Goal: Information Seeking & Learning: Learn about a topic

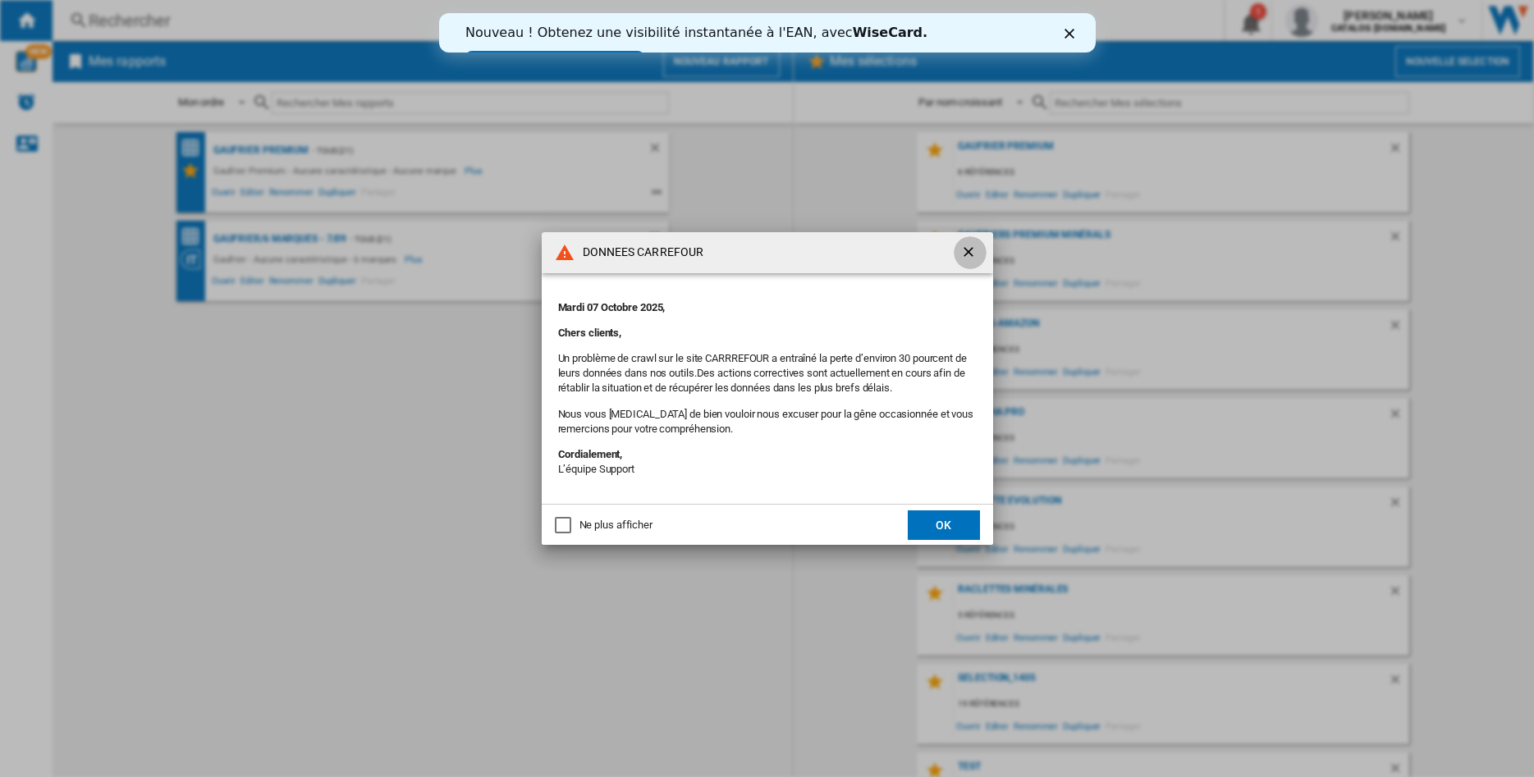
click at [968, 251] on ng-md-icon "getI18NText('BUTTONS.CLOSE_DIALOG')" at bounding box center [970, 254] width 20 height 20
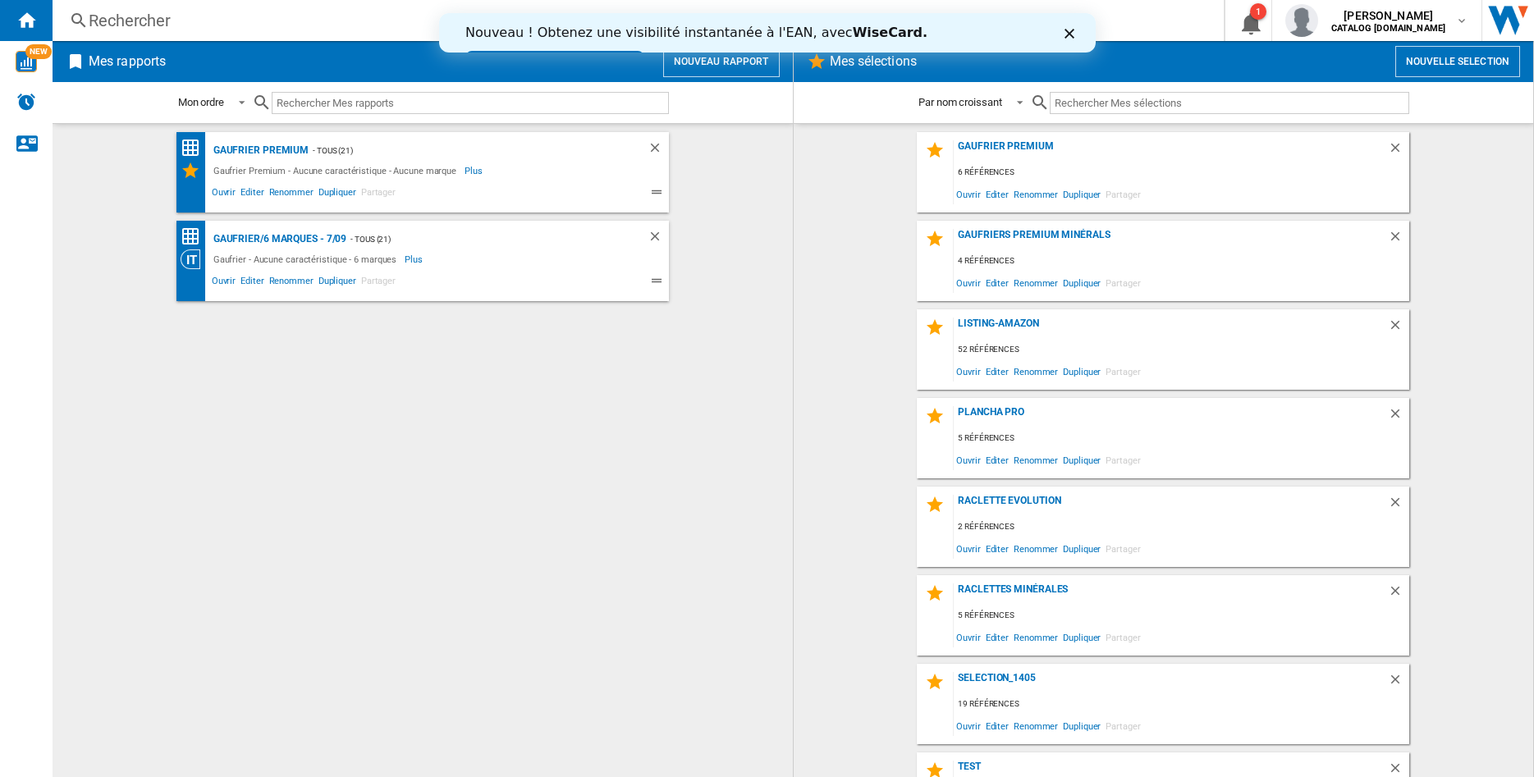
click at [1067, 38] on polygon "Fermer" at bounding box center [1069, 34] width 10 height 10
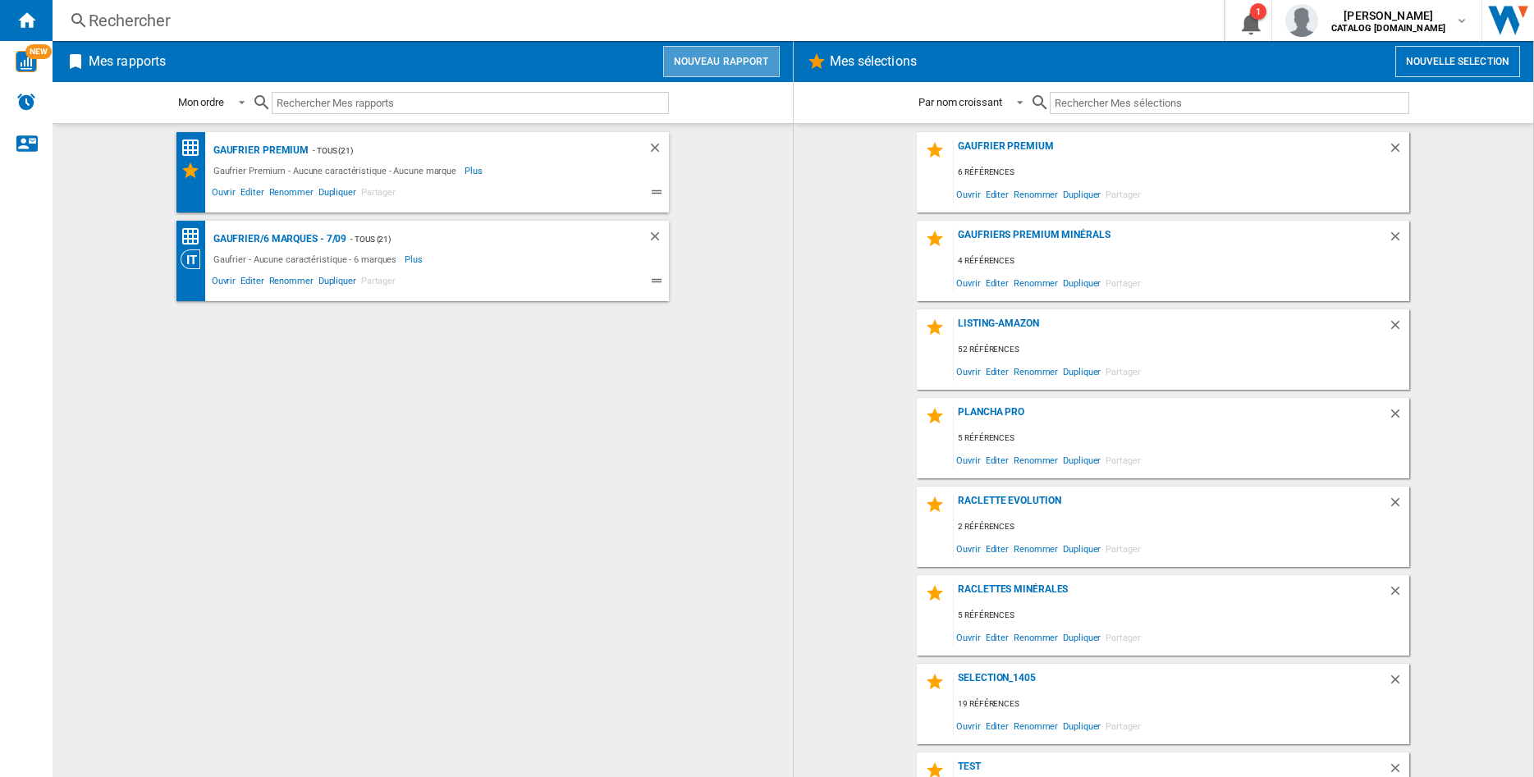
click at [753, 64] on button "Nouveau rapport" at bounding box center [721, 61] width 117 height 31
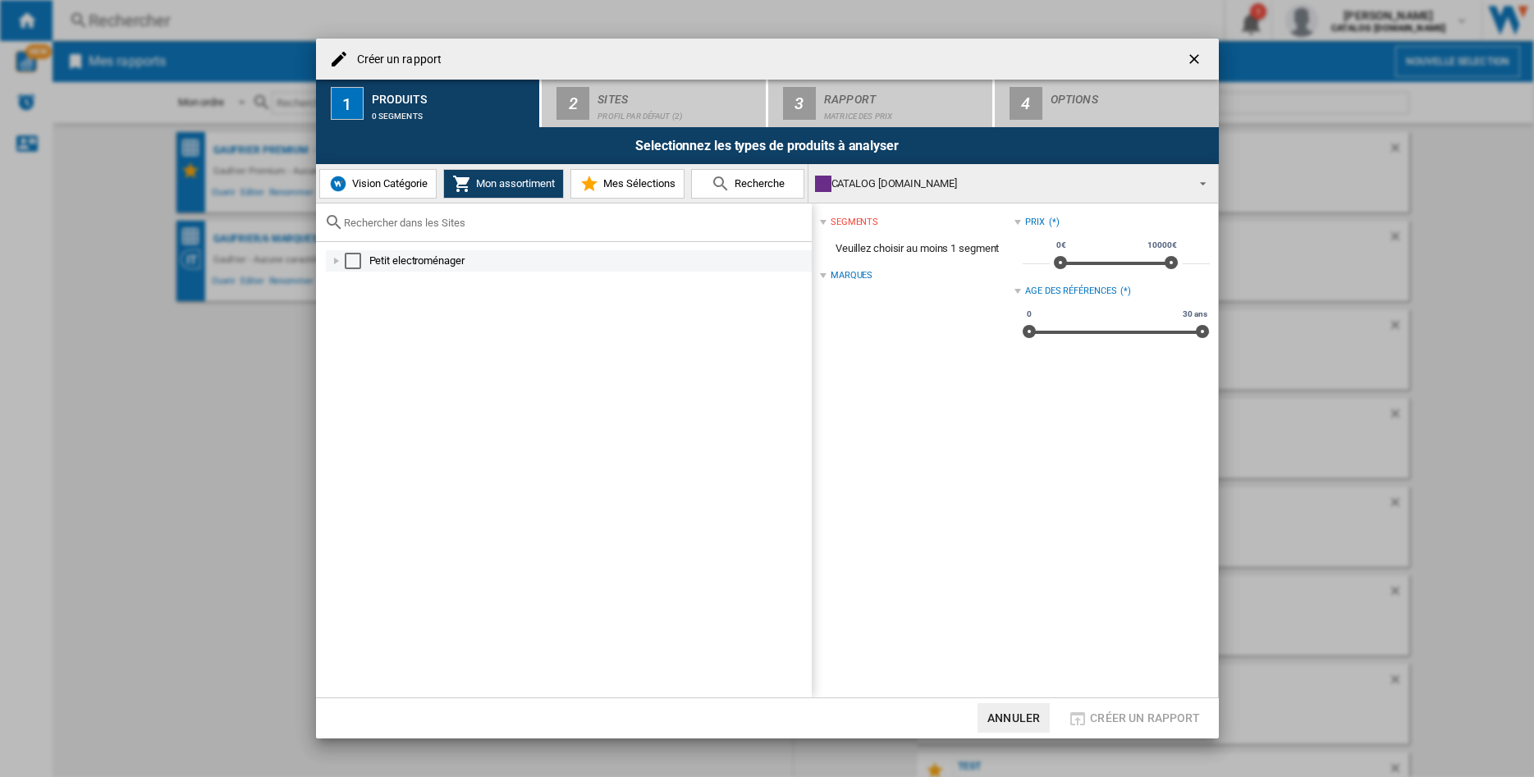
click at [334, 263] on div at bounding box center [336, 261] width 16 height 16
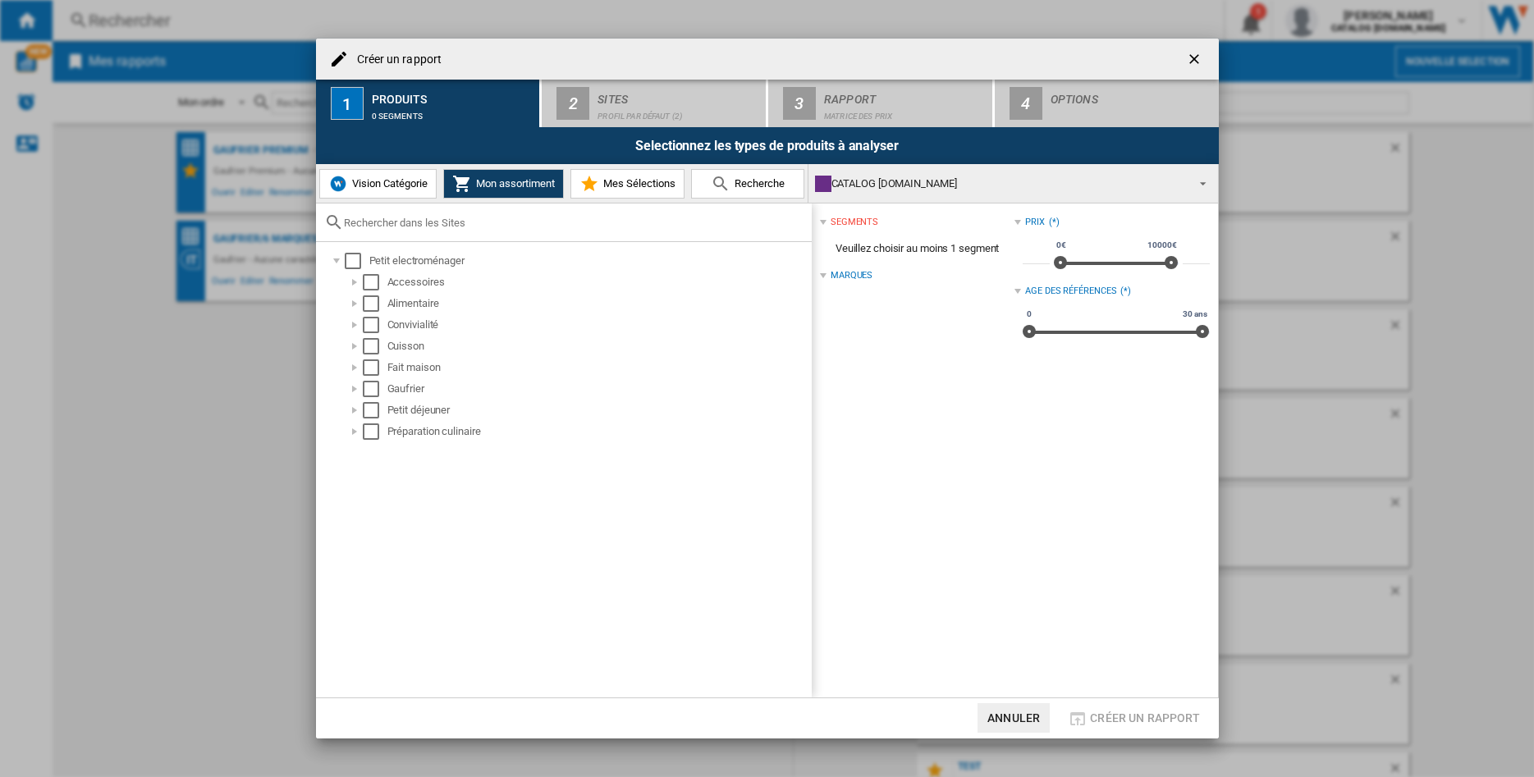
click at [501, 184] on span "Mon assortiment" at bounding box center [513, 183] width 83 height 12
click at [1193, 61] on ng-md-icon "getI18NText('BUTTONS.CLOSE_DIALOG')" at bounding box center [1196, 61] width 20 height 20
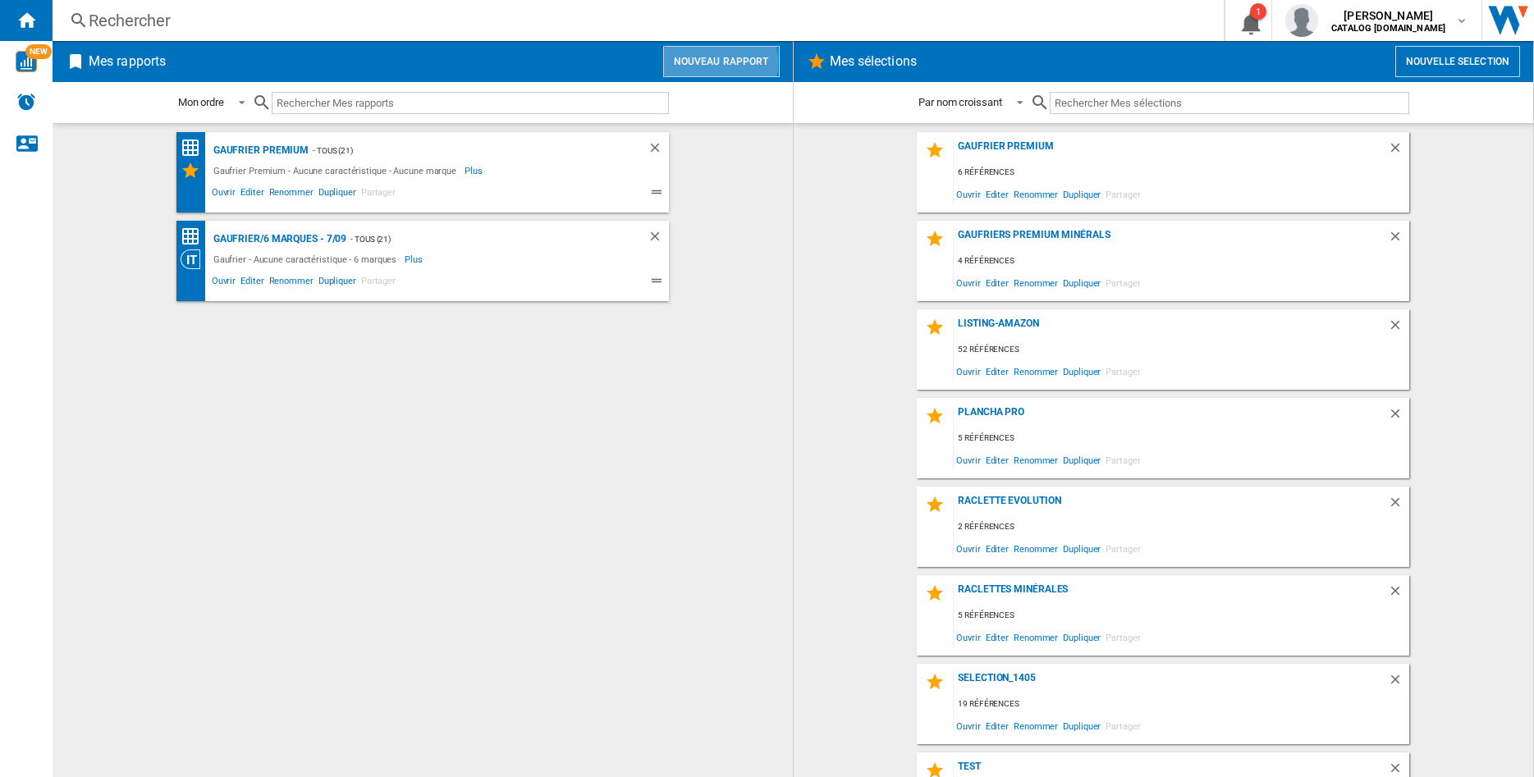
click at [715, 63] on button "Nouveau rapport" at bounding box center [721, 61] width 117 height 31
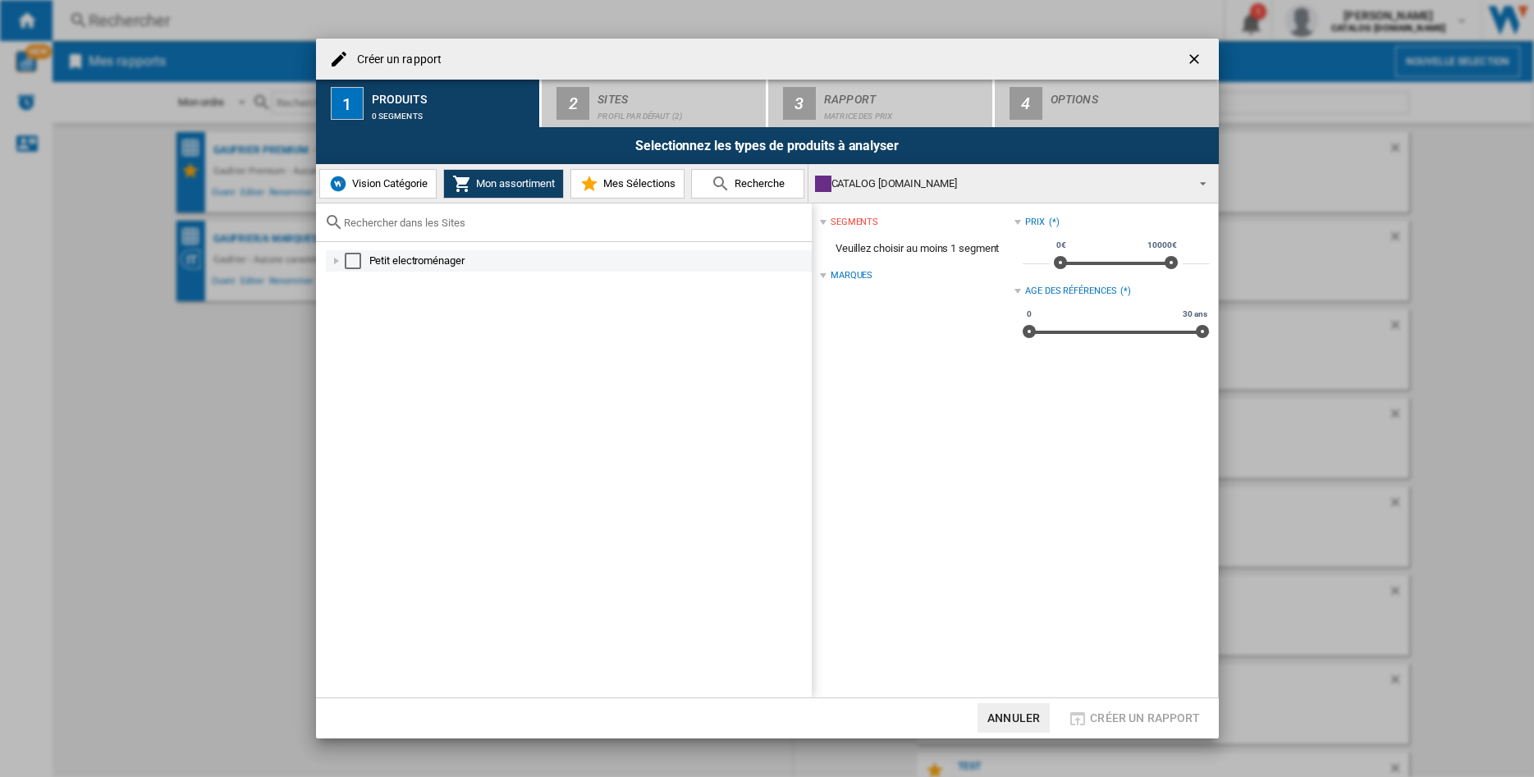
click at [350, 262] on div "Select" at bounding box center [353, 261] width 16 height 16
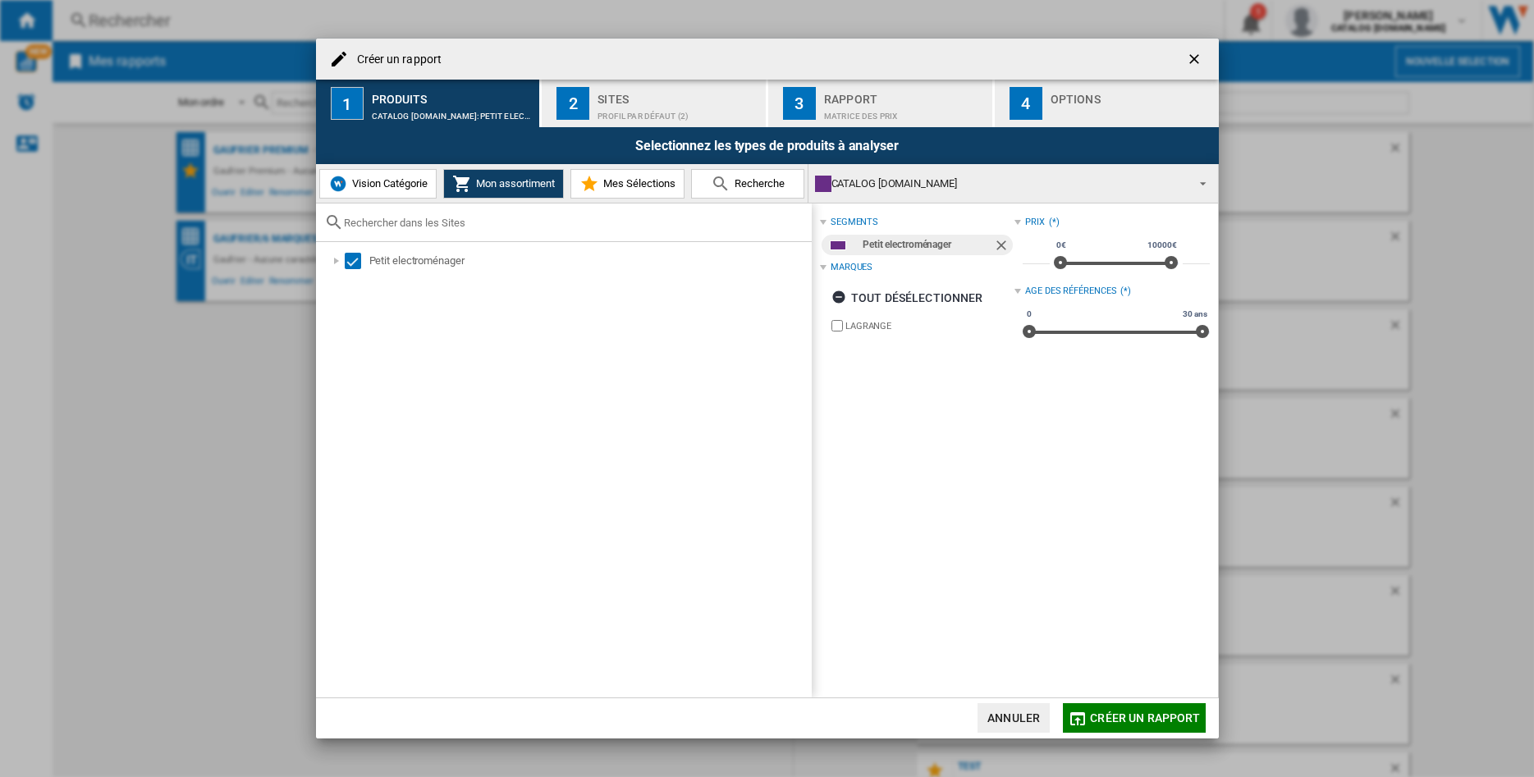
click at [630, 114] on div "Profil par défaut (2)" at bounding box center [679, 111] width 162 height 17
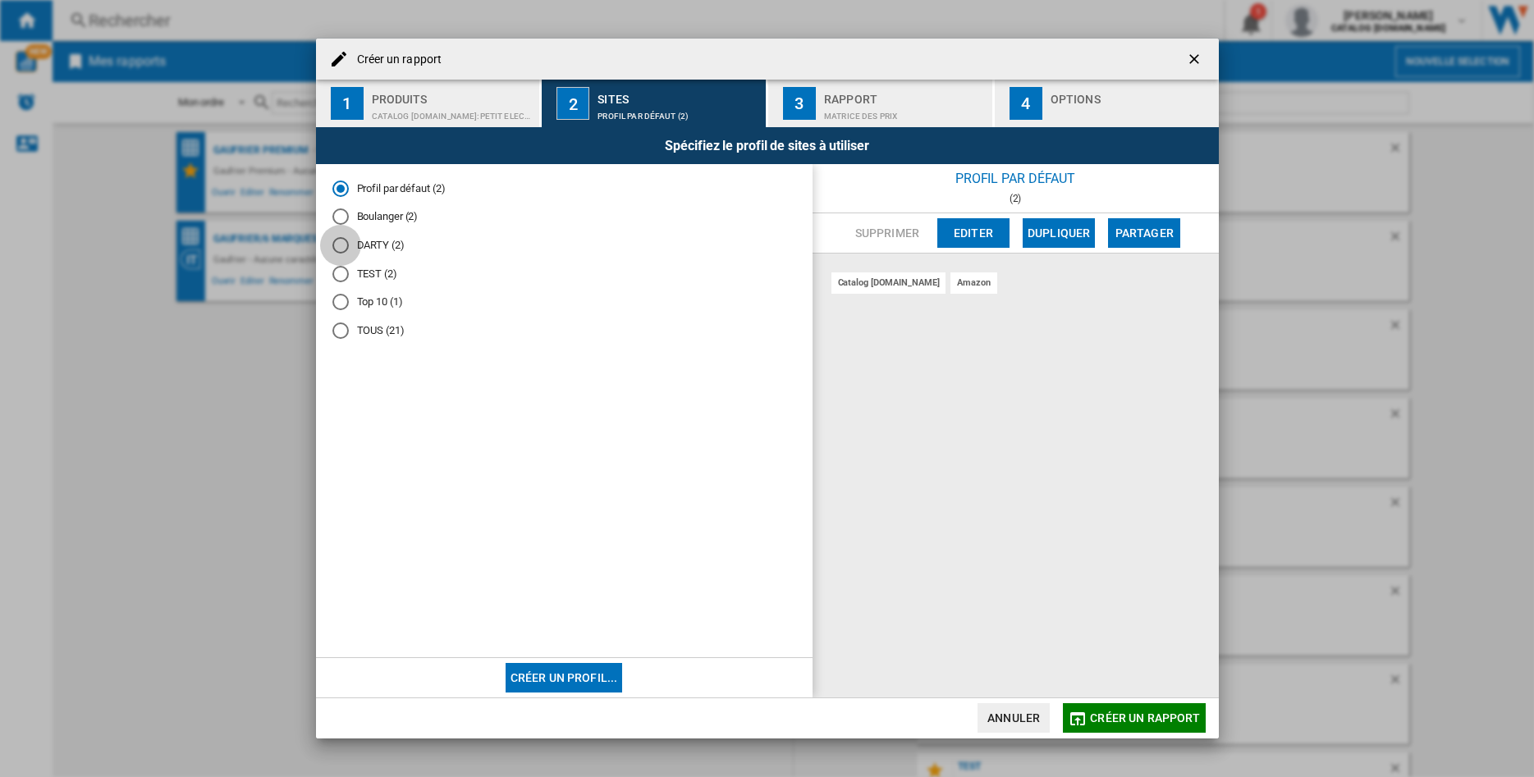
click at [340, 250] on div "DARTY (2)" at bounding box center [340, 245] width 16 height 16
click at [854, 82] on button "3 Rapport Matrice des prix" at bounding box center [881, 104] width 226 height 48
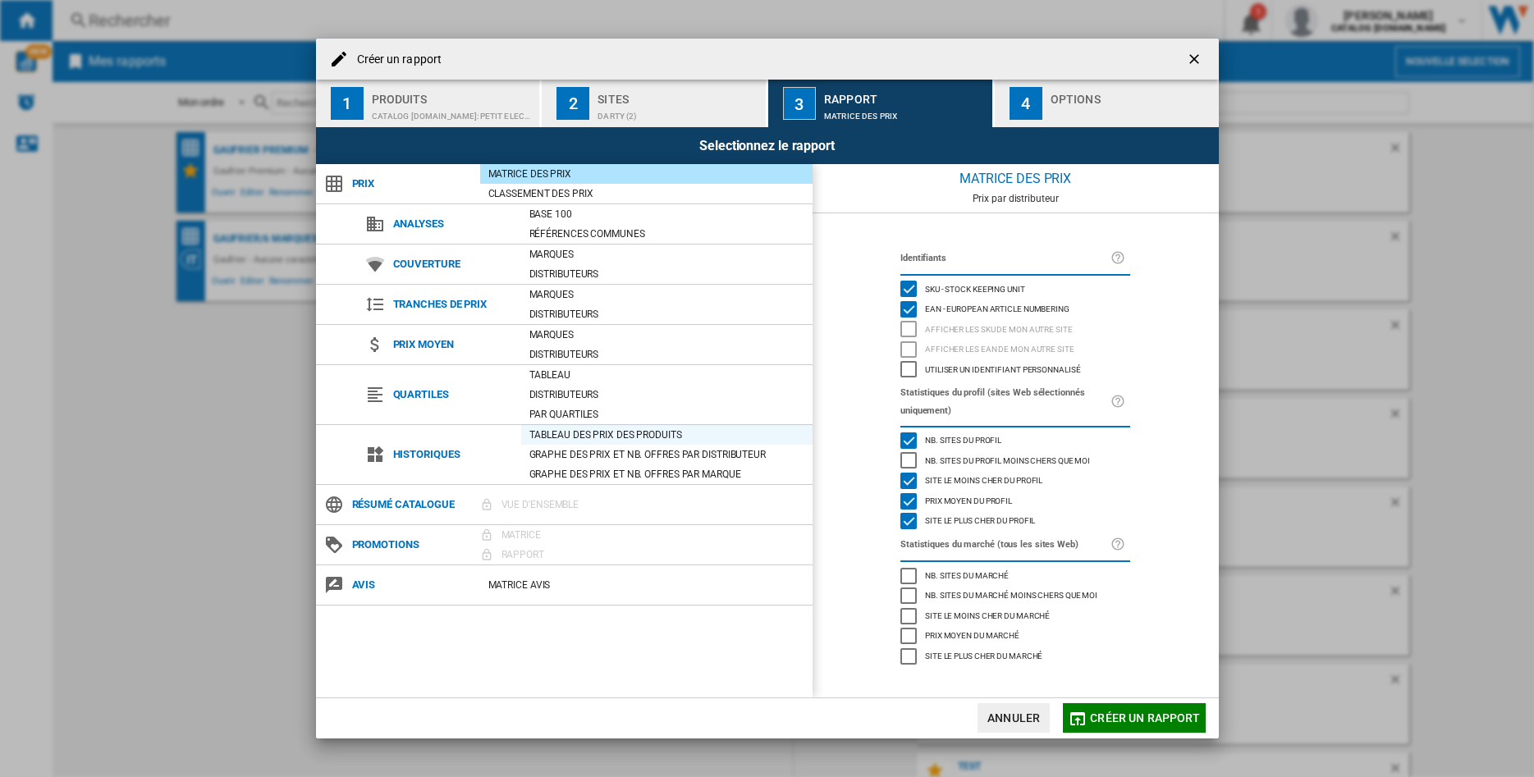
click at [587, 433] on div "Tableau des prix des produits" at bounding box center [666, 435] width 291 height 16
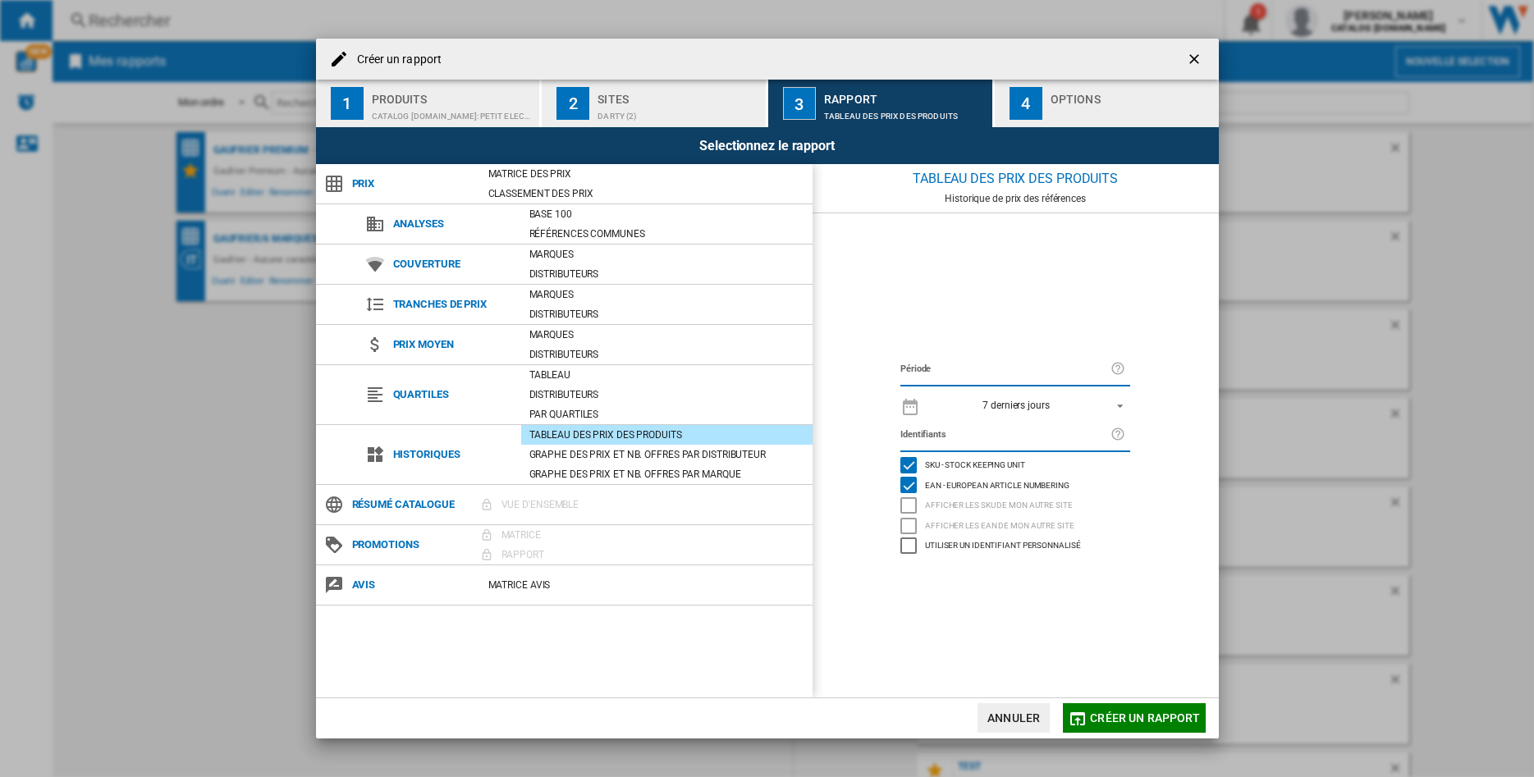
click at [1122, 405] on span "REPORTS.WIZARD.STEPS.REPORT.STEPS.REPORT_OPTIONS.PERIOD: 7 derniers jours" at bounding box center [1116, 404] width 20 height 15
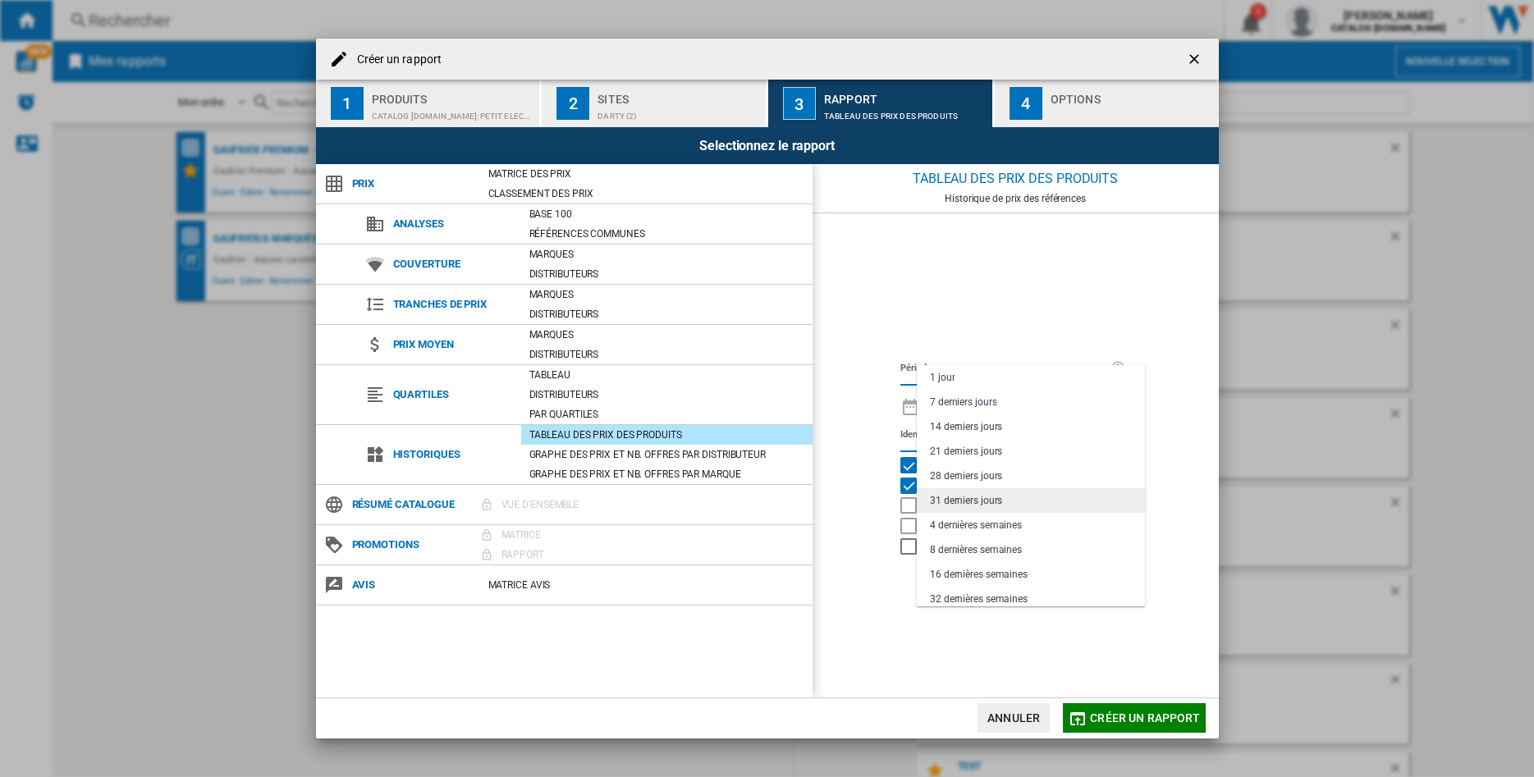
click at [996, 504] on div "31 derniers jours" at bounding box center [966, 501] width 72 height 14
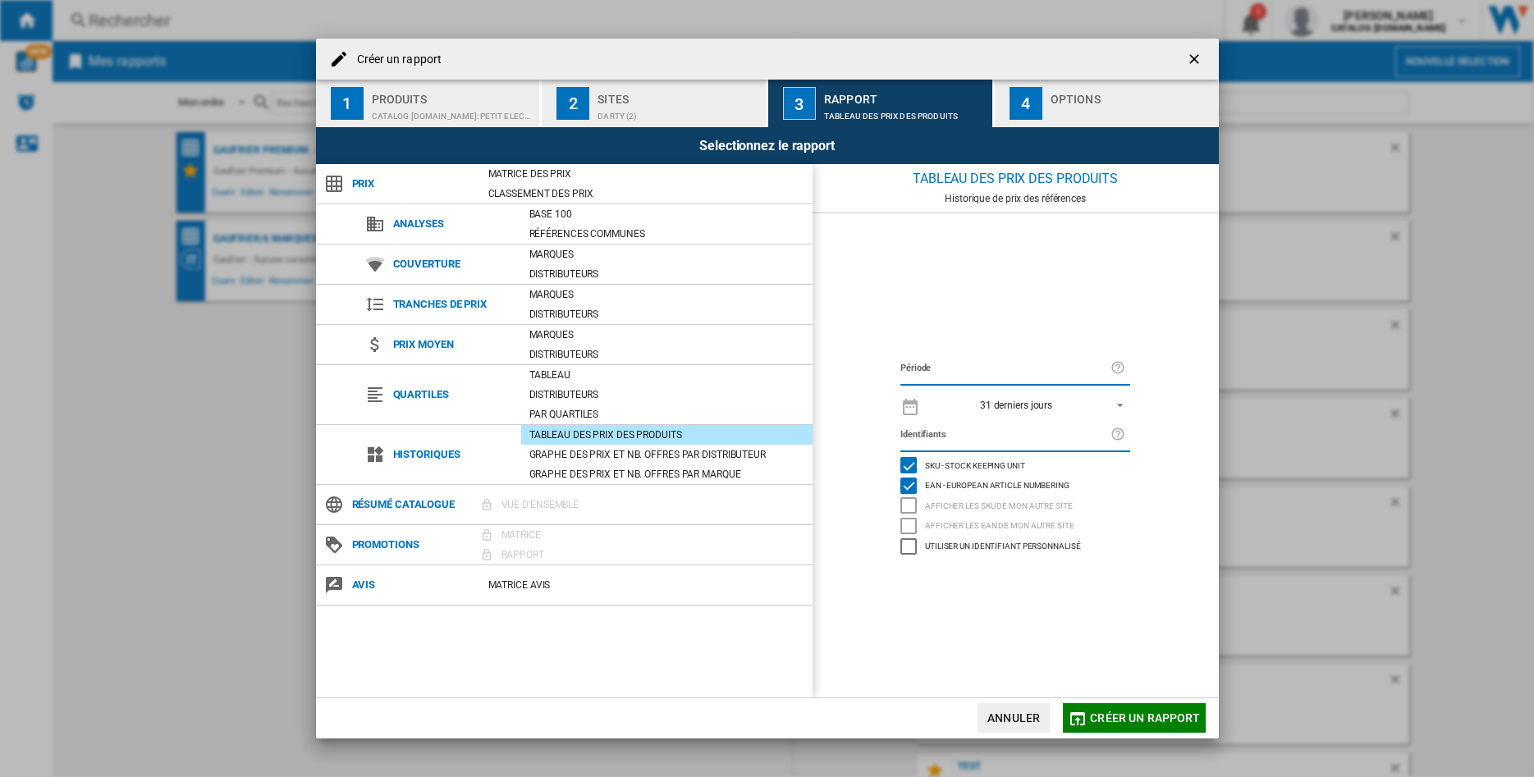
click at [1125, 714] on span "Créer un rapport" at bounding box center [1145, 718] width 110 height 13
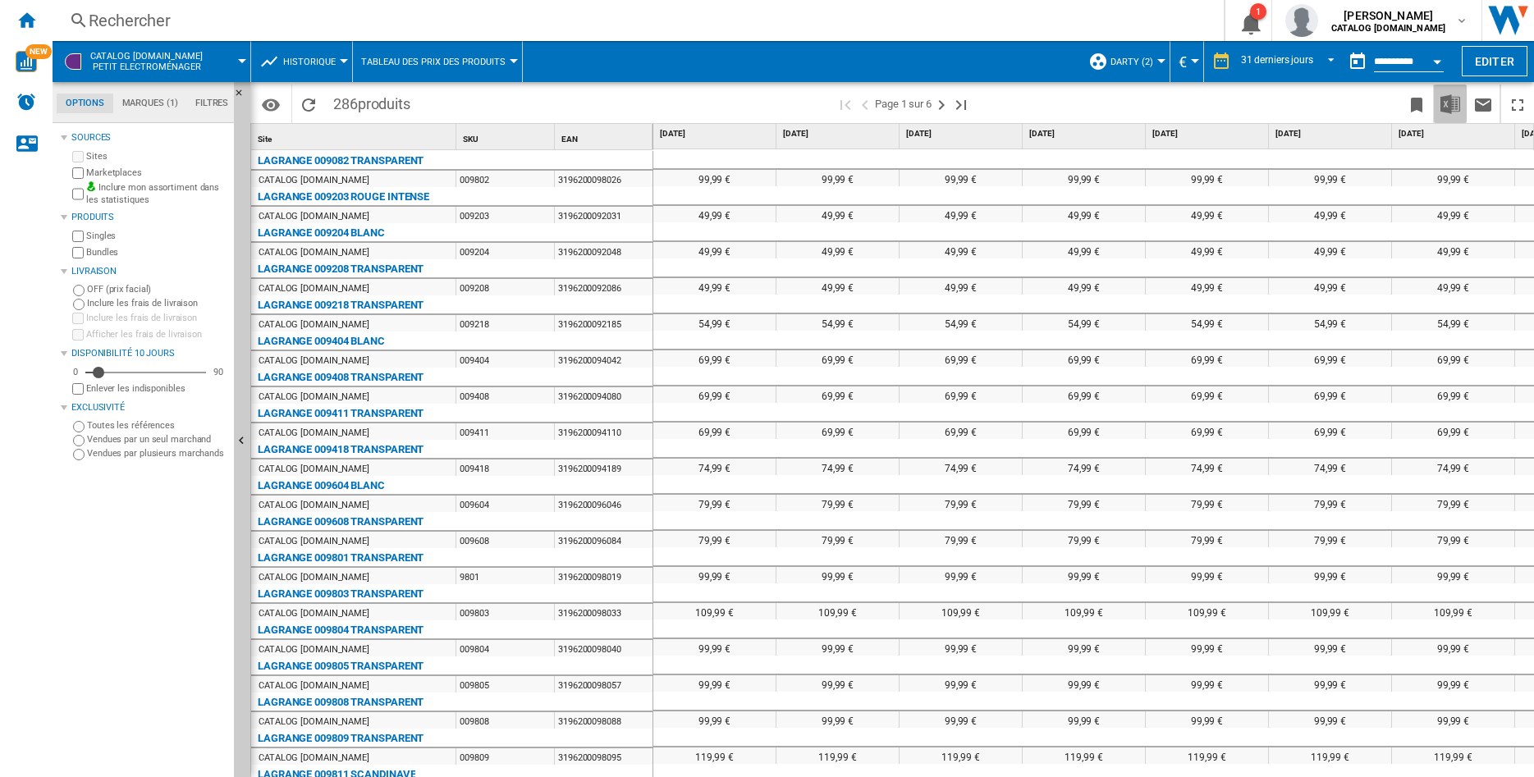
click at [1454, 106] on img "Télécharger au format Excel" at bounding box center [1450, 104] width 20 height 20
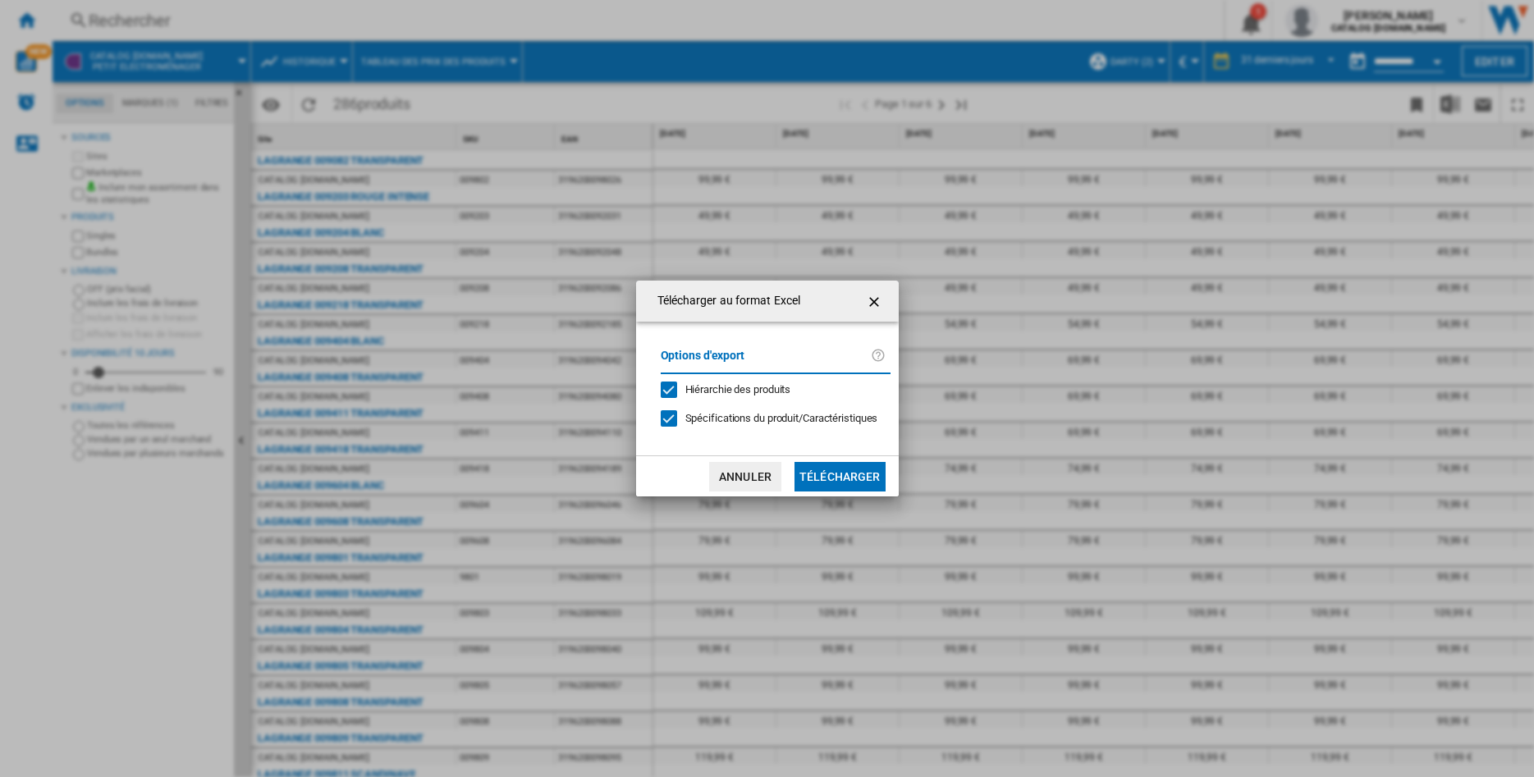
click at [836, 481] on button "Télécharger" at bounding box center [839, 477] width 91 height 30
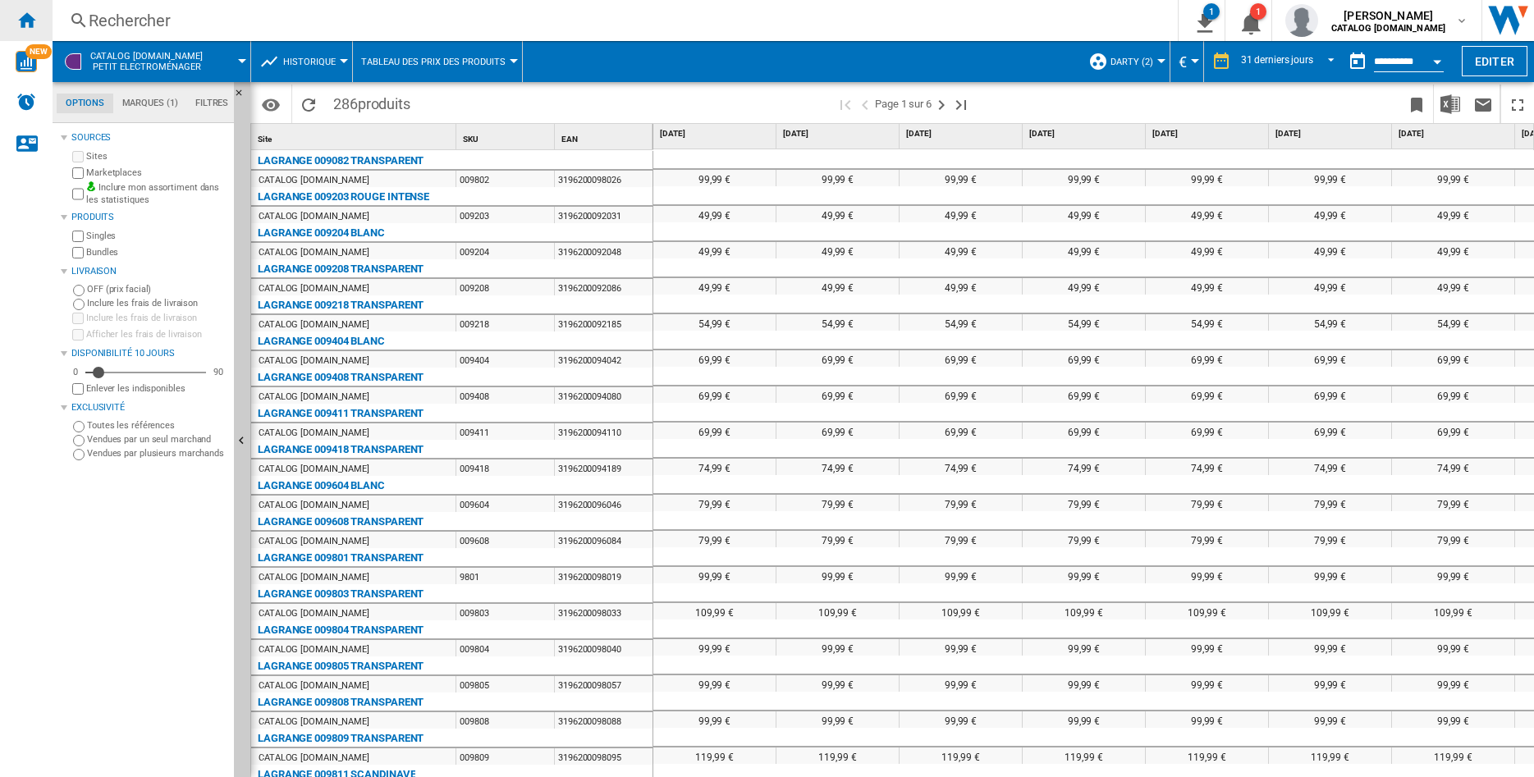
click at [31, 26] on ng-md-icon "Accueil" at bounding box center [26, 20] width 20 height 20
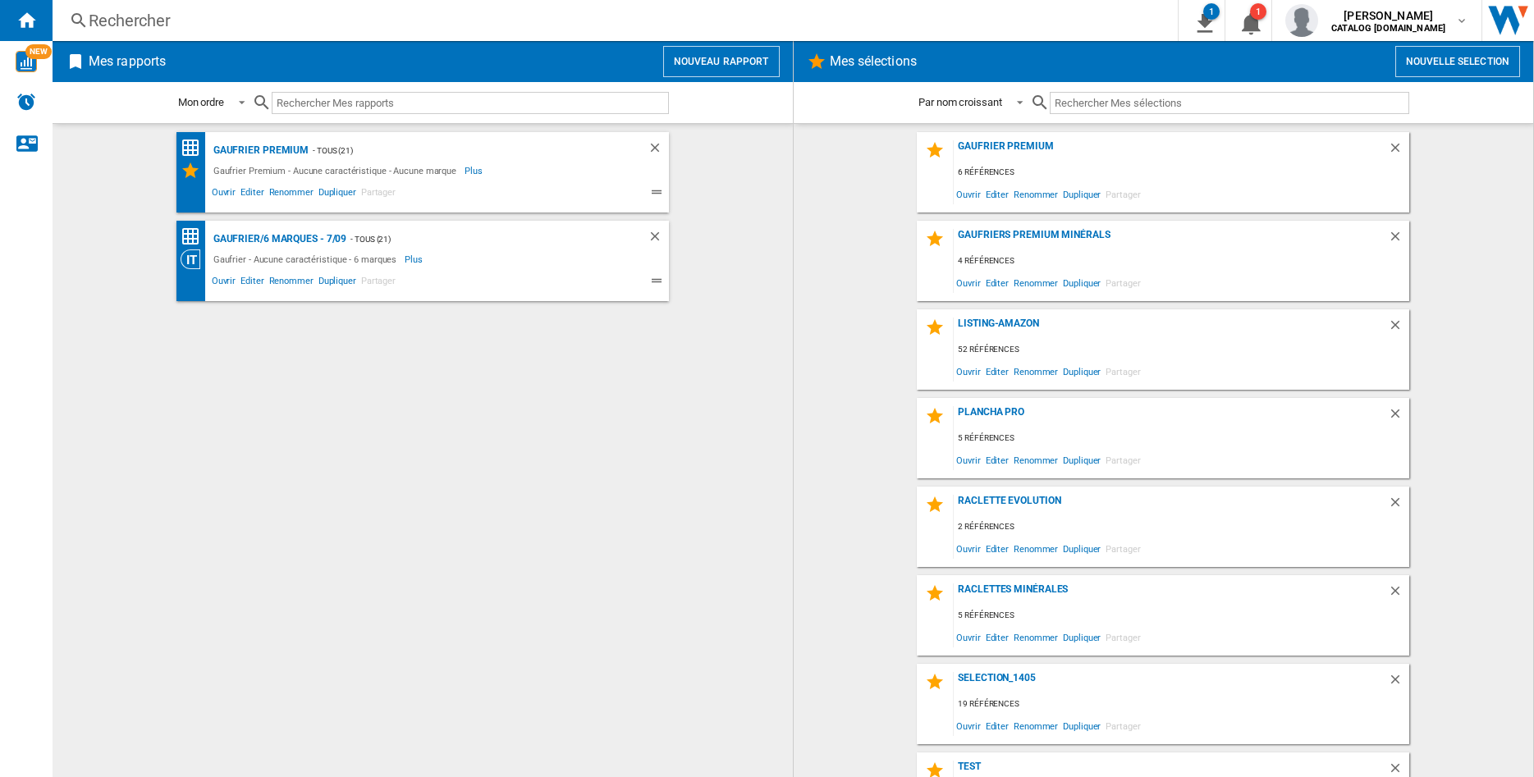
click at [268, 9] on div "Rechercher" at bounding box center [612, 20] width 1046 height 23
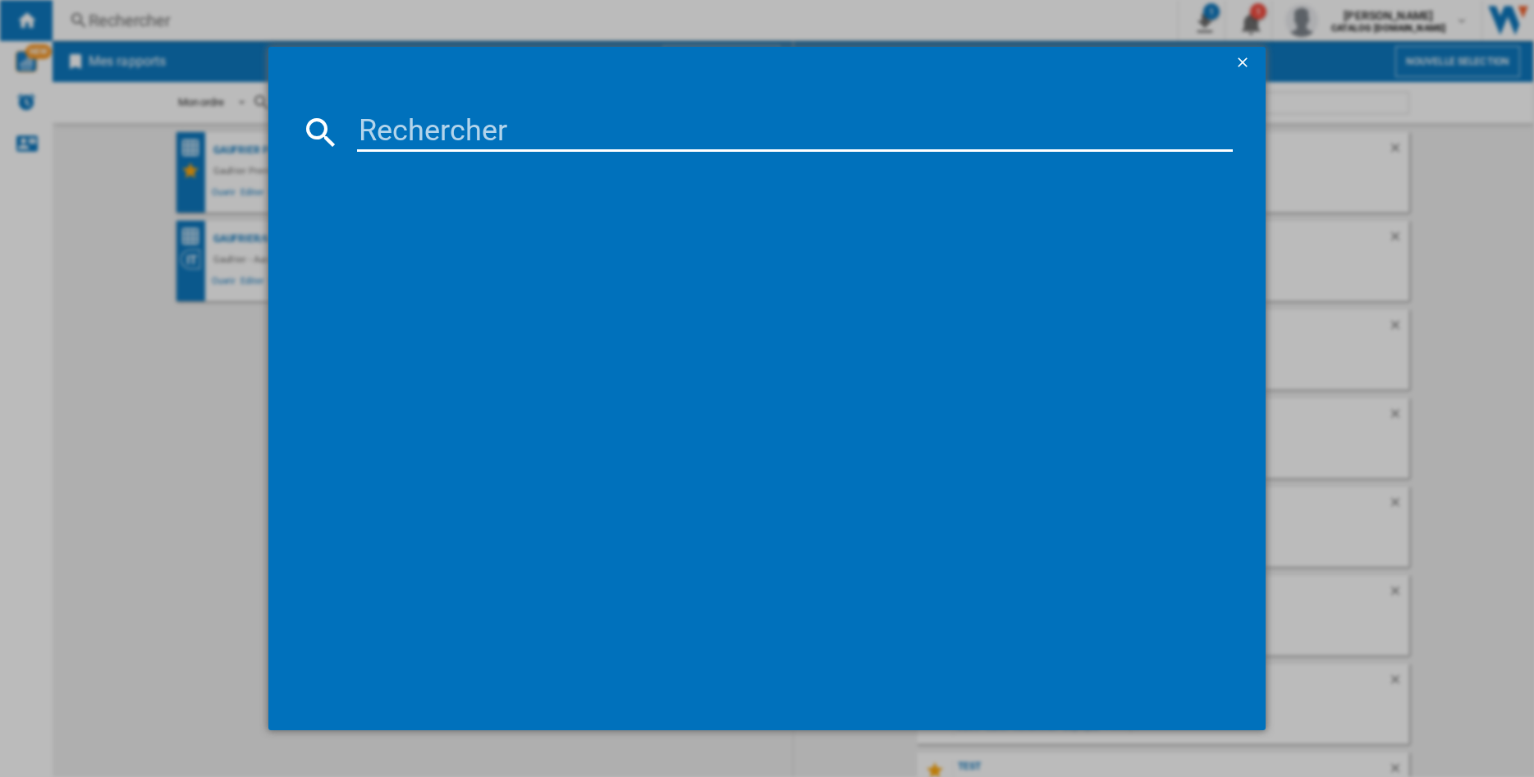
click at [418, 144] on input at bounding box center [795, 131] width 876 height 39
type input "209001"
click at [1239, 60] on ng-md-icon "getI18NText('BUTTONS.CLOSE_DIALOG')" at bounding box center [1244, 64] width 20 height 20
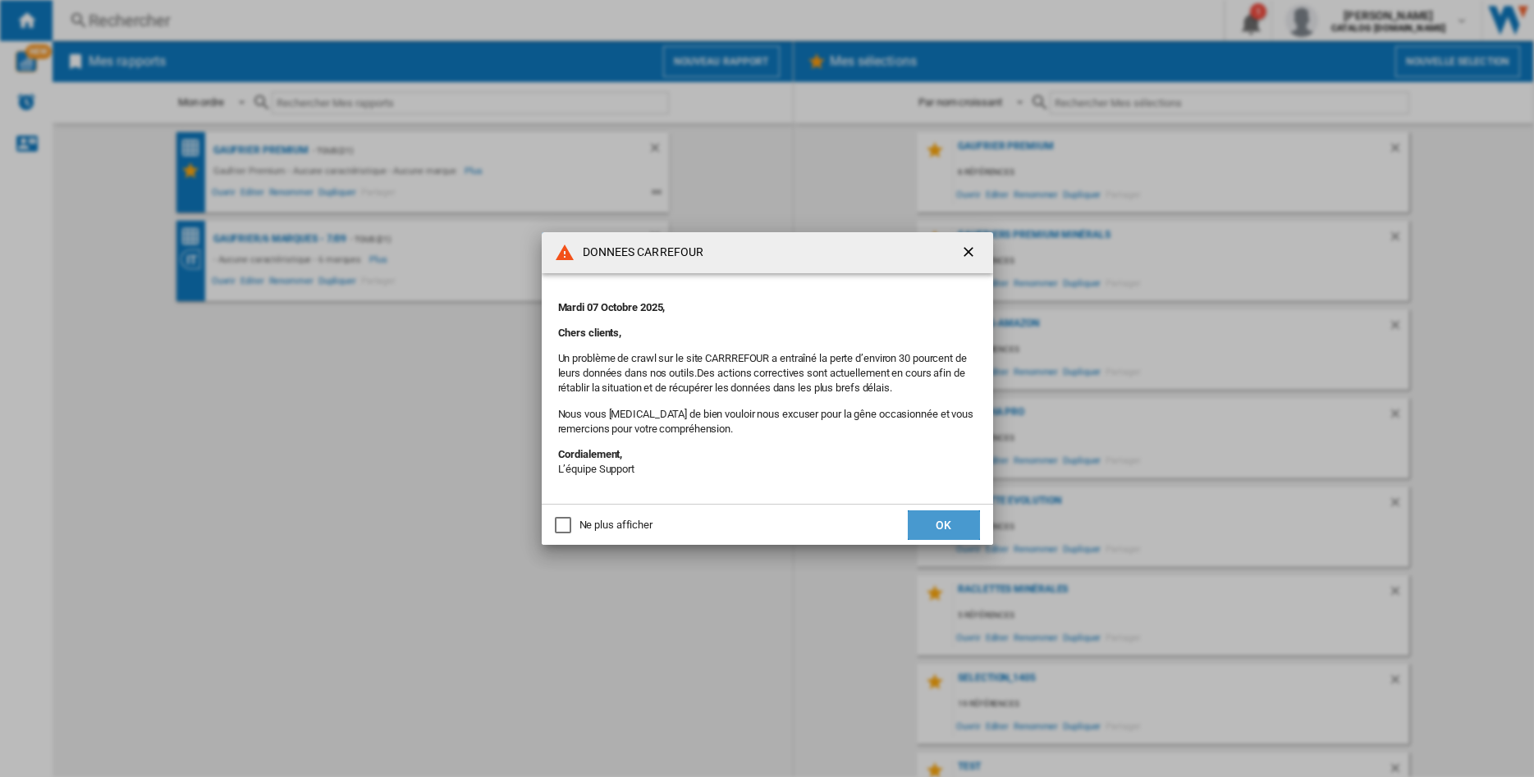
click at [939, 532] on button "OK" at bounding box center [944, 526] width 72 height 30
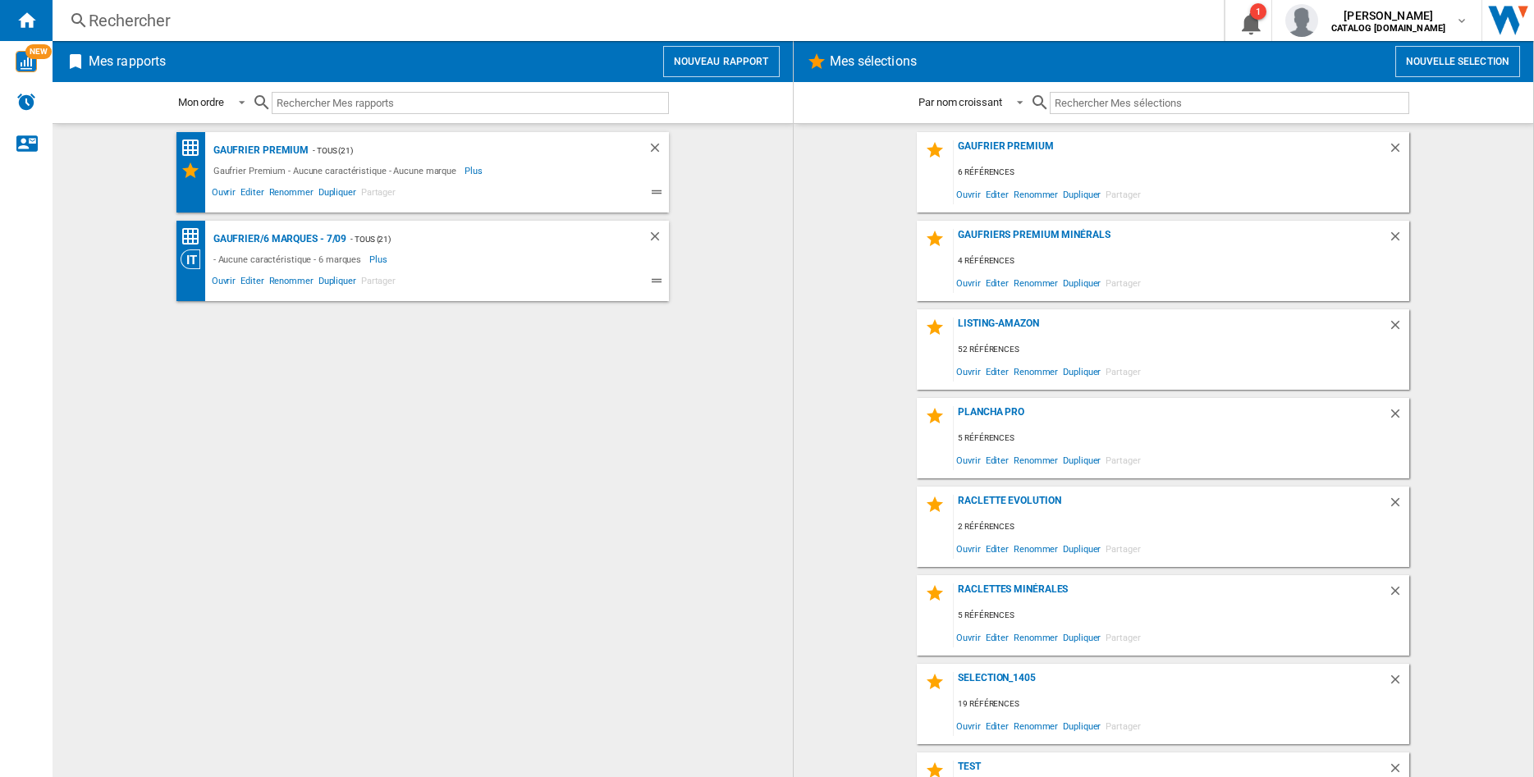
click at [177, 26] on div "Rechercher" at bounding box center [635, 20] width 1092 height 23
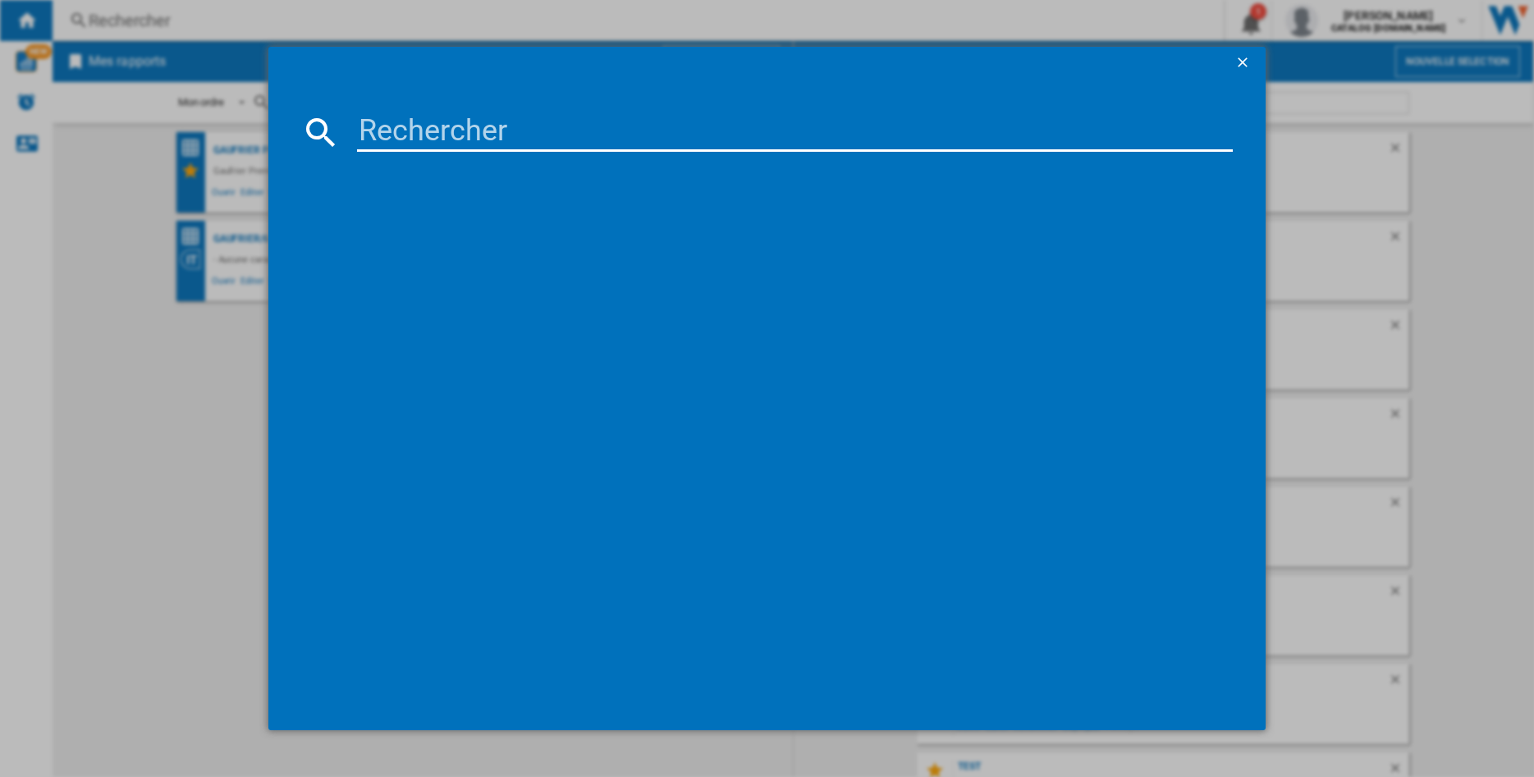
click at [414, 134] on input at bounding box center [795, 131] width 876 height 39
type input "209001"
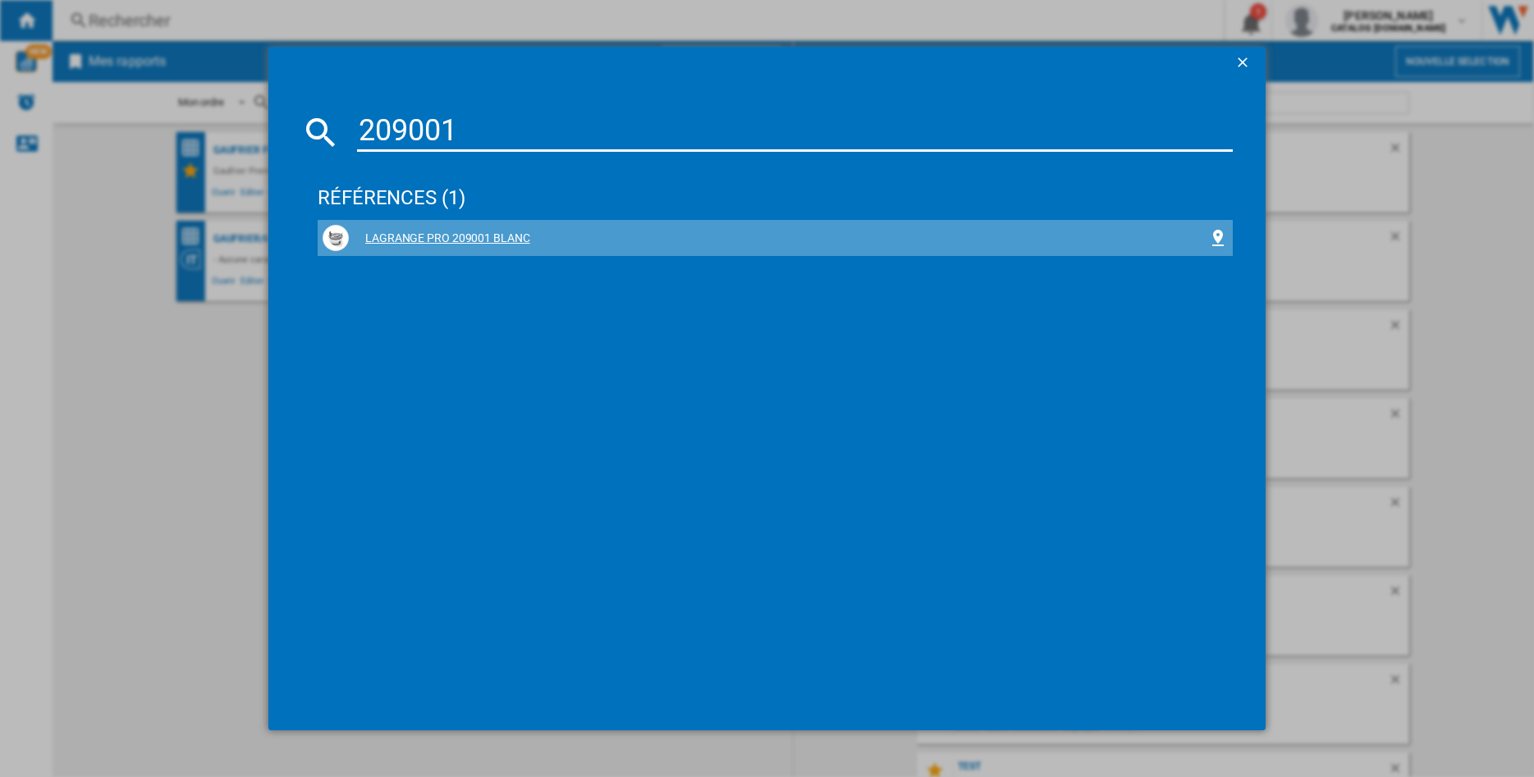
click at [440, 235] on div "LAGRANGE PRO 209001 BLANC" at bounding box center [778, 239] width 859 height 16
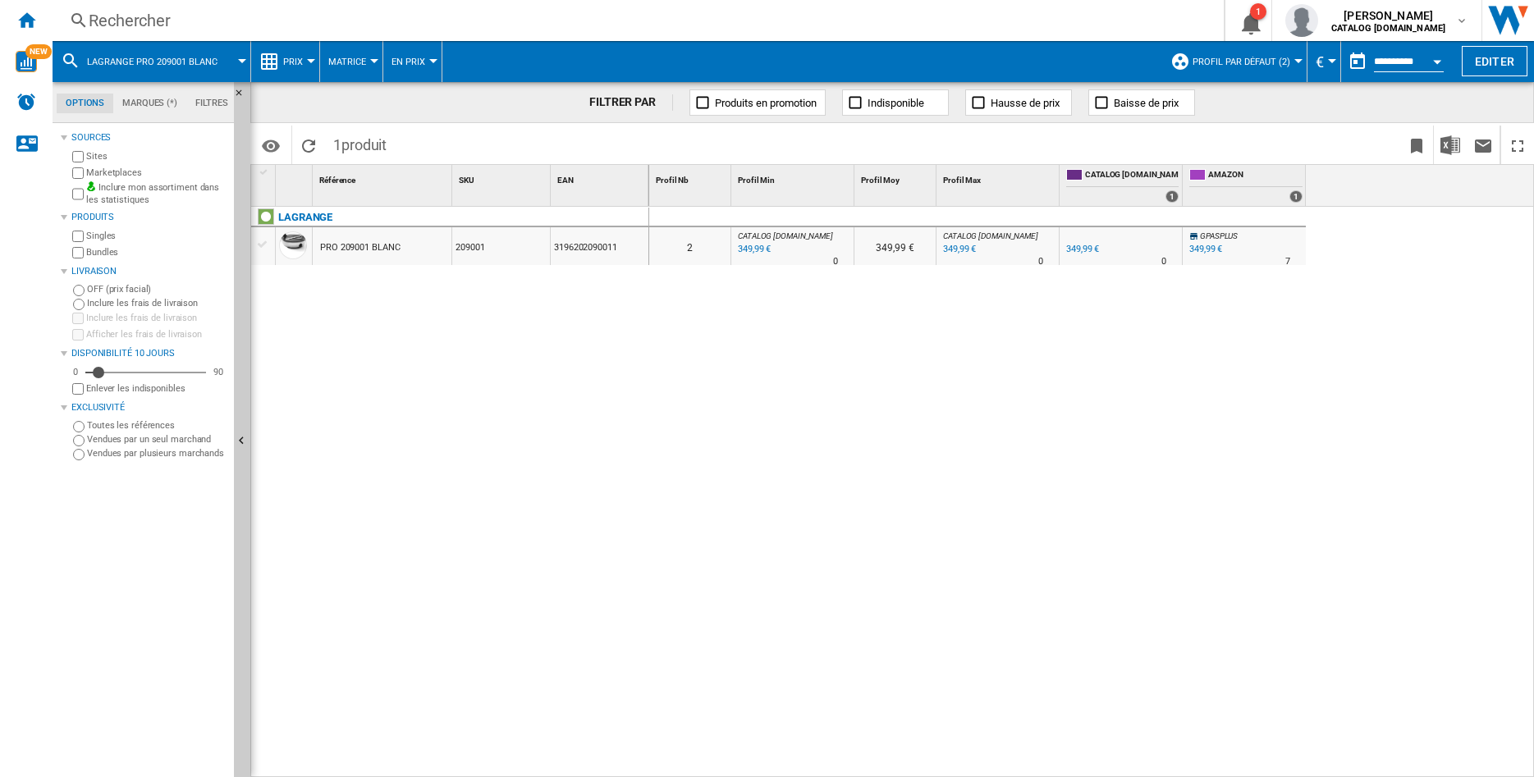
click at [373, 244] on div "PRO 209001 BLANC" at bounding box center [360, 248] width 80 height 38
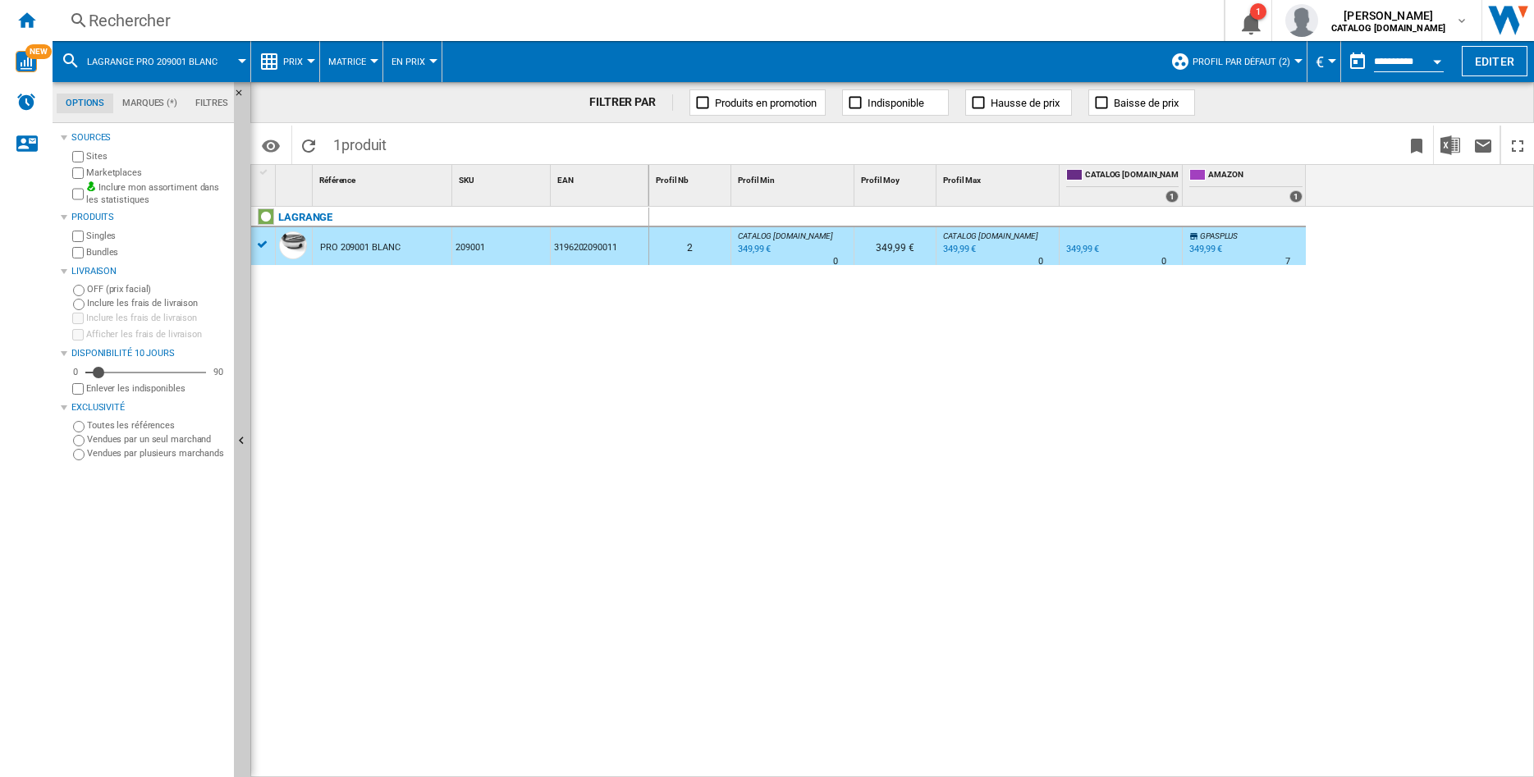
click at [1281, 59] on span "Profil par défaut (2)" at bounding box center [1242, 62] width 98 height 11
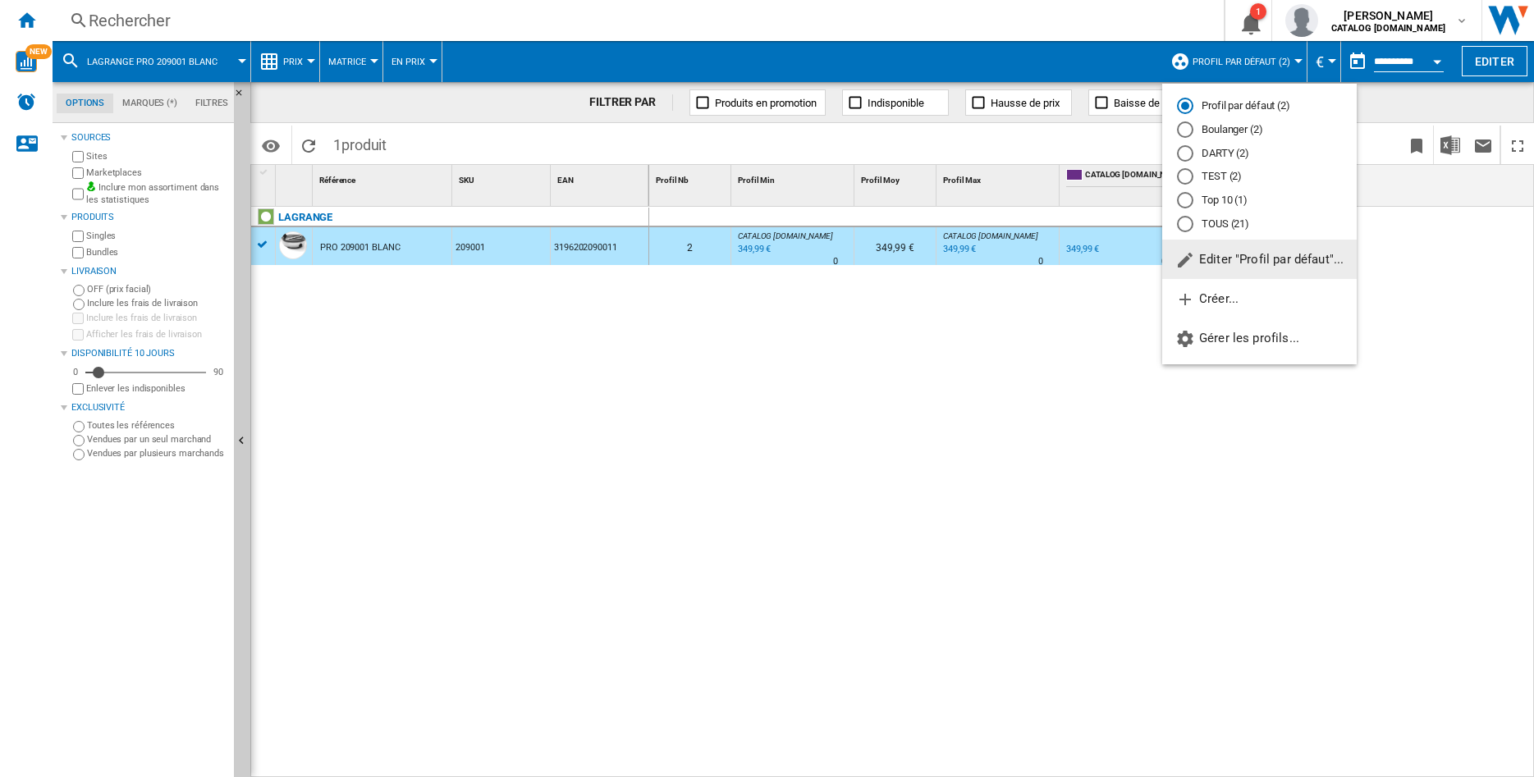
click at [1187, 231] on div "TOUS (21)" at bounding box center [1185, 224] width 16 height 16
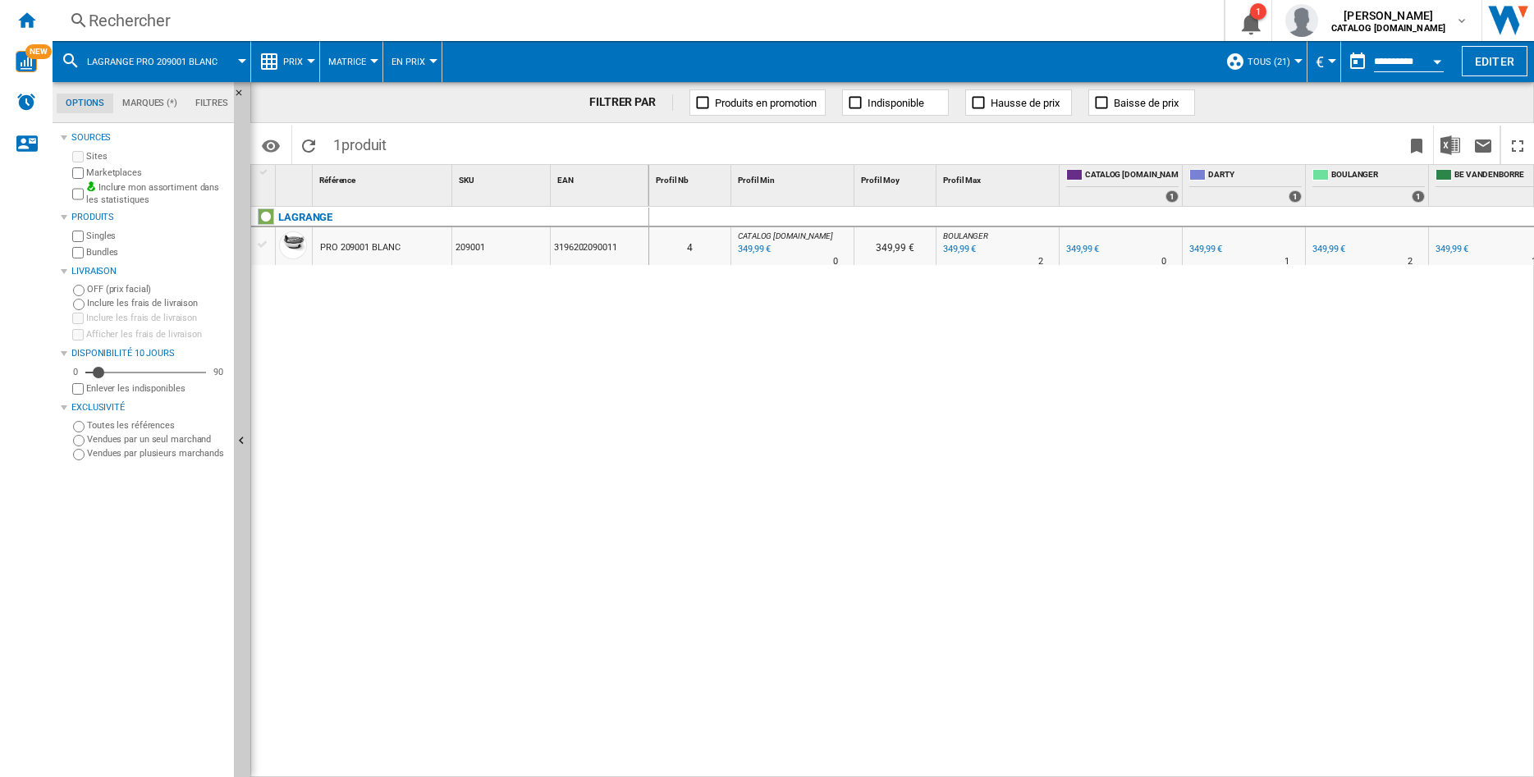
click at [361, 248] on div "PRO 209001 BLANC" at bounding box center [360, 248] width 80 height 38
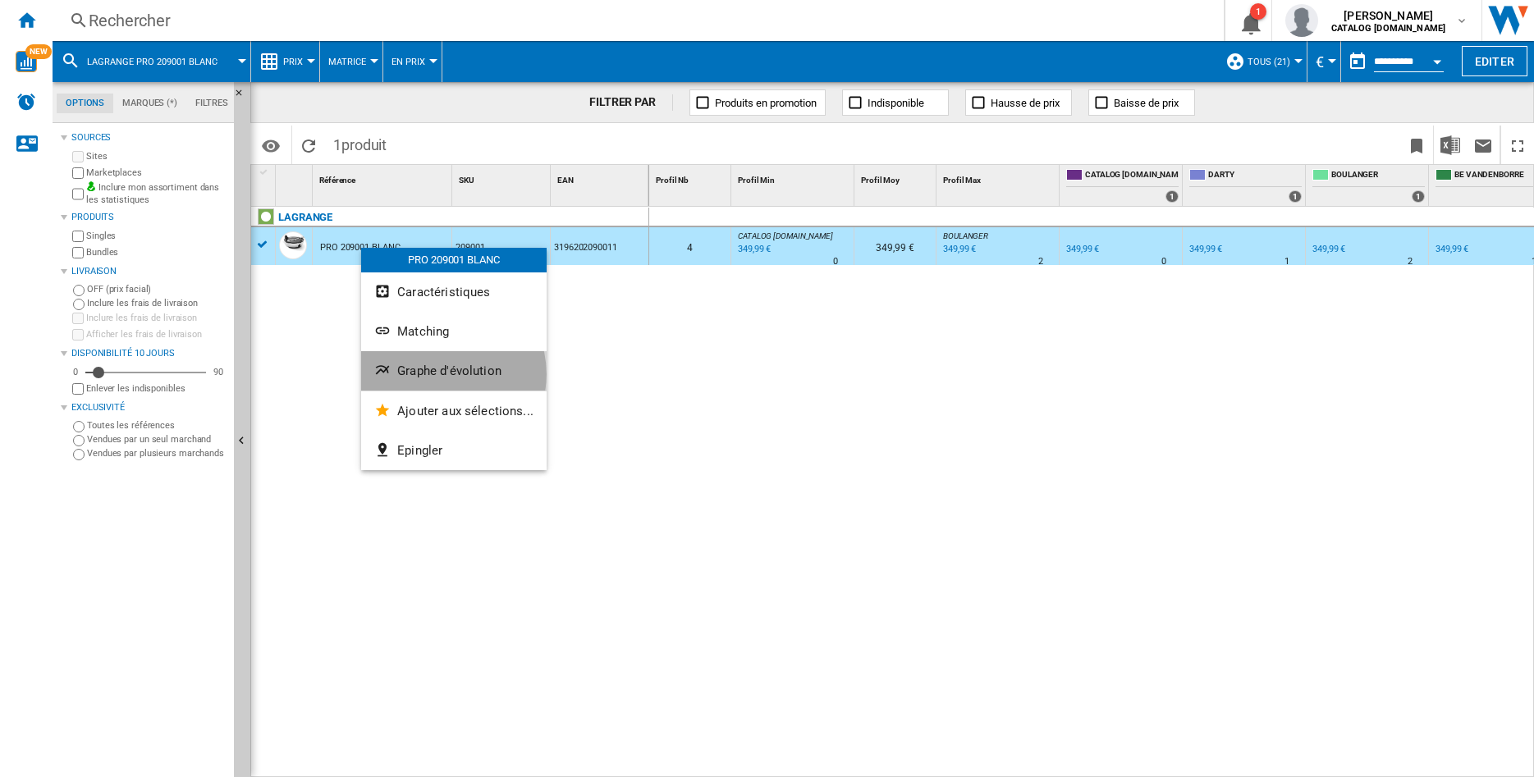
click at [442, 374] on span "Graphe d'évolution" at bounding box center [449, 371] width 104 height 15
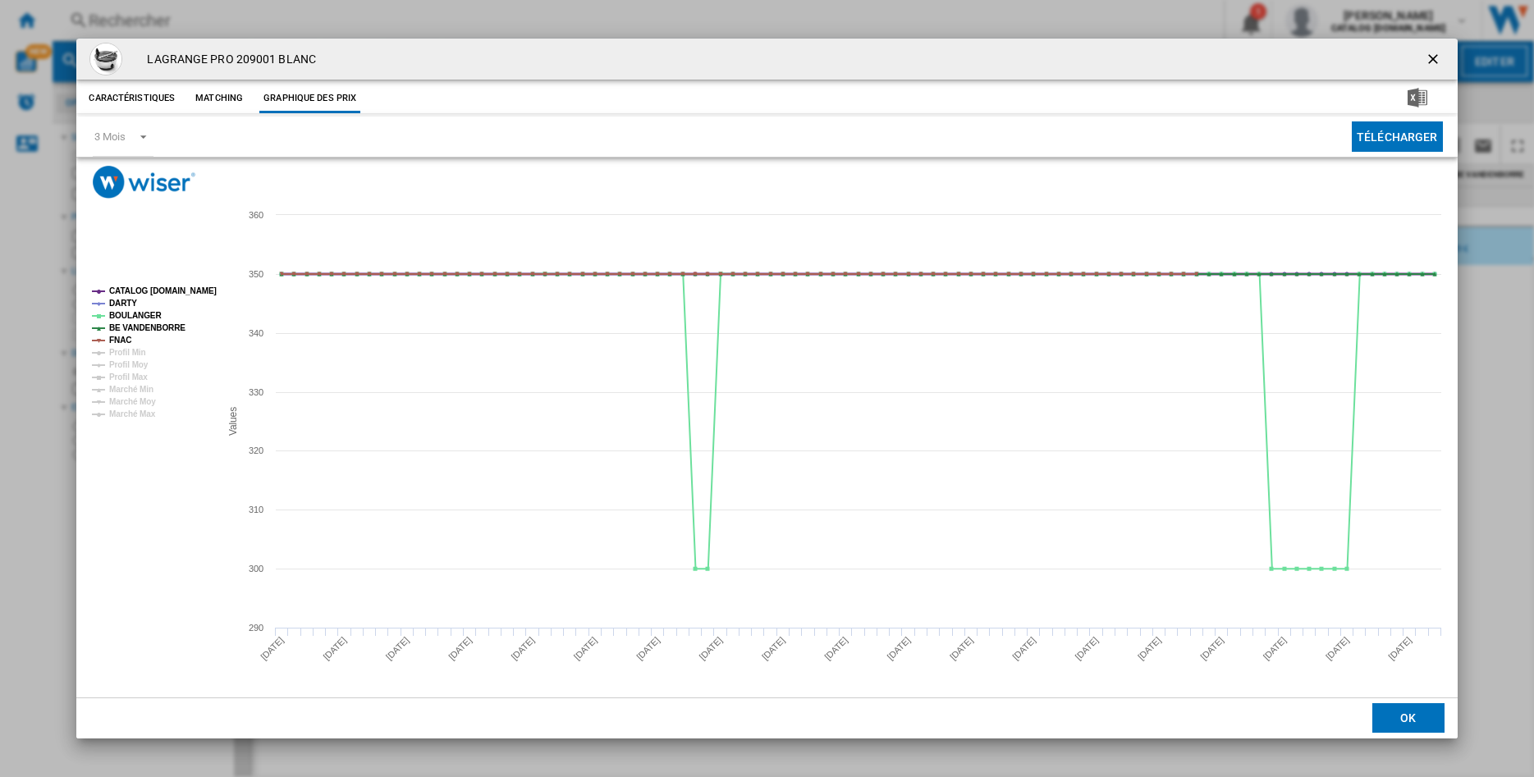
click at [158, 287] on tspan "CATALOG [DOMAIN_NAME]" at bounding box center [163, 290] width 108 height 9
click at [124, 329] on tspan "BE VANDENBORRE" at bounding box center [147, 327] width 76 height 9
click at [118, 338] on tspan "FNAC" at bounding box center [120, 340] width 22 height 9
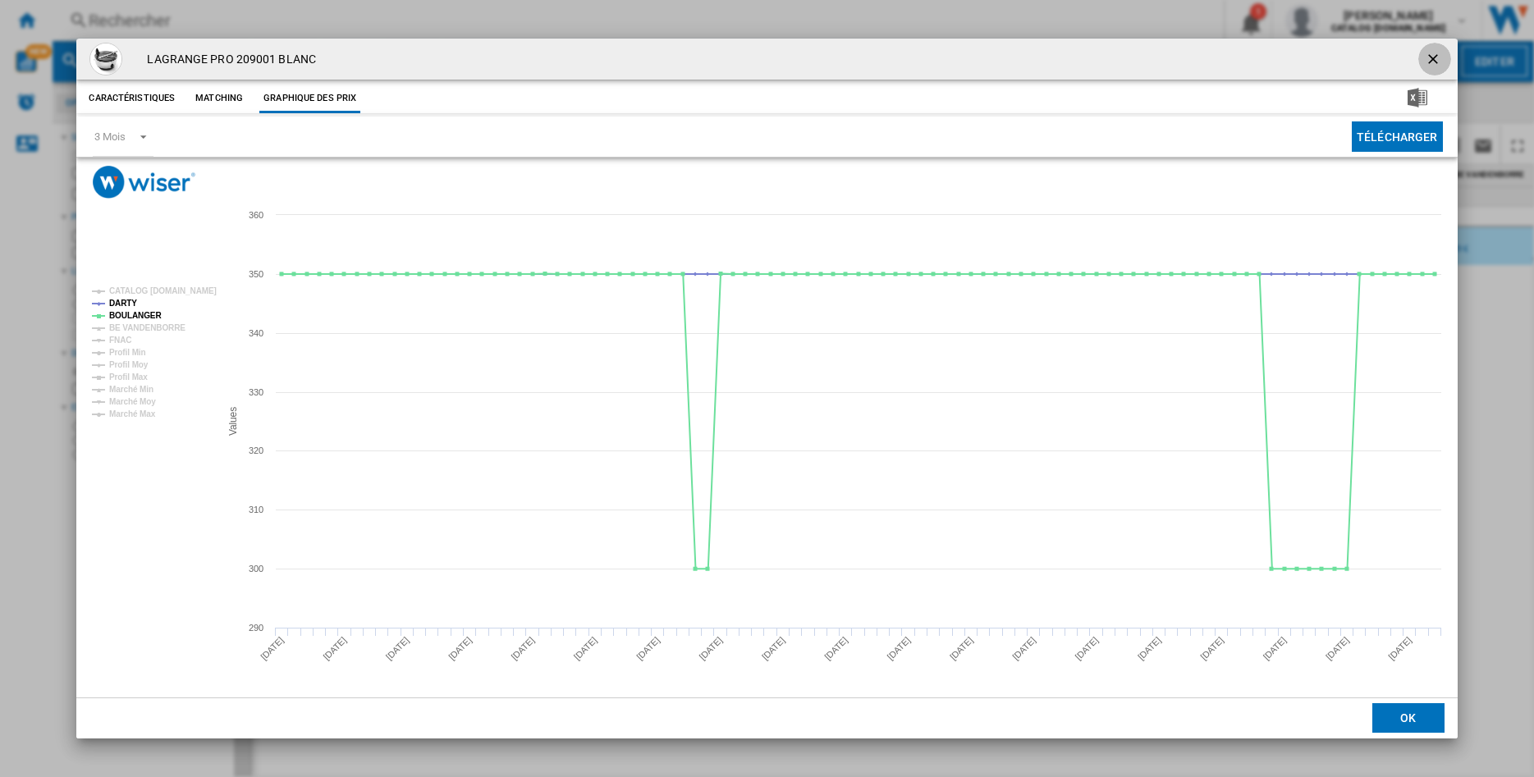
click at [1432, 59] on ng-md-icon "getI18NText('BUTTONS.CLOSE_DIALOG')" at bounding box center [1435, 61] width 20 height 20
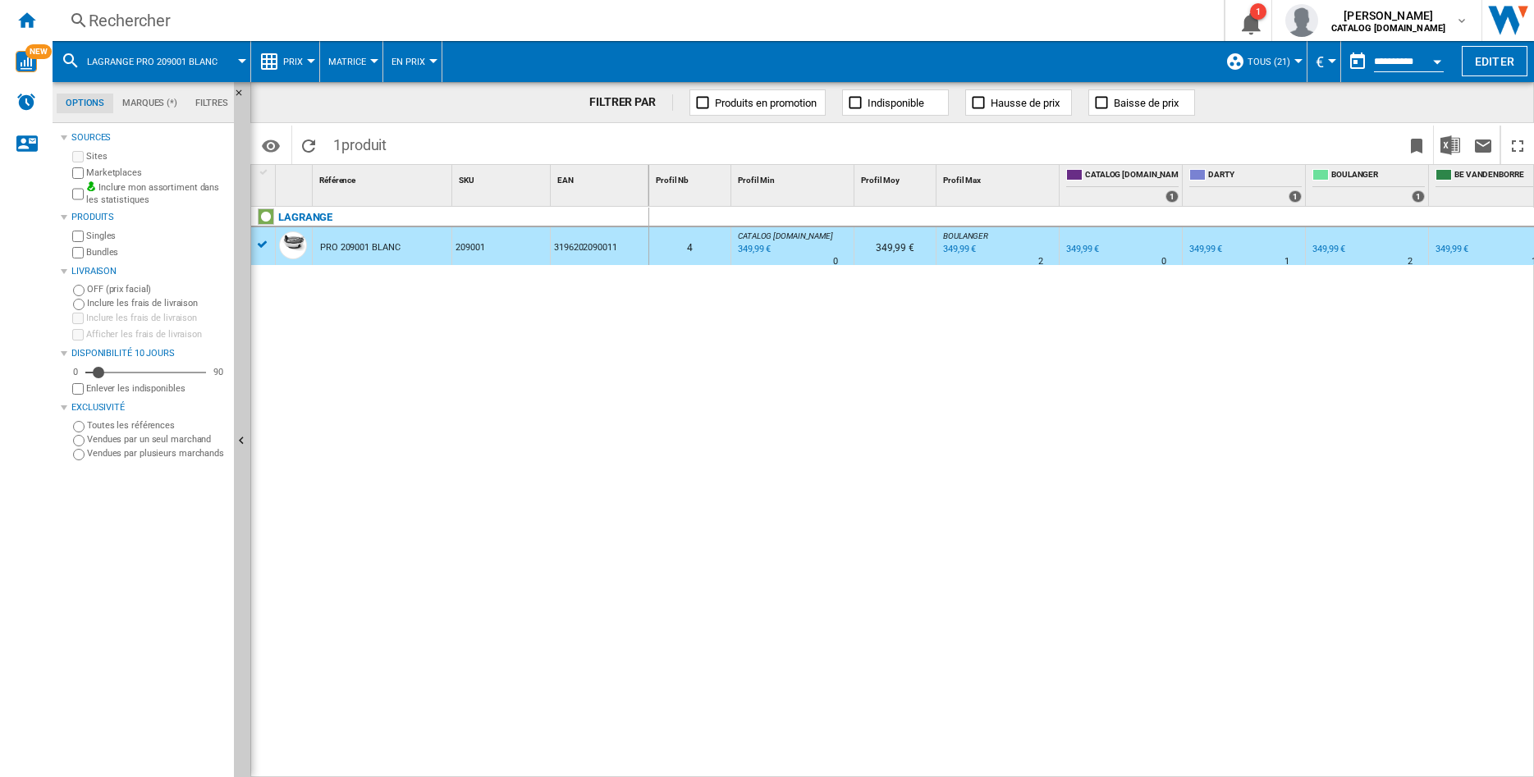
click at [177, 16] on div "Rechercher" at bounding box center [635, 20] width 1092 height 23
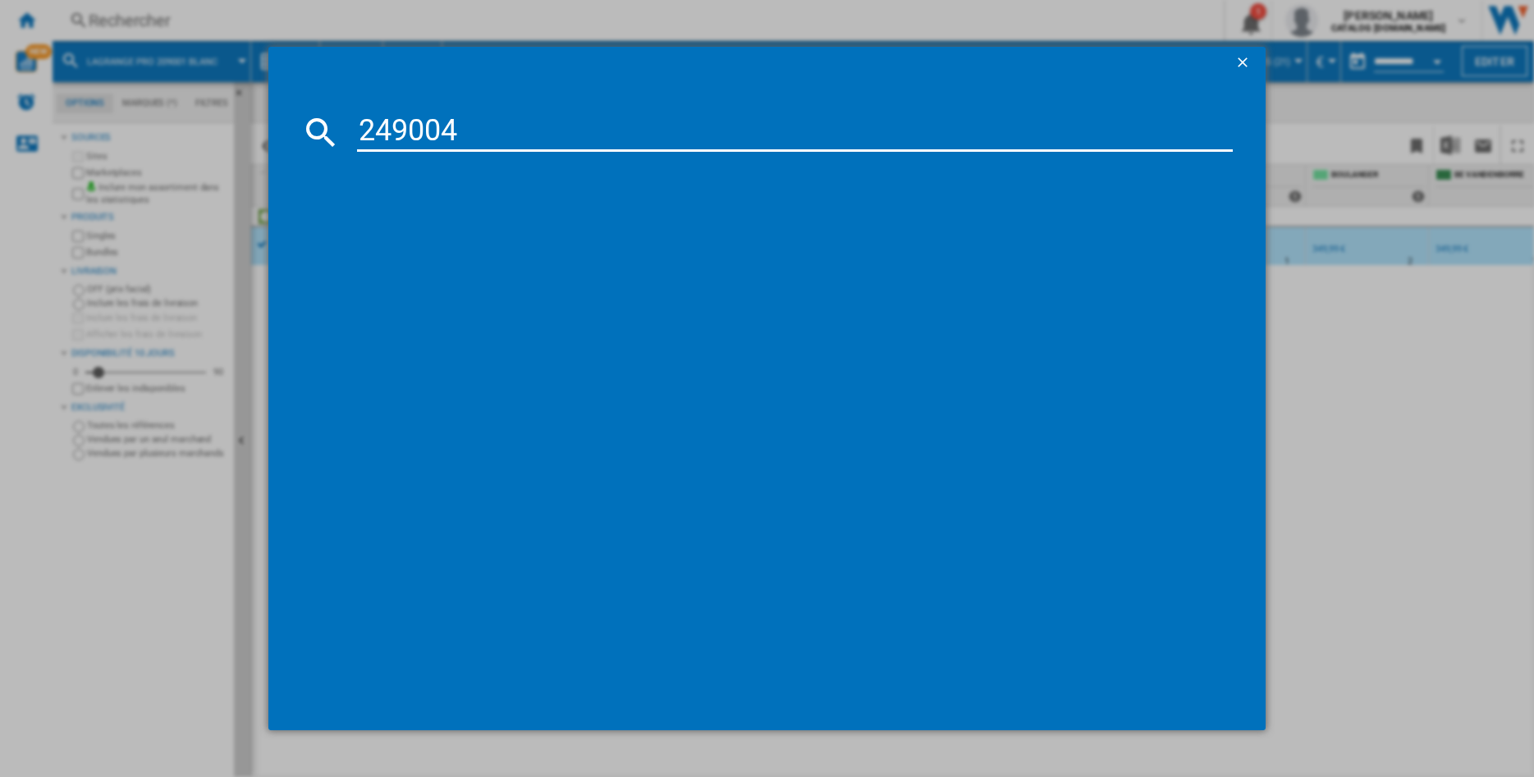
type input "249004"
click at [521, 240] on div "[PERSON_NAME] CLASSIC 249004 NOIR" at bounding box center [778, 239] width 859 height 16
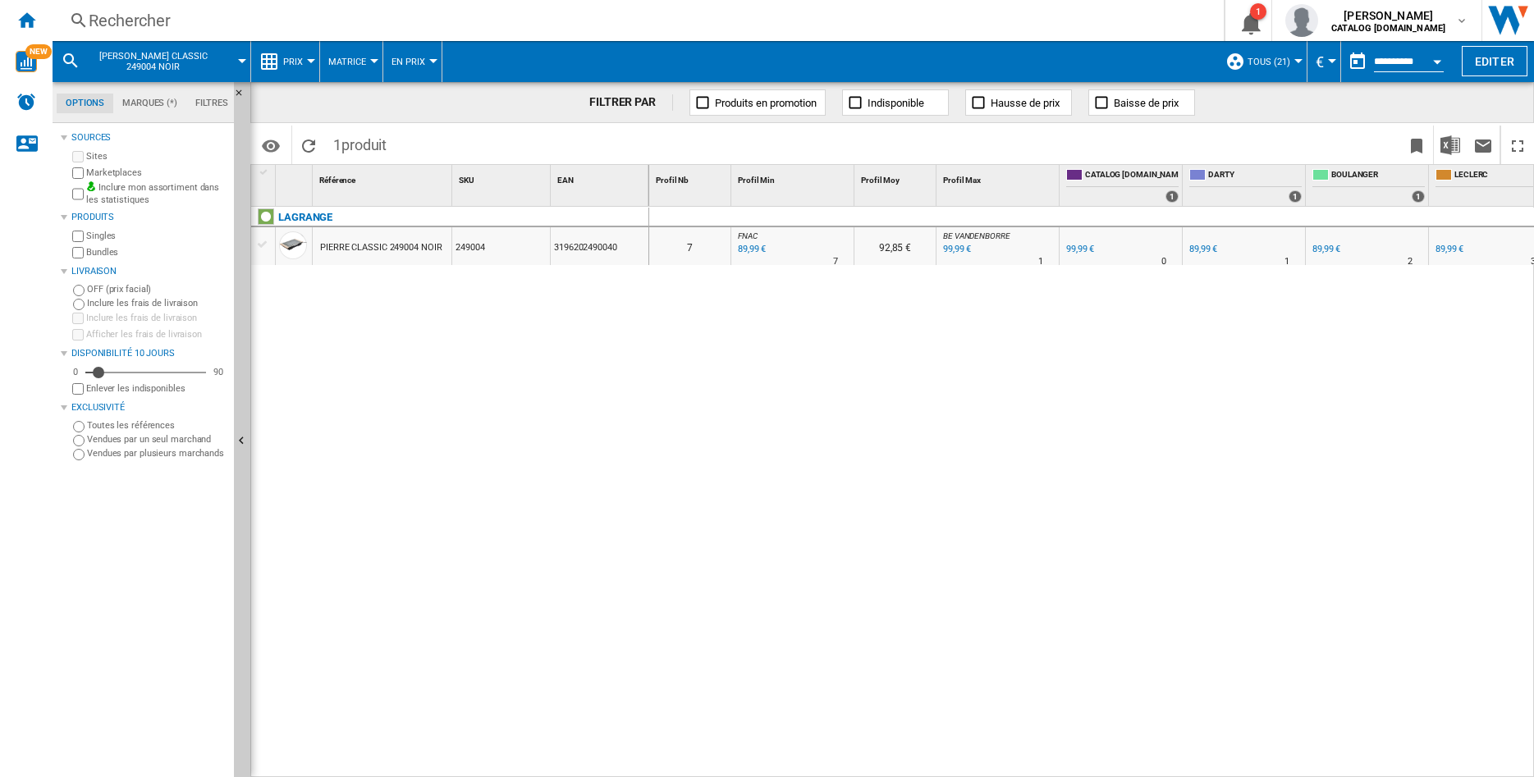
click at [380, 244] on div "PIERRE CLASSIC 249004 NOIR" at bounding box center [380, 248] width 121 height 38
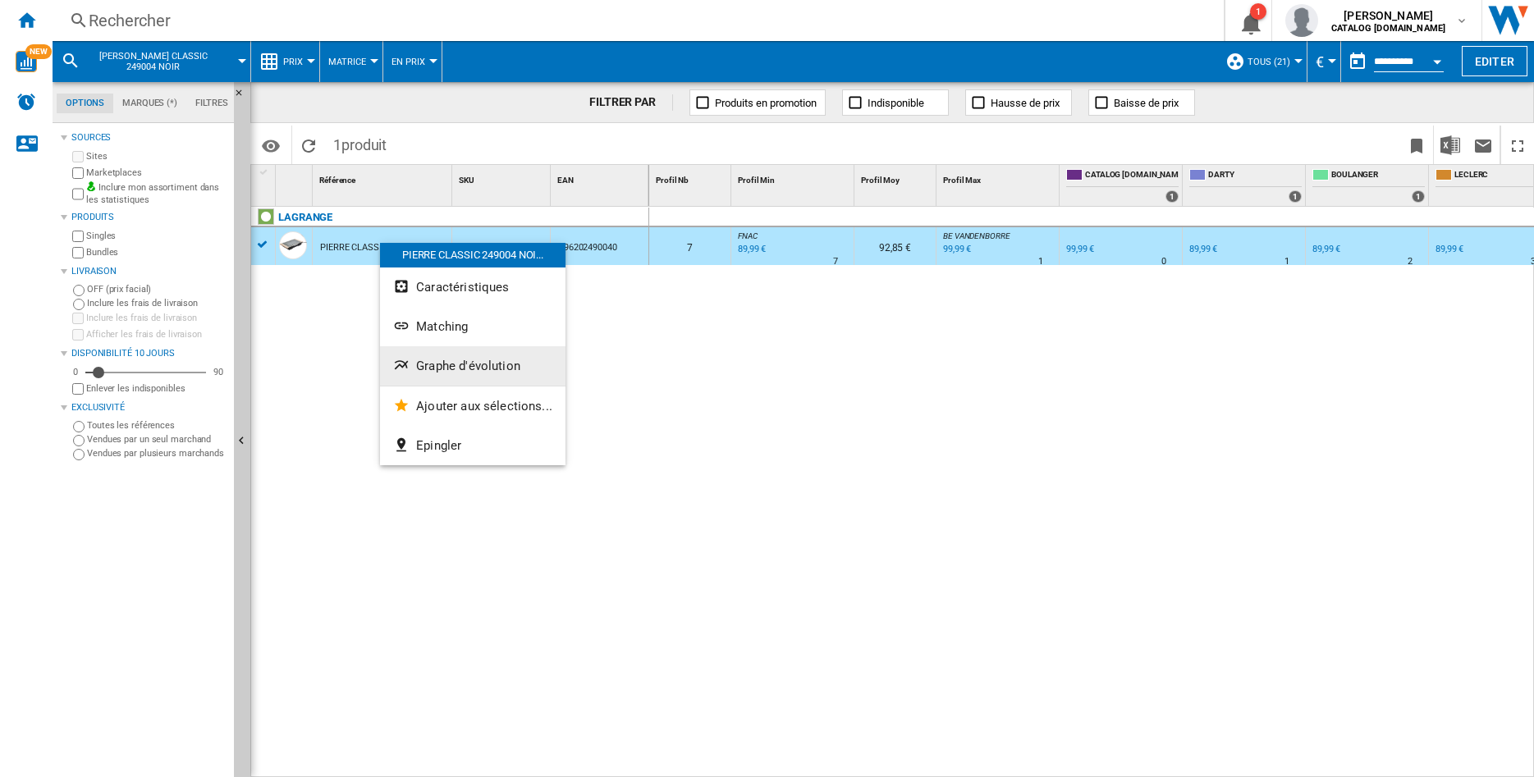
click at [466, 364] on span "Graphe d'évolution" at bounding box center [468, 366] width 104 height 15
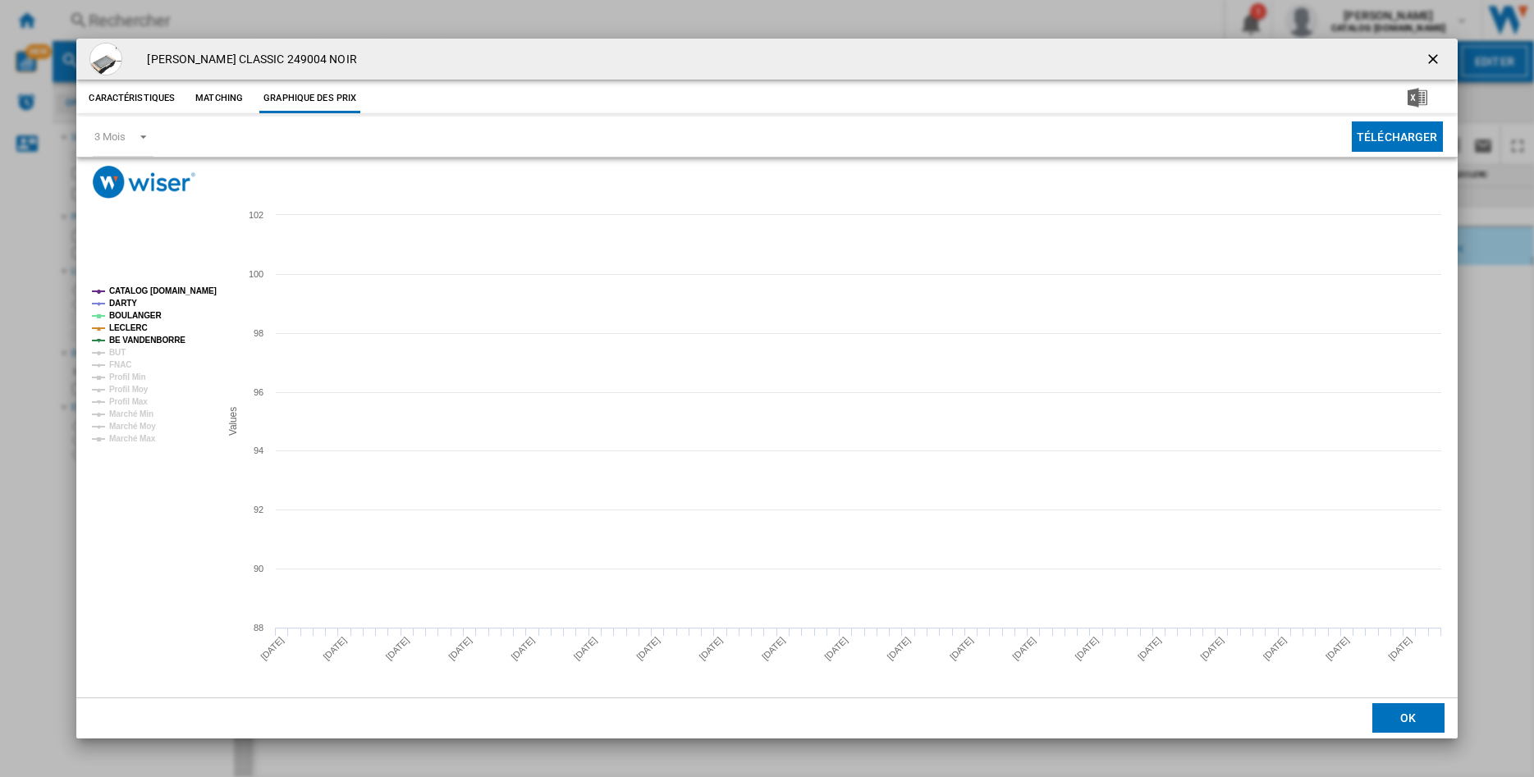
click at [129, 291] on tspan "CATALOG [DOMAIN_NAME]" at bounding box center [163, 290] width 108 height 9
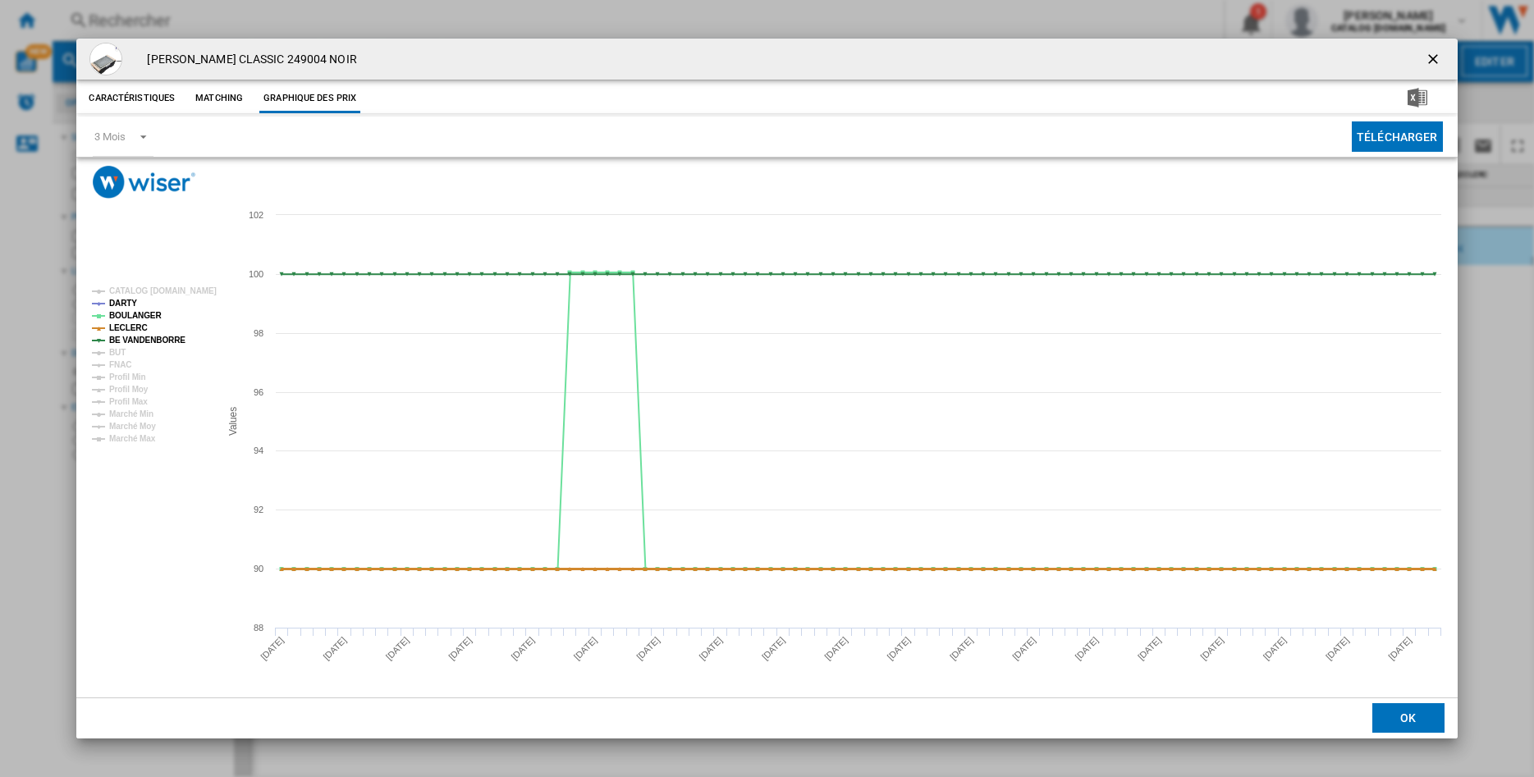
click at [115, 328] on tspan "LECLERC" at bounding box center [128, 327] width 39 height 9
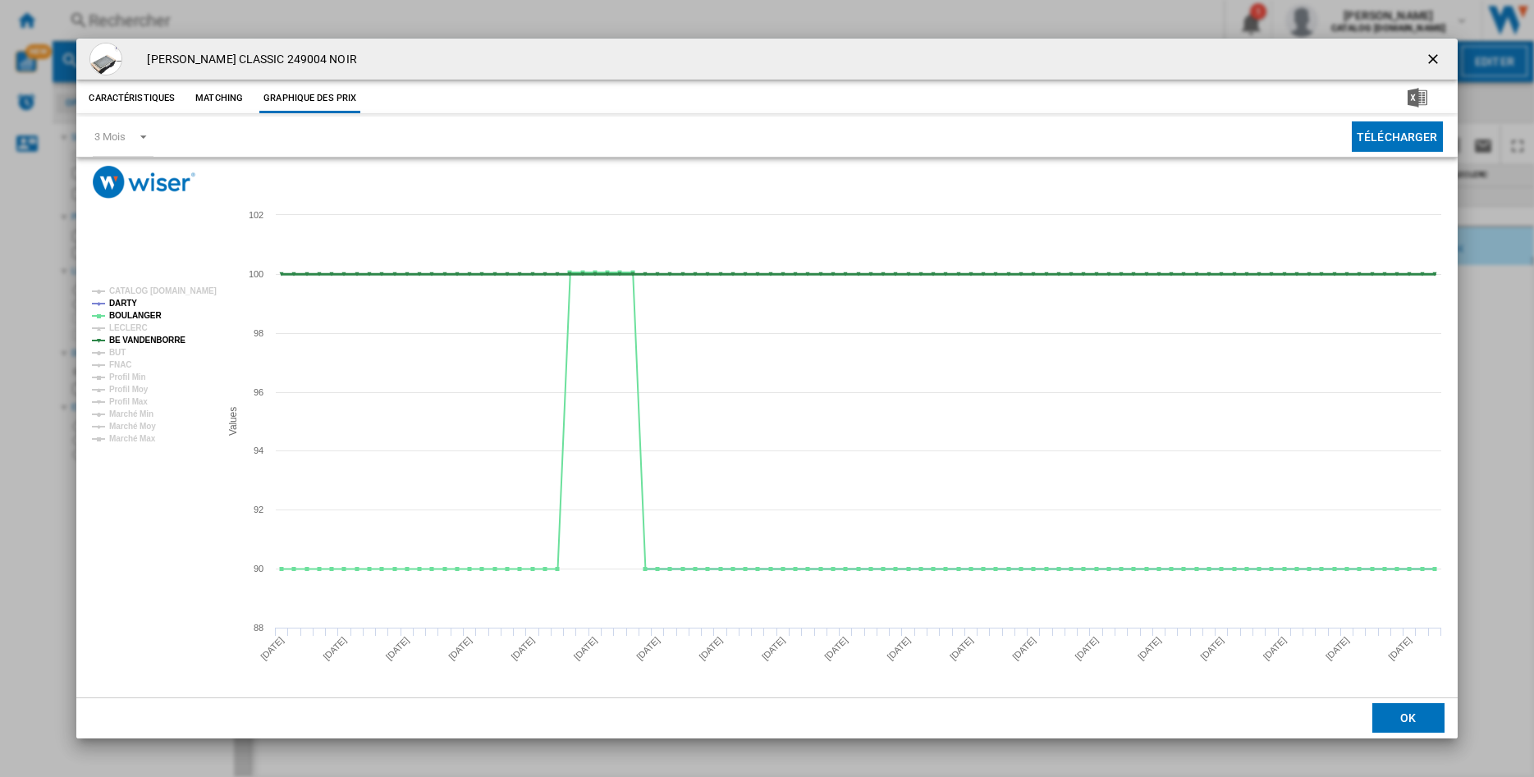
click at [126, 341] on tspan "BE VANDENBORRE" at bounding box center [147, 340] width 76 height 9
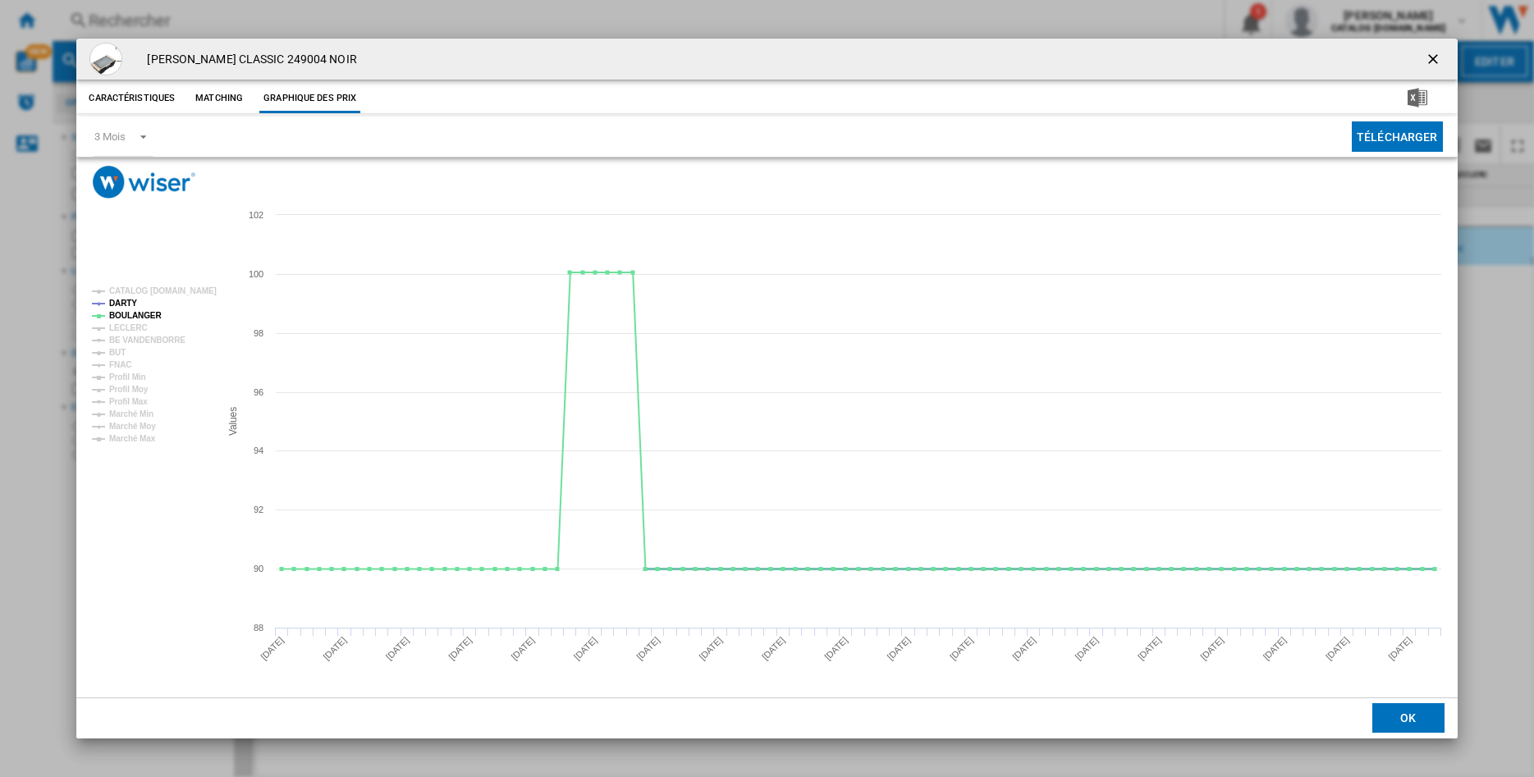
click at [123, 304] on tspan "DARTY" at bounding box center [123, 303] width 28 height 9
click at [124, 317] on tspan "BOULANGER" at bounding box center [135, 315] width 53 height 9
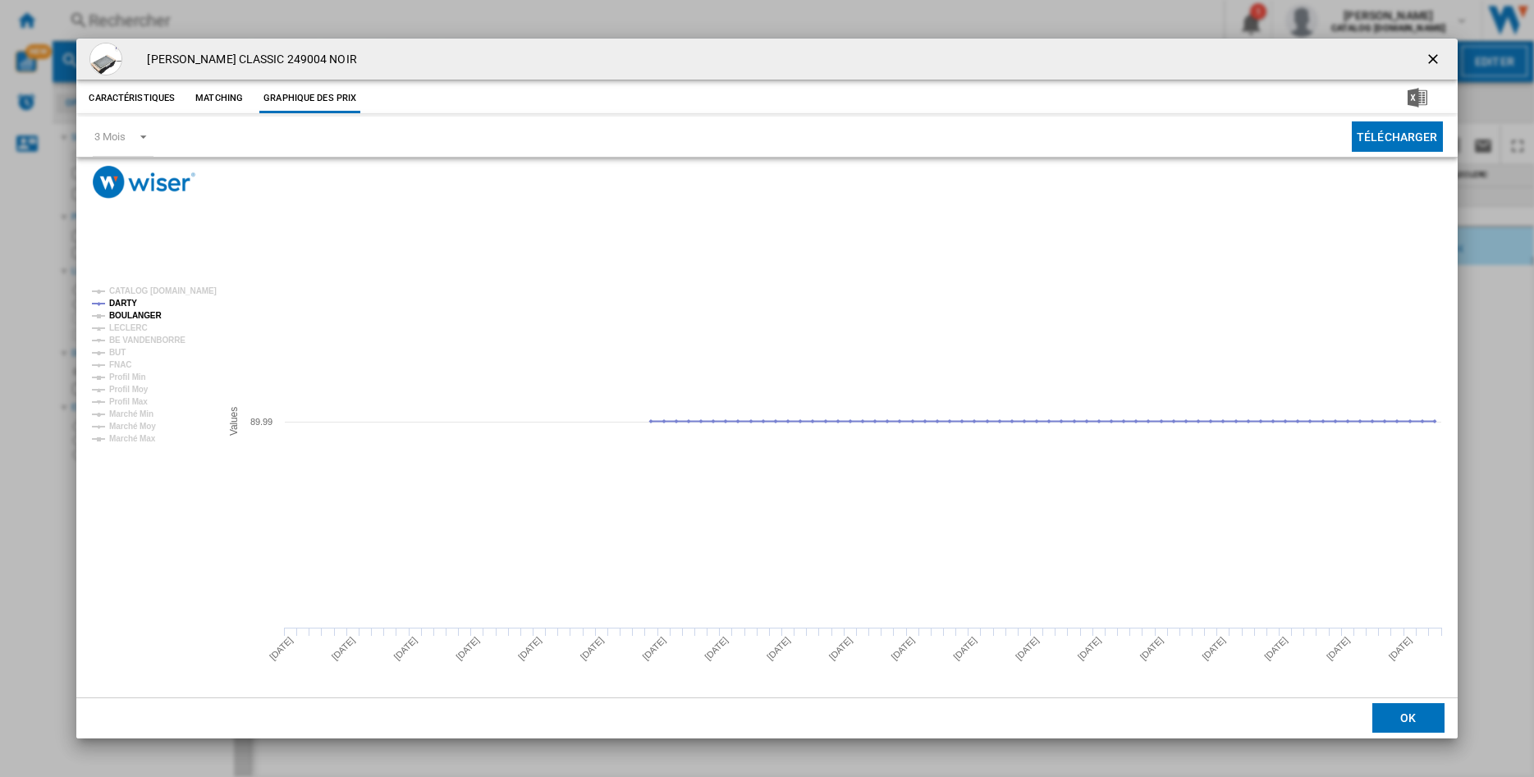
click at [117, 311] on tspan "BOULANGER" at bounding box center [135, 315] width 53 height 9
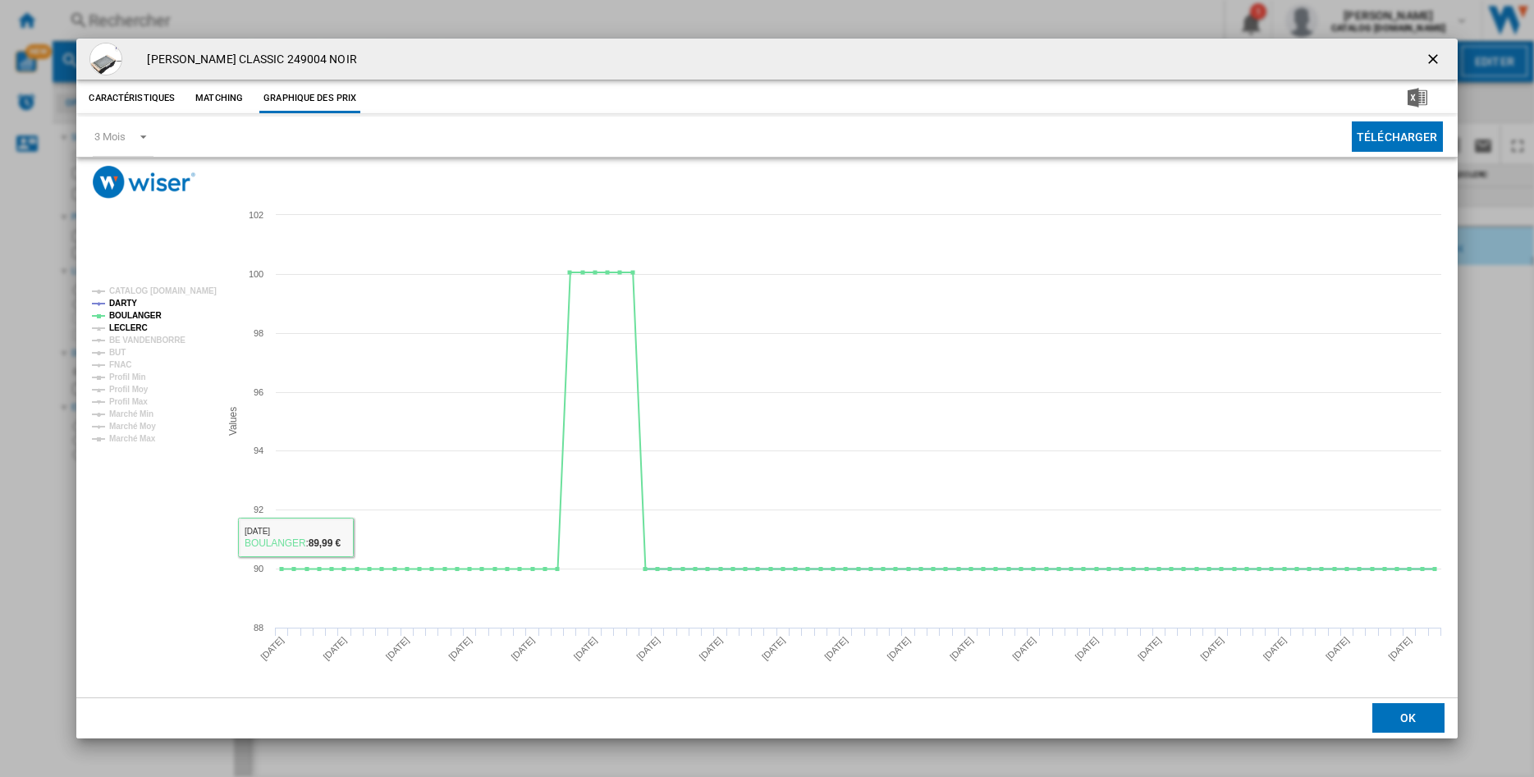
click at [131, 327] on tspan "LECLERC" at bounding box center [128, 327] width 39 height 9
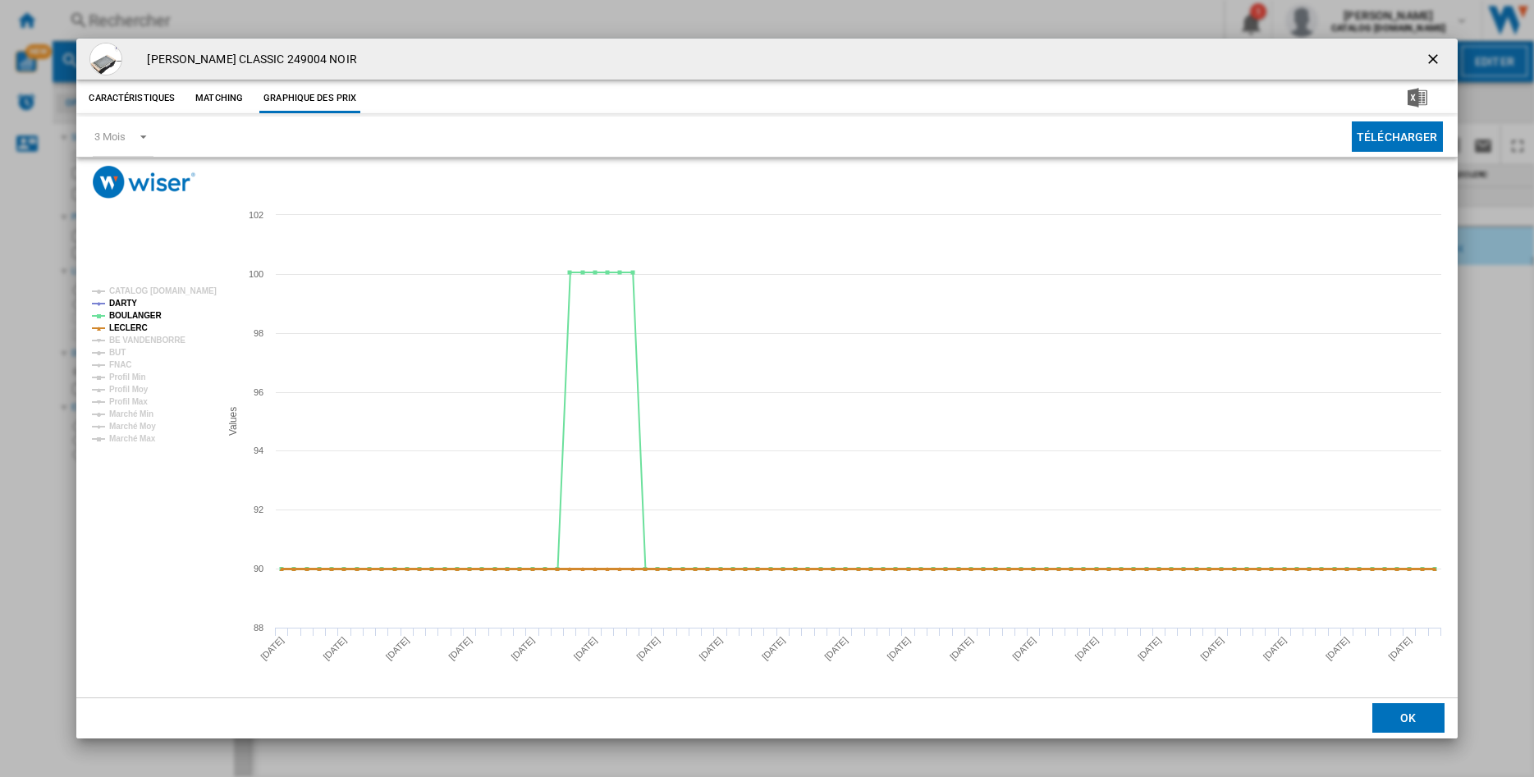
click at [131, 327] on tspan "LECLERC" at bounding box center [128, 327] width 39 height 9
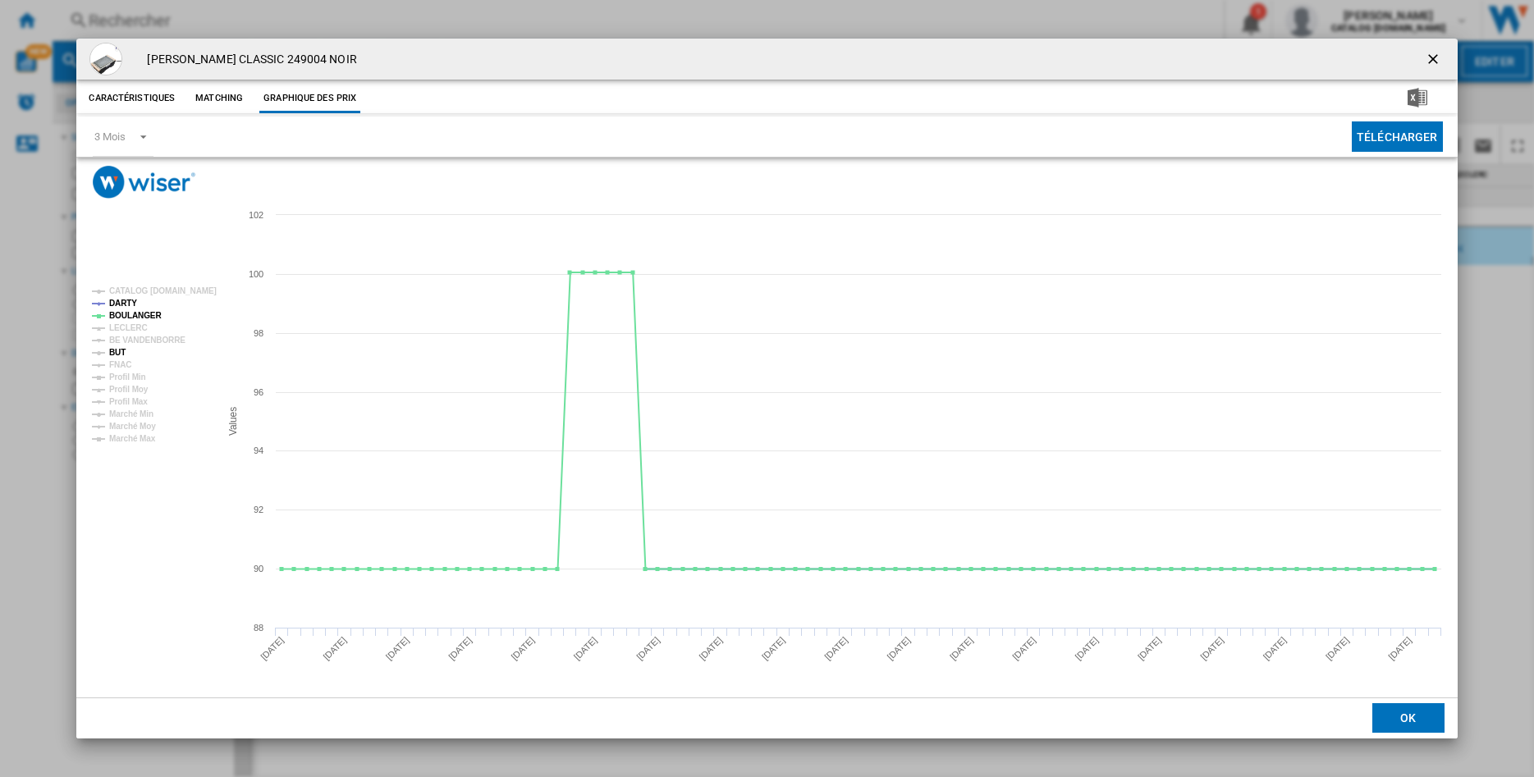
click at [115, 352] on tspan "BUT" at bounding box center [117, 352] width 16 height 9
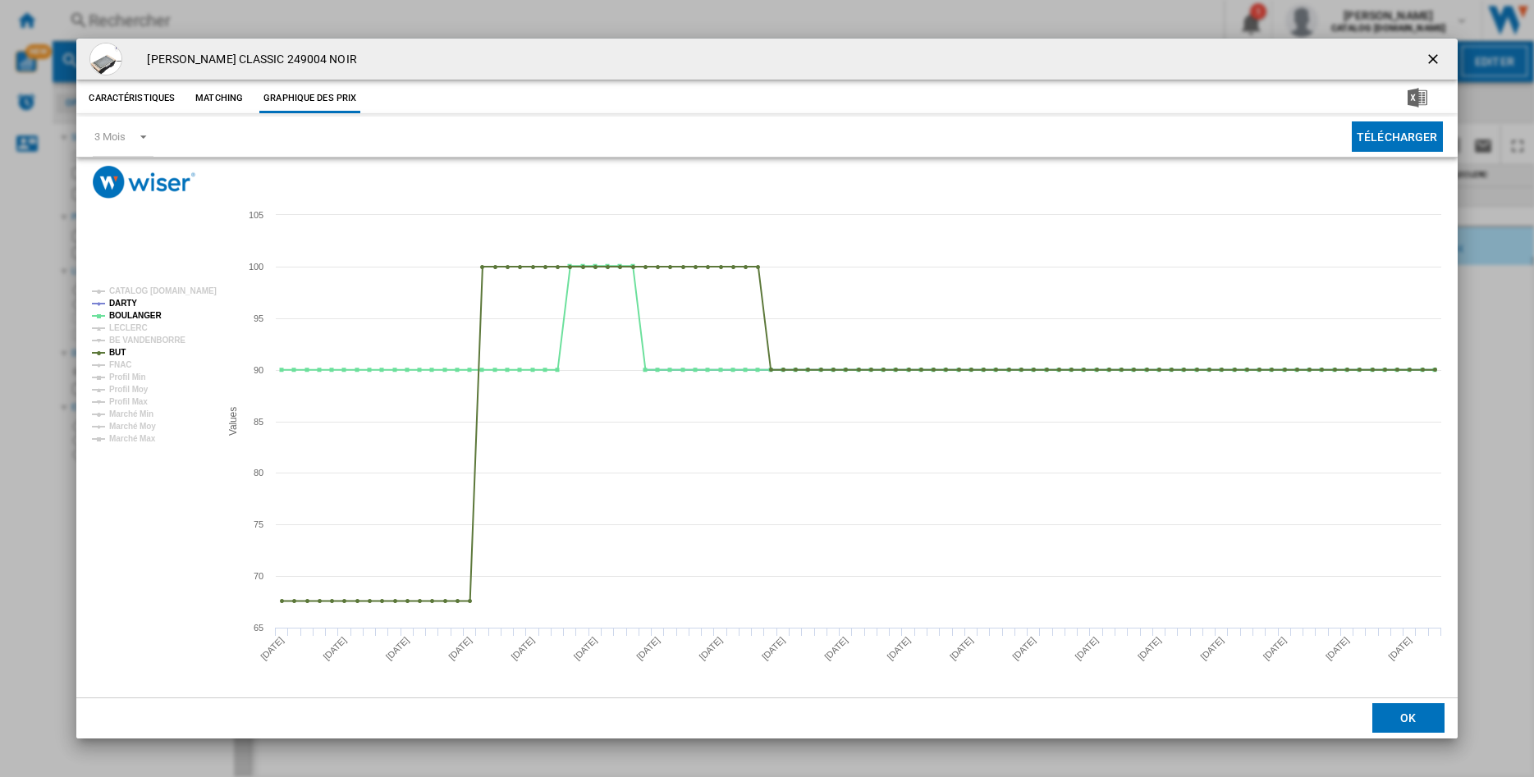
click at [115, 352] on tspan "BUT" at bounding box center [117, 352] width 16 height 9
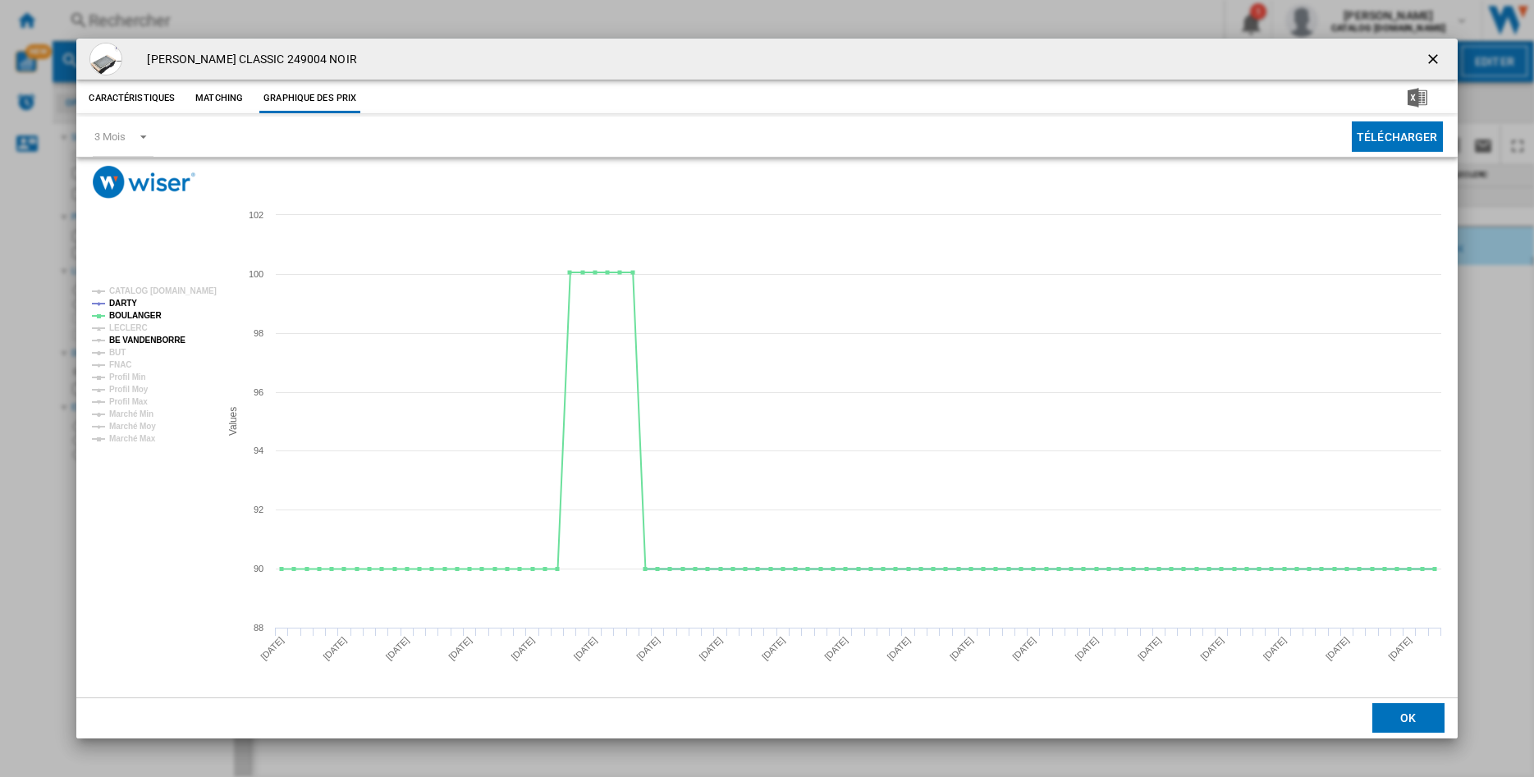
click at [121, 340] on tspan "BE VANDENBORRE" at bounding box center [147, 340] width 76 height 9
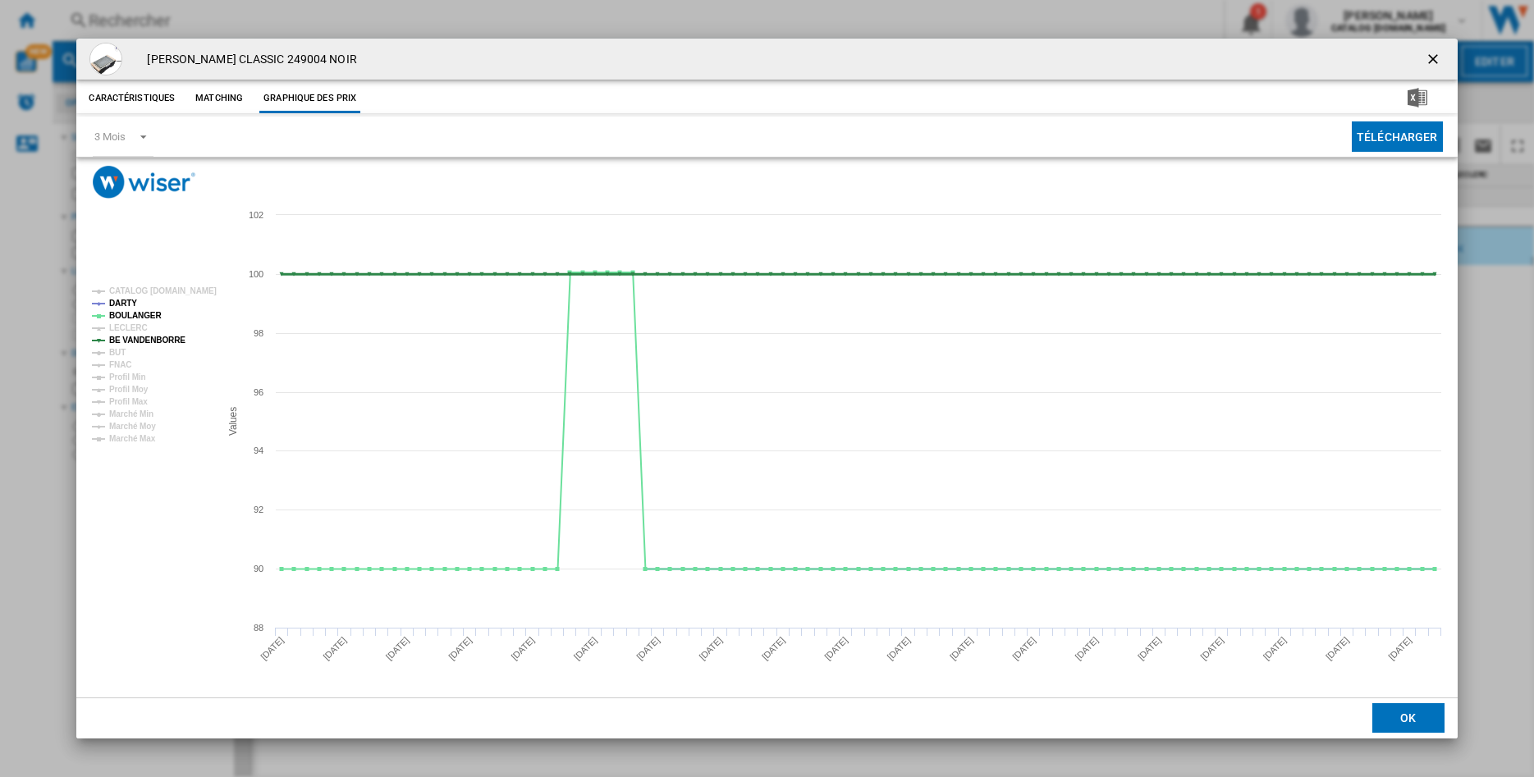
click at [121, 340] on tspan "BE VANDENBORRE" at bounding box center [147, 340] width 76 height 9
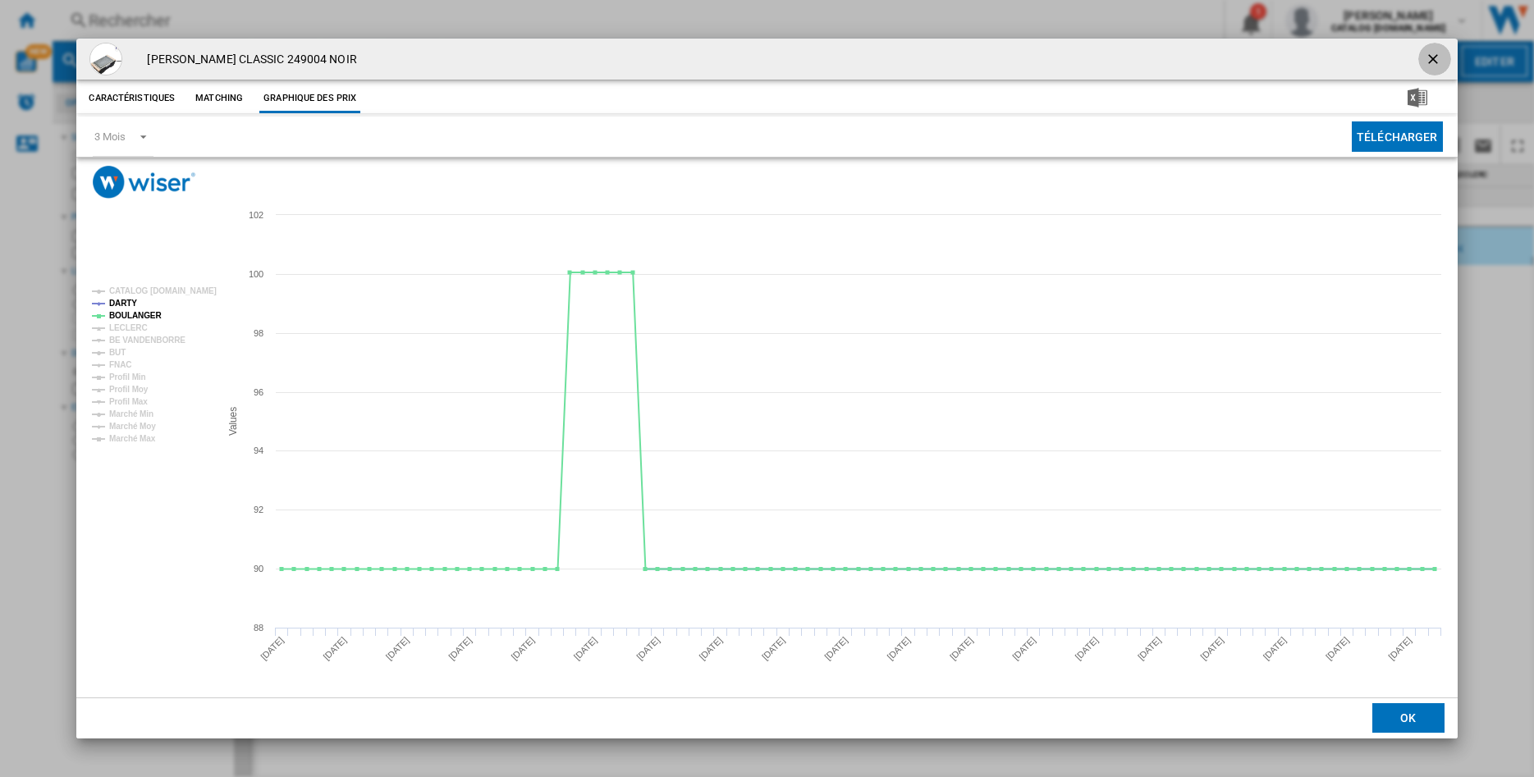
click at [1433, 61] on ng-md-icon "getI18NText('BUTTONS.CLOSE_DIALOG')" at bounding box center [1435, 61] width 20 height 20
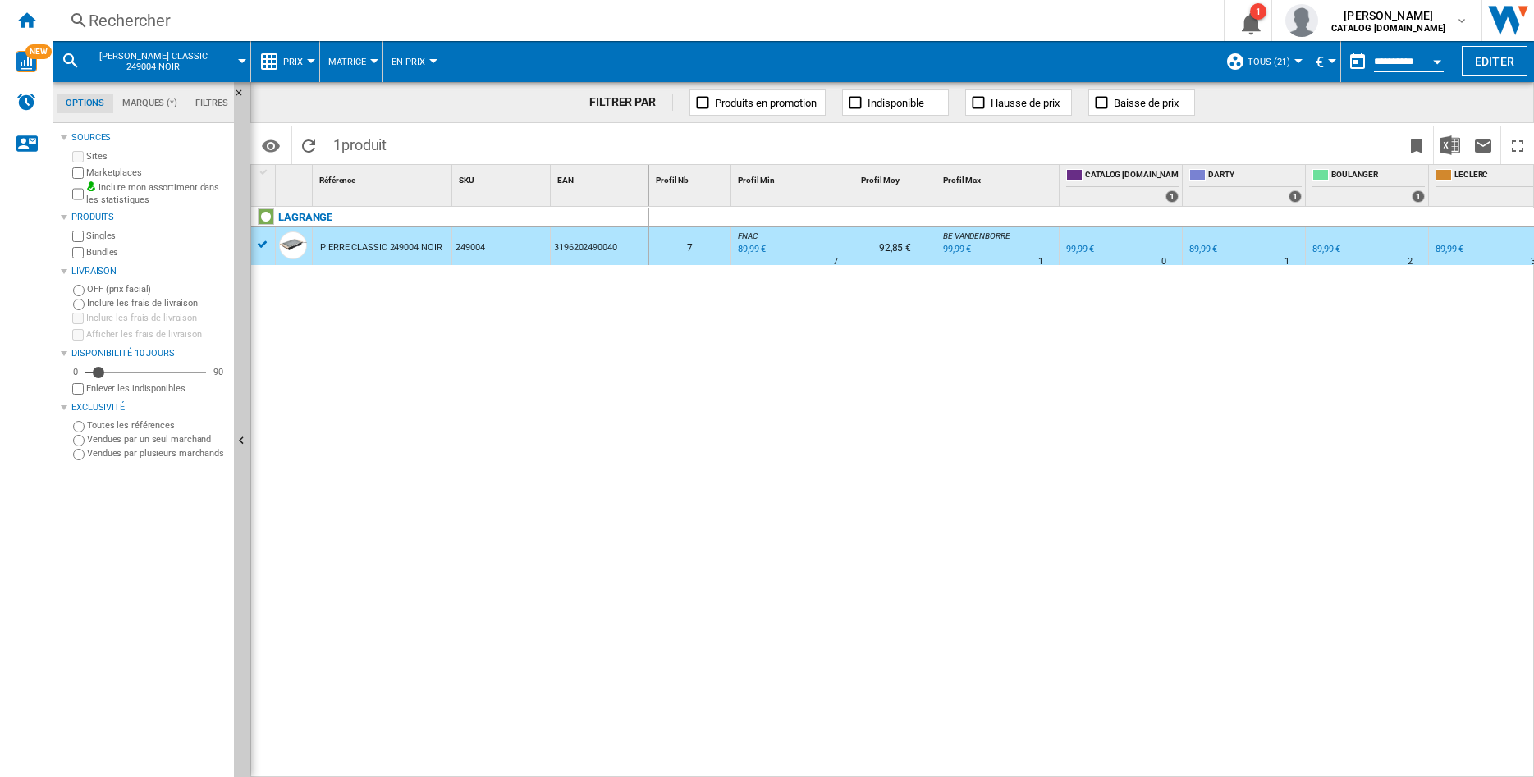
click at [159, 13] on div "Rechercher" at bounding box center [635, 20] width 1092 height 23
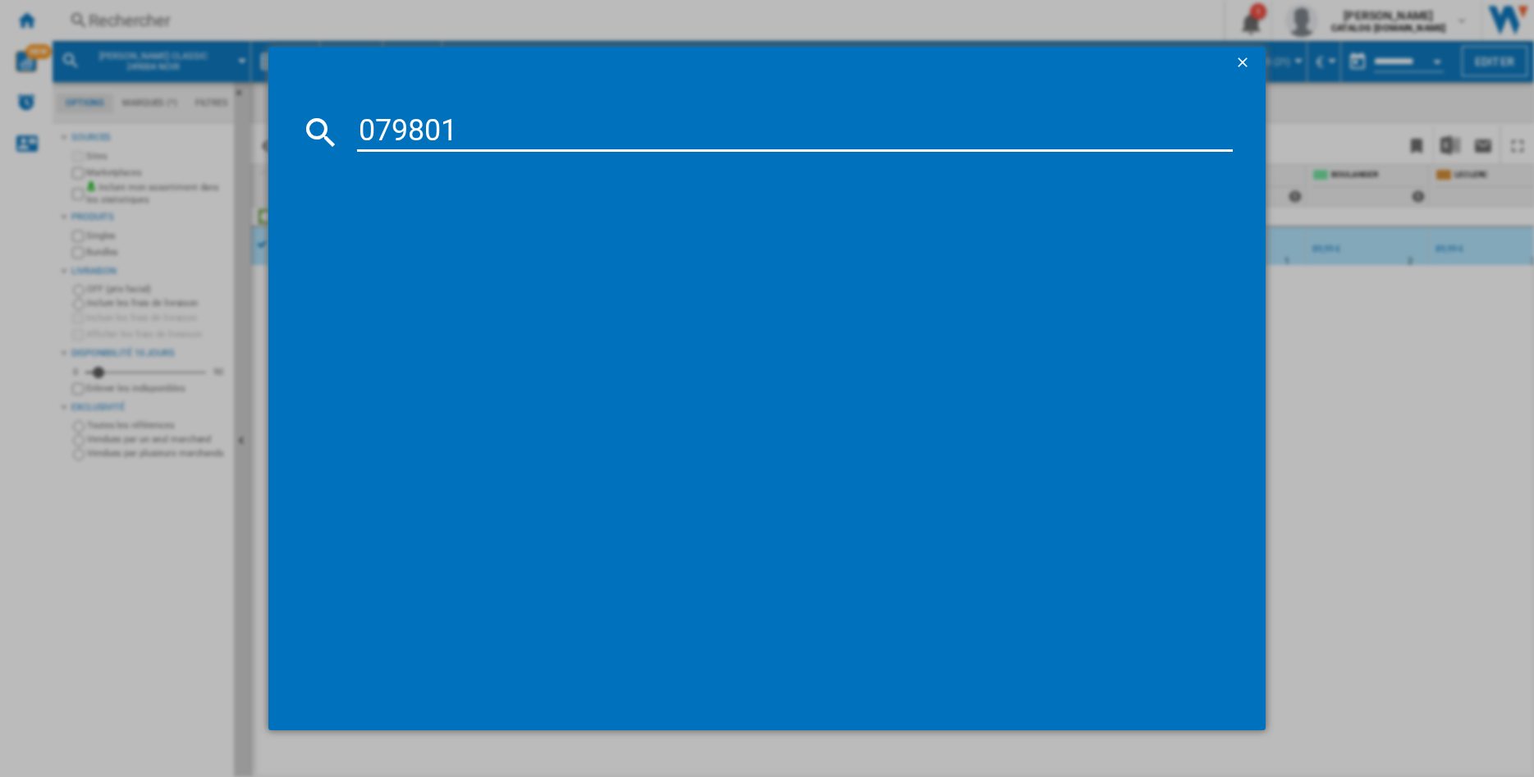
type input "079801"
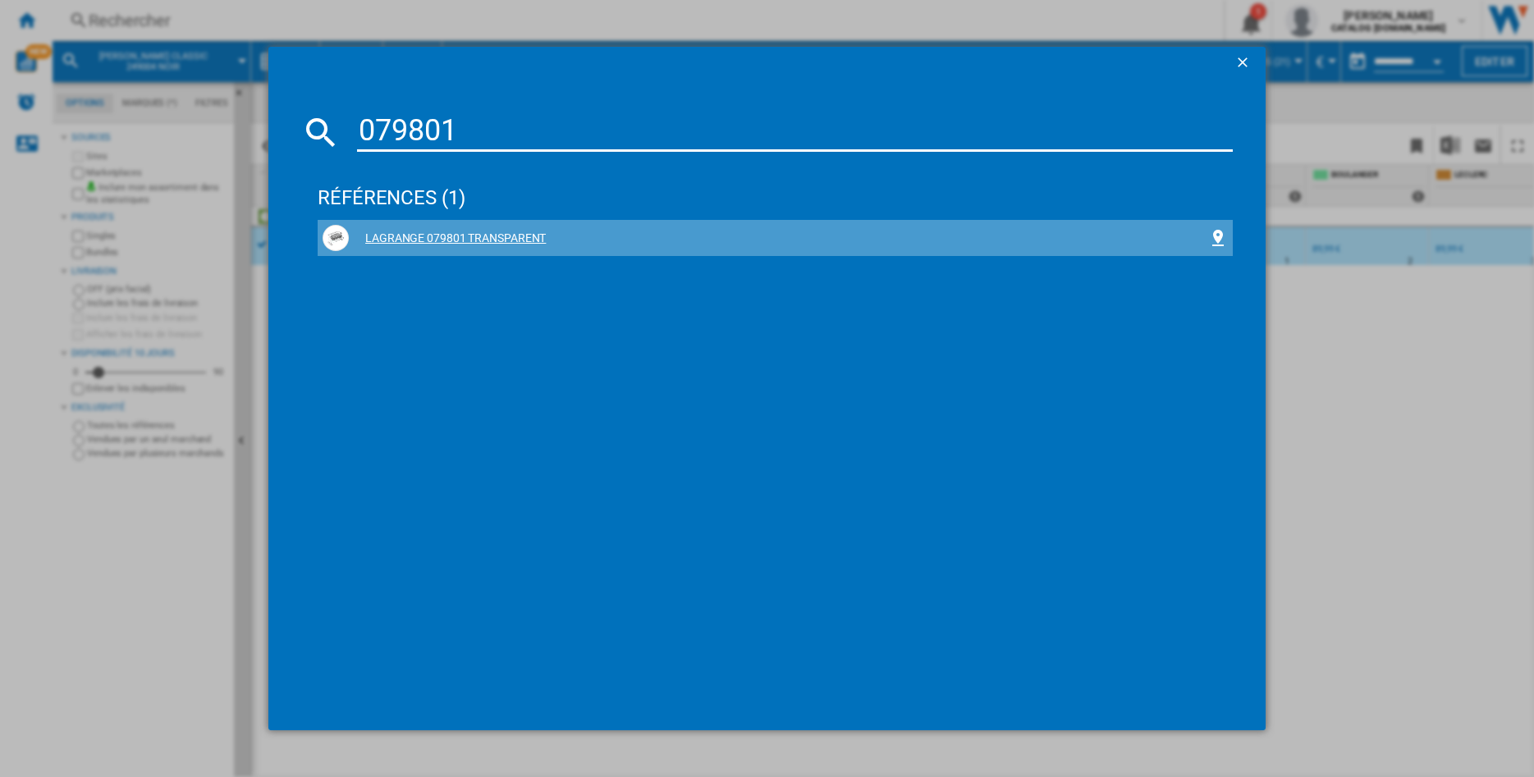
click at [497, 238] on div "LAGRANGE 079801 TRANSPARENT" at bounding box center [778, 239] width 859 height 16
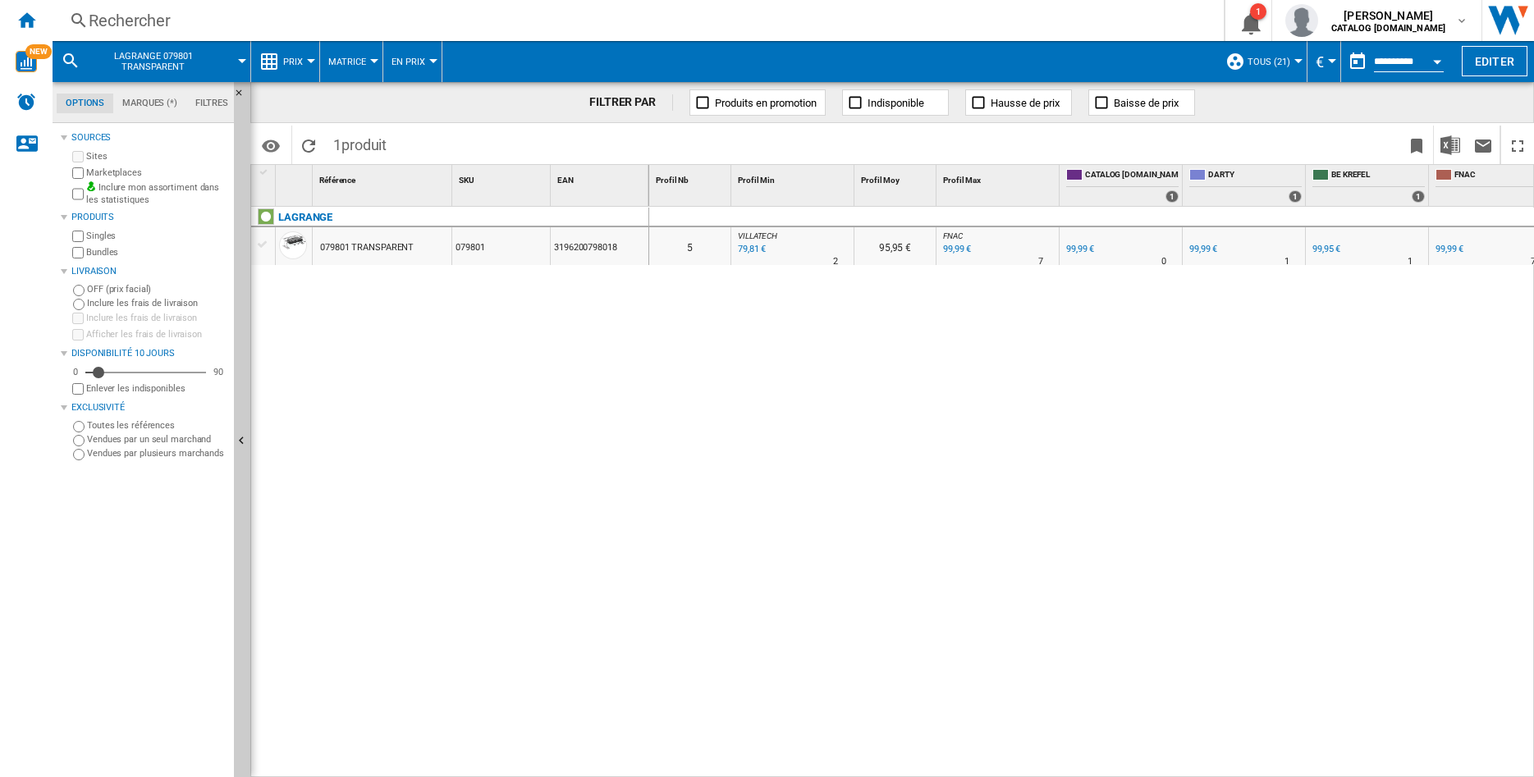
click at [391, 250] on div "079801 TRANSPARENT" at bounding box center [367, 248] width 94 height 38
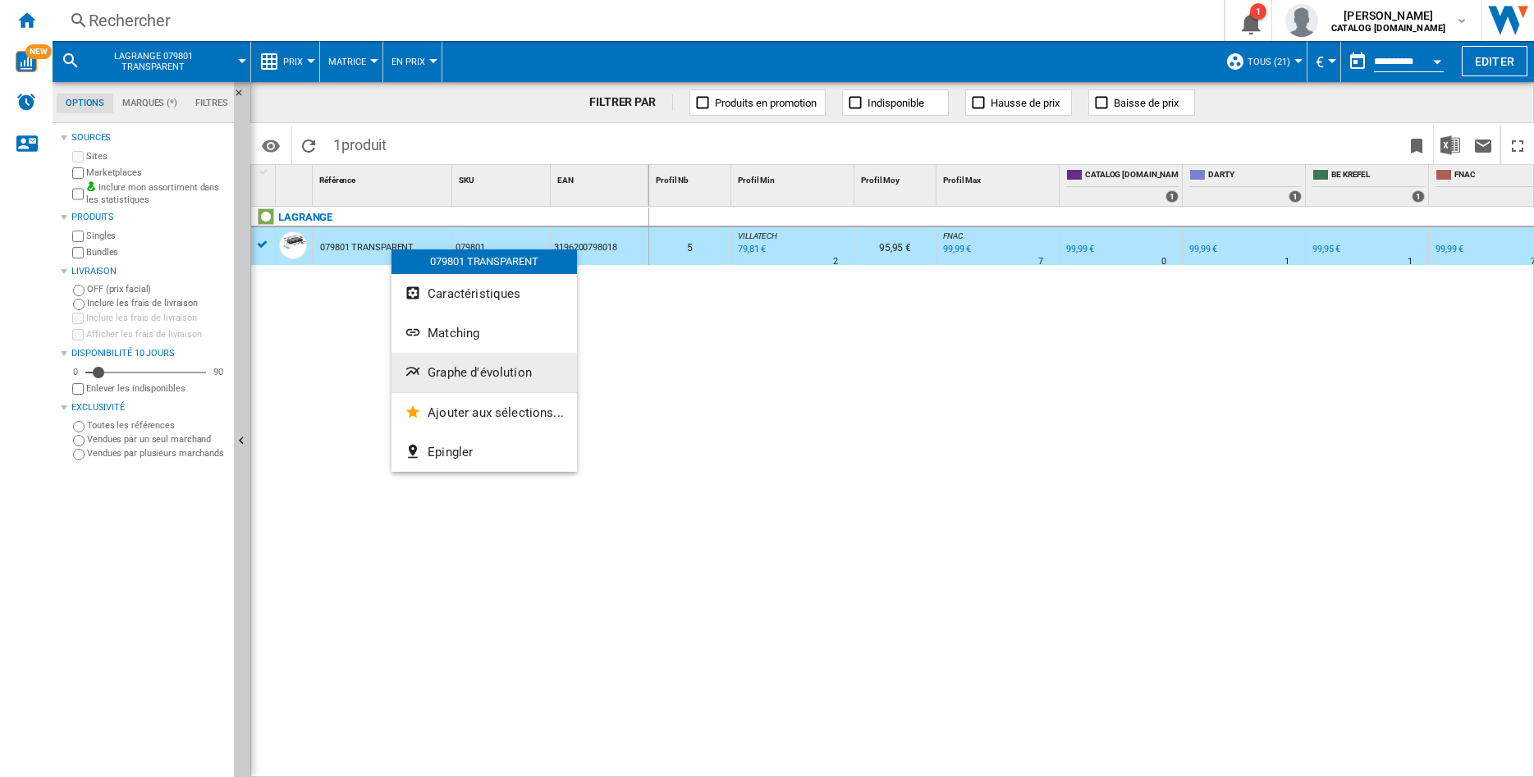
click at [462, 365] on span "Graphe d'évolution" at bounding box center [480, 372] width 104 height 15
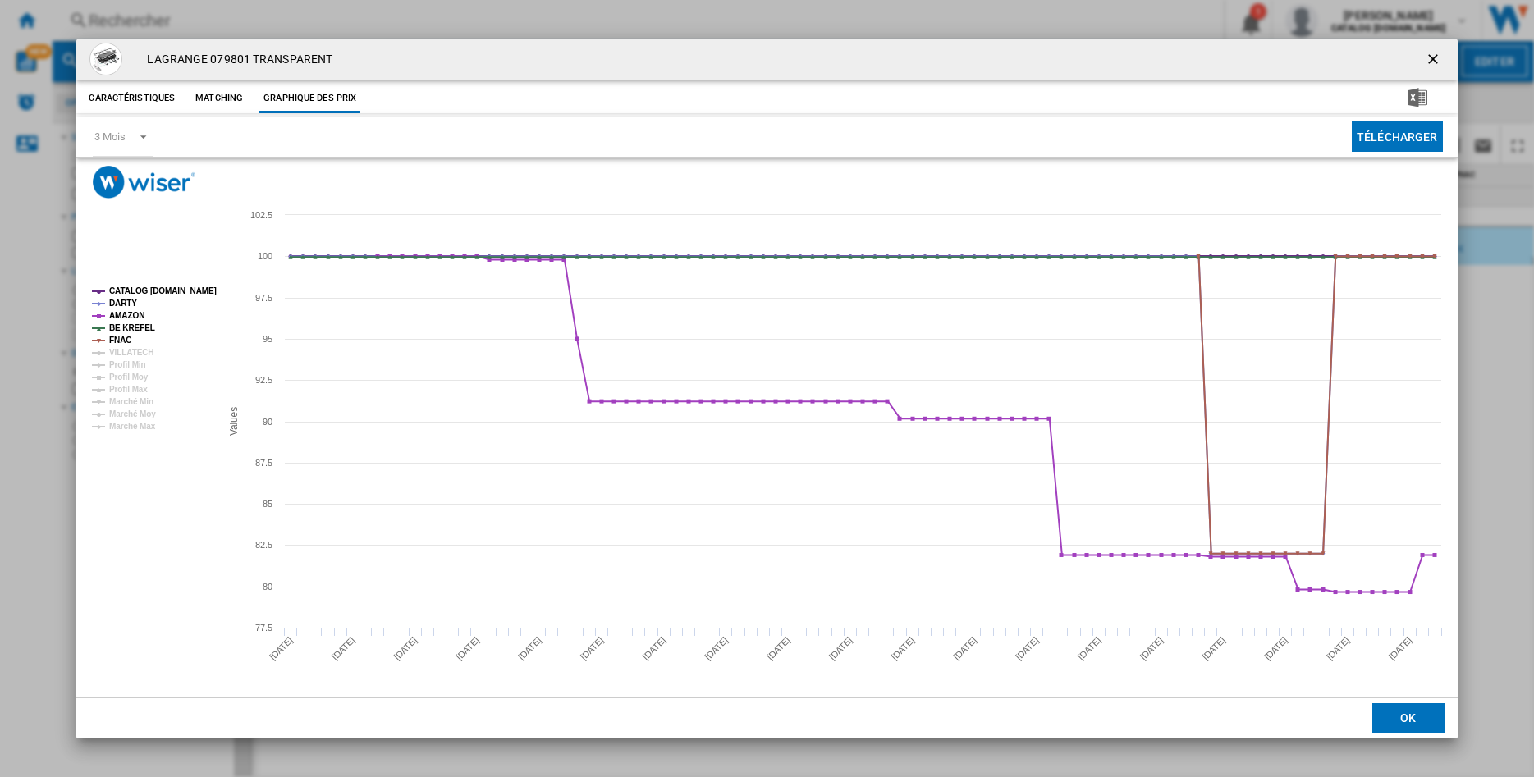
click at [126, 291] on tspan "CATALOG [DOMAIN_NAME]" at bounding box center [163, 290] width 108 height 9
click at [116, 336] on tspan "FNAC" at bounding box center [120, 340] width 22 height 9
click at [119, 327] on tspan "BE KREFEL" at bounding box center [132, 327] width 46 height 9
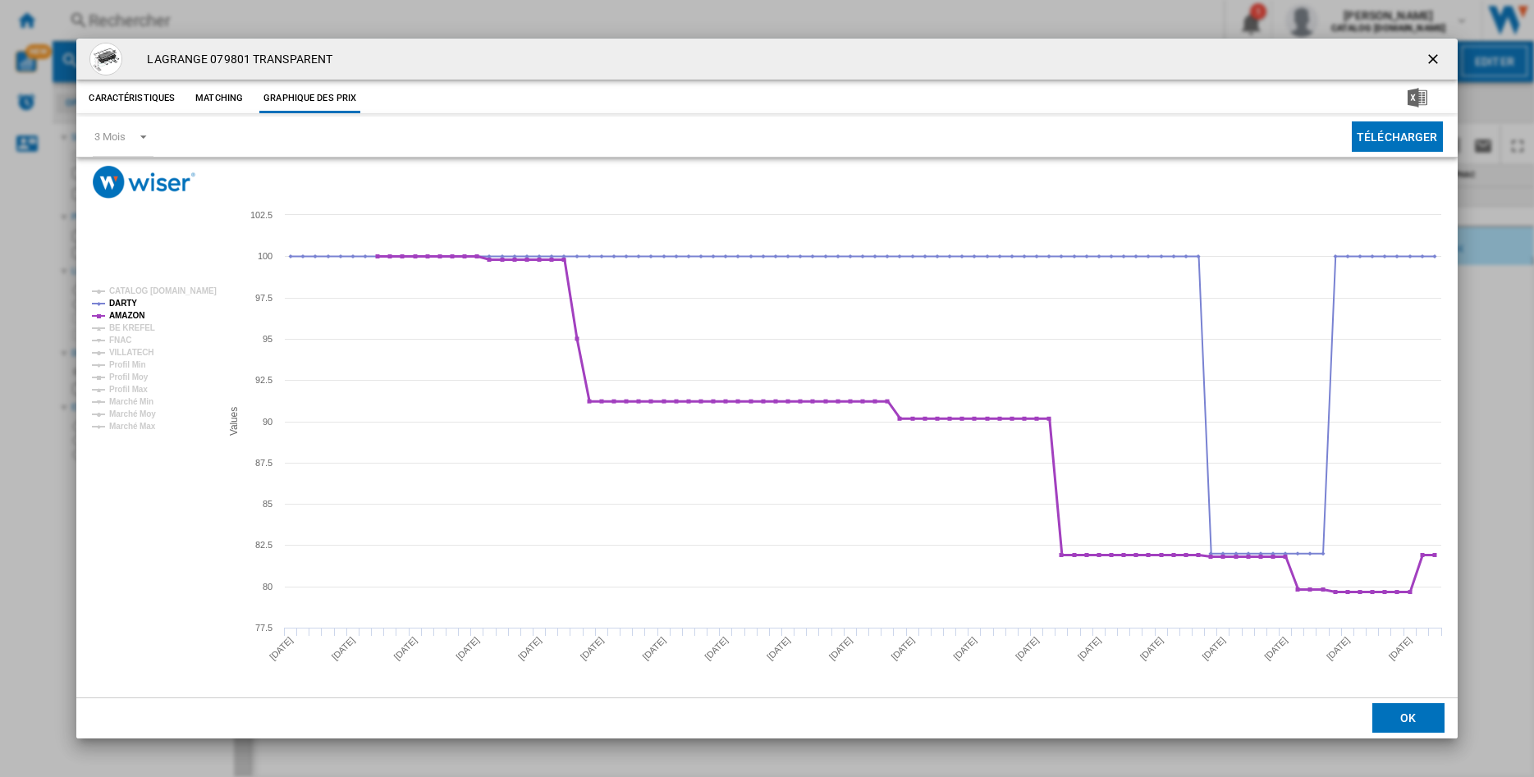
click at [122, 316] on tspan "AMAZON" at bounding box center [126, 315] width 35 height 9
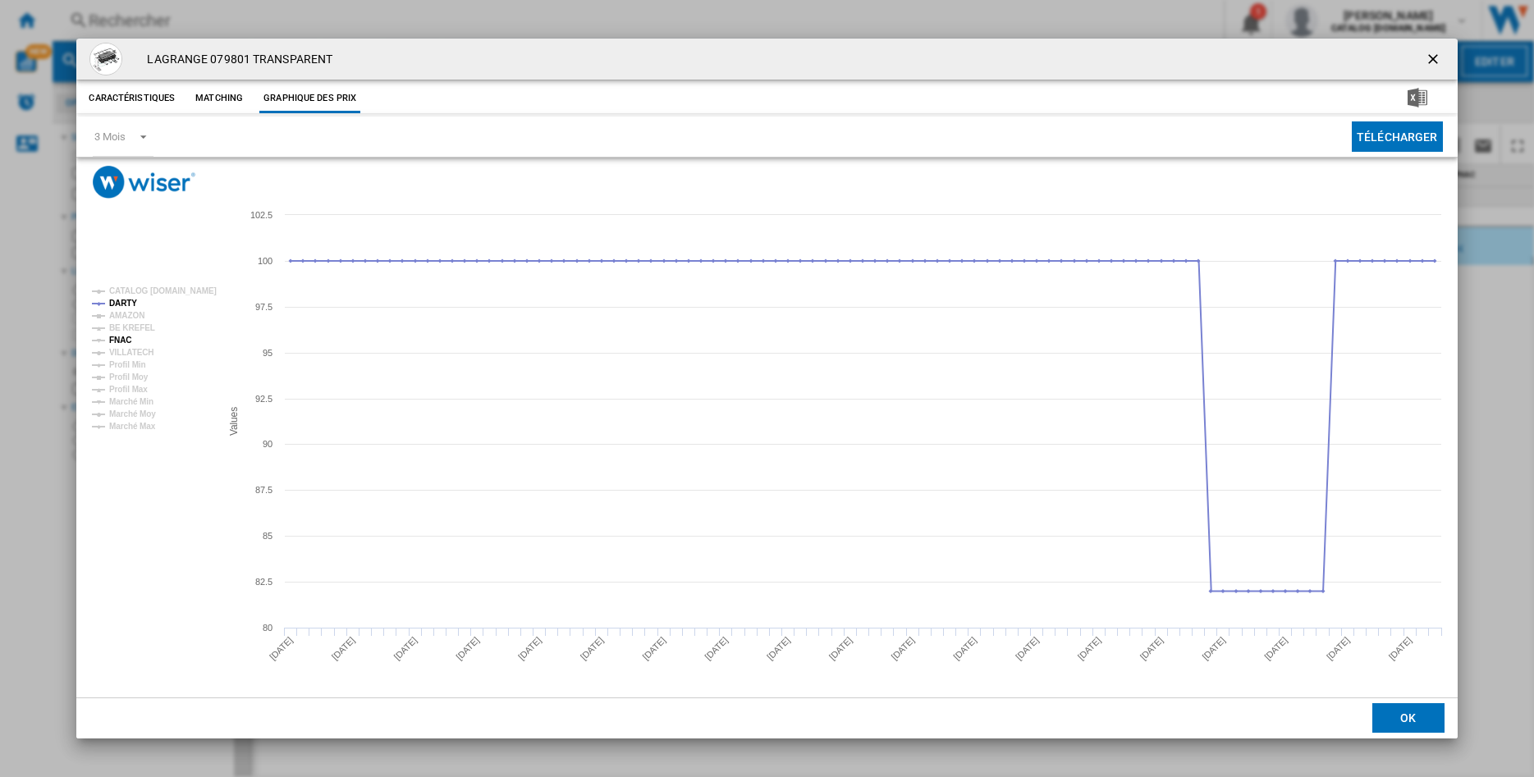
click at [116, 339] on tspan "FNAC" at bounding box center [120, 340] width 22 height 9
click at [121, 323] on tspan "BE KREFEL" at bounding box center [132, 327] width 46 height 9
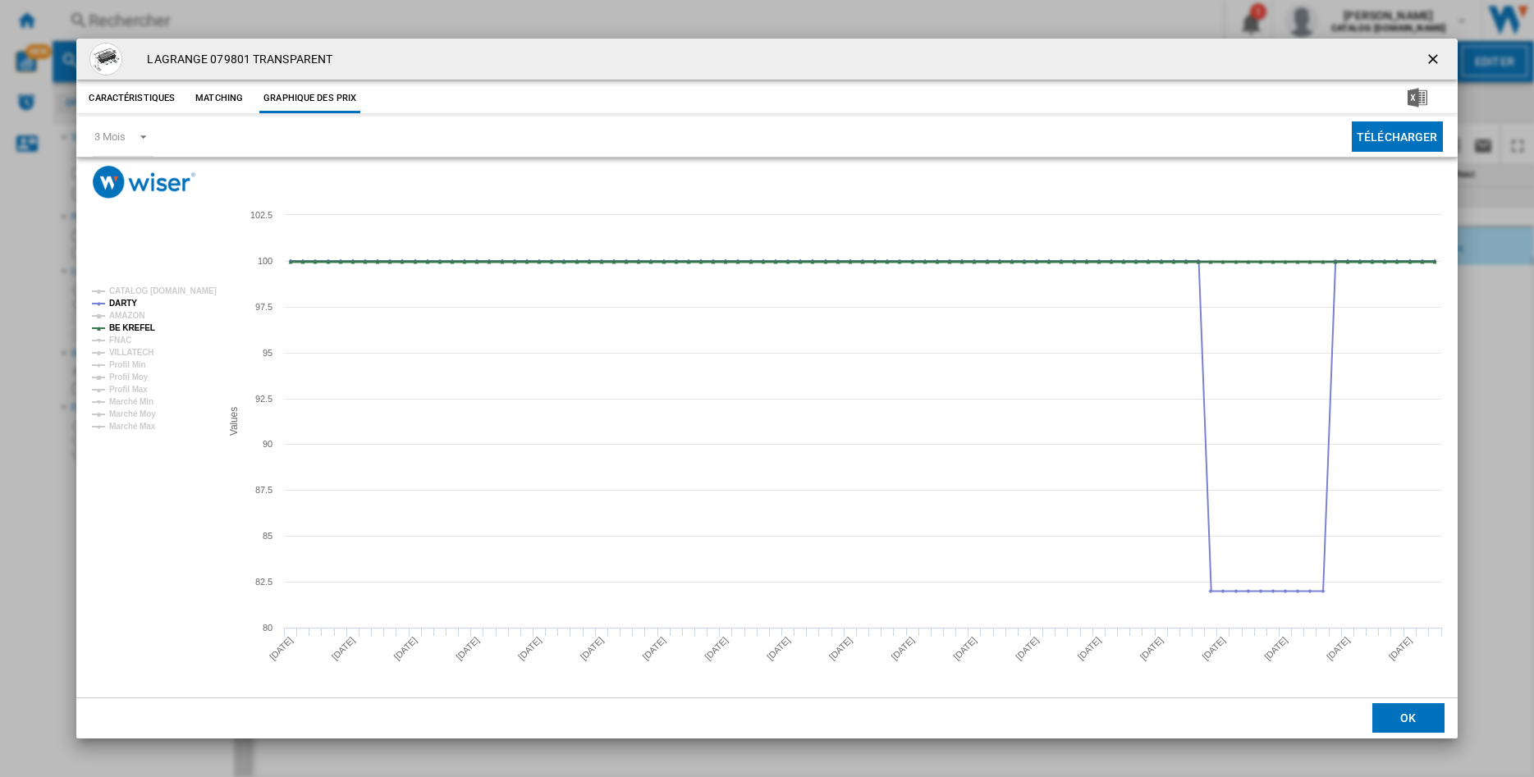
click at [121, 323] on tspan "BE KREFEL" at bounding box center [132, 327] width 46 height 9
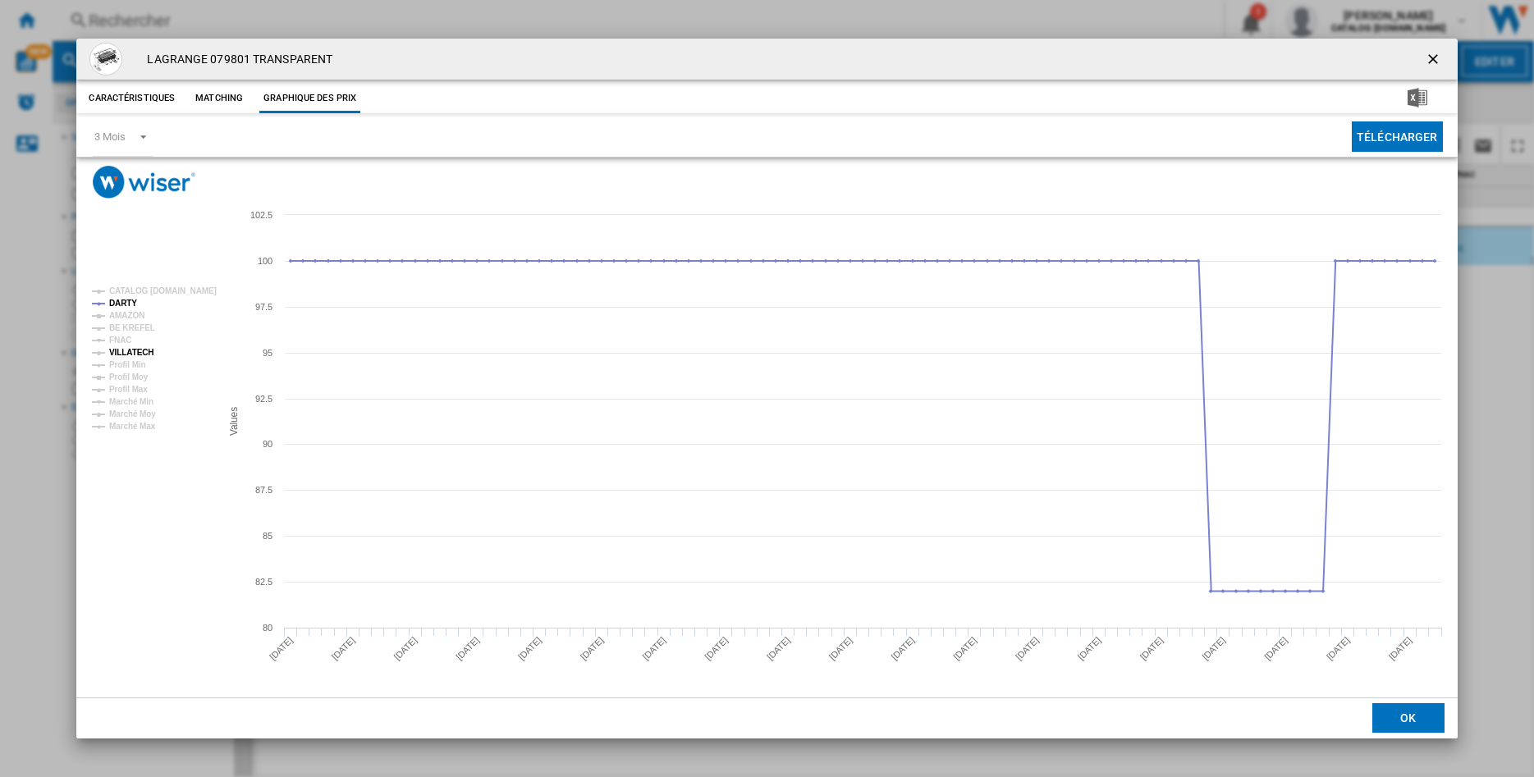
click at [129, 353] on tspan "VILLATECH" at bounding box center [131, 352] width 44 height 9
click at [1436, 54] on ng-md-icon "getI18NText('BUTTONS.CLOSE_DIALOG')" at bounding box center [1435, 61] width 20 height 20
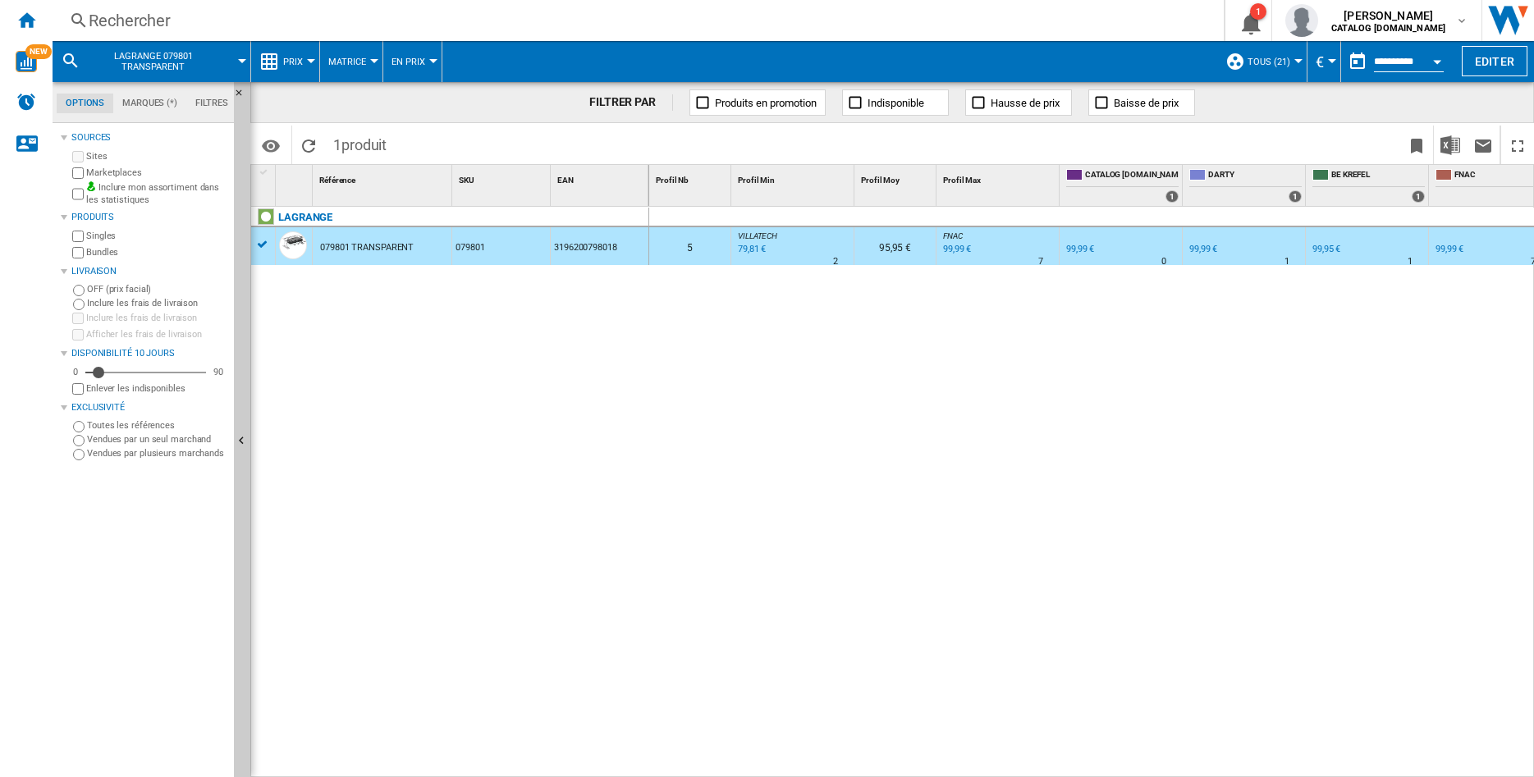
click at [147, 28] on div "Rechercher" at bounding box center [635, 20] width 1092 height 23
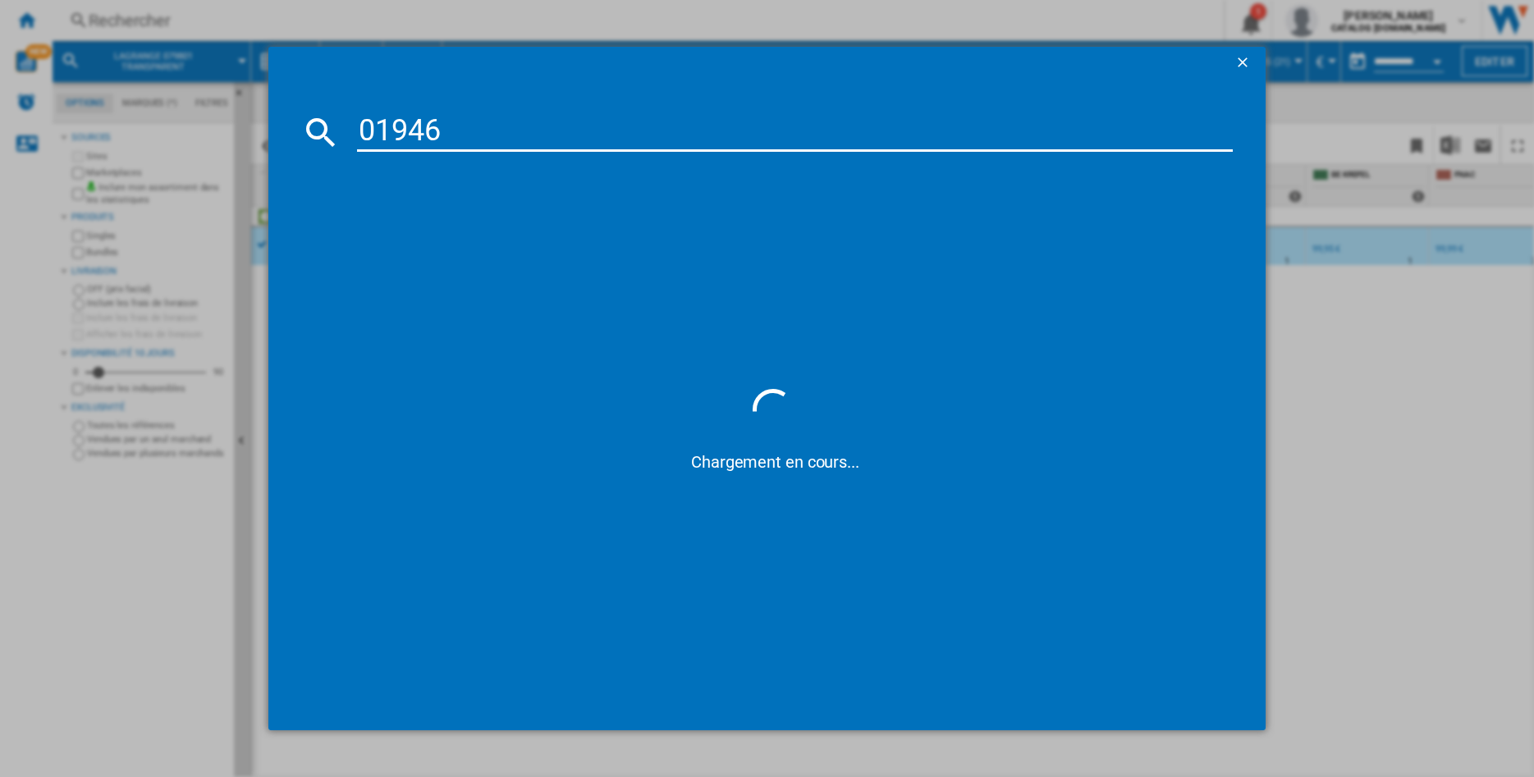
type input "019462"
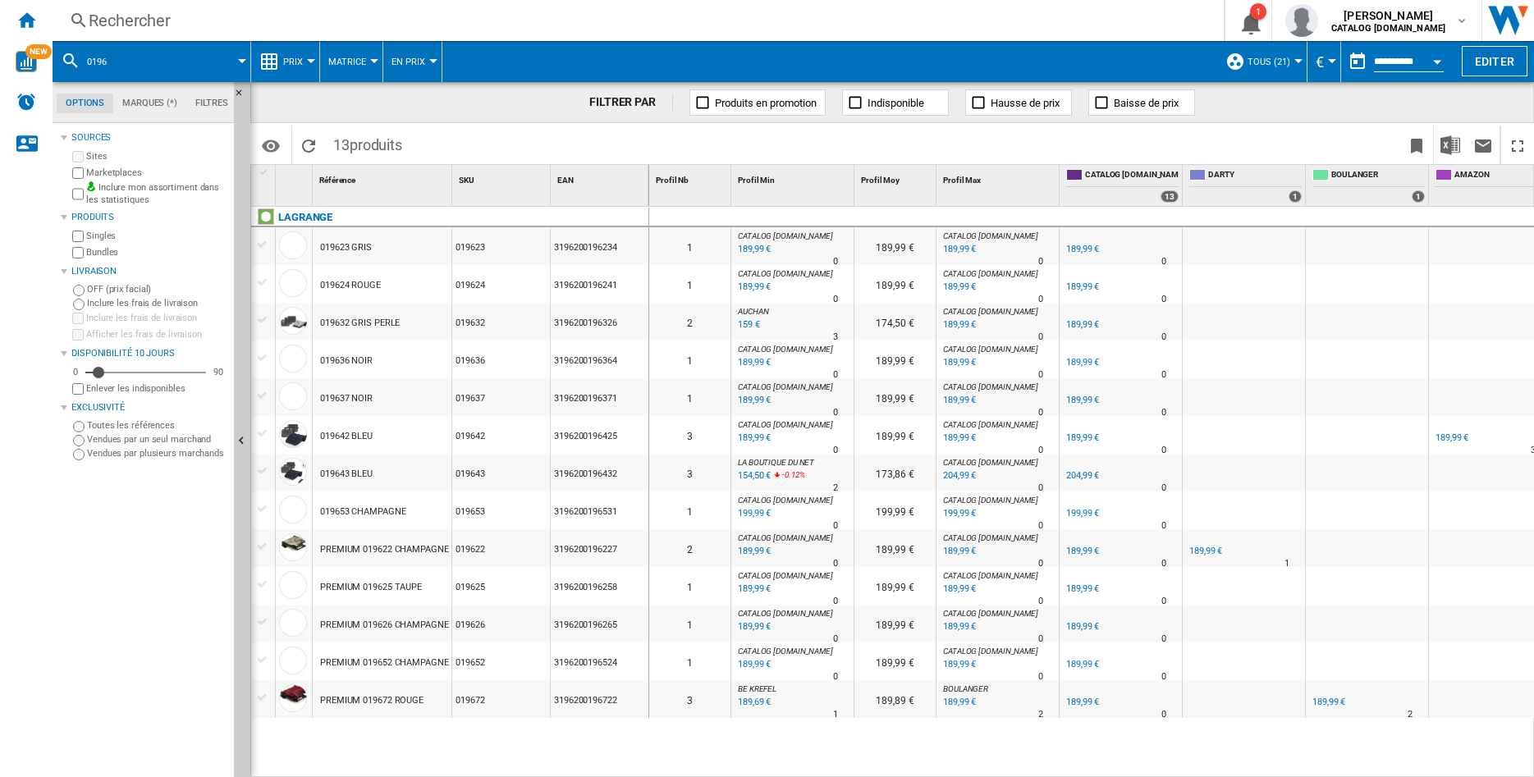
click at [148, 13] on div "Rechercher" at bounding box center [635, 20] width 1092 height 23
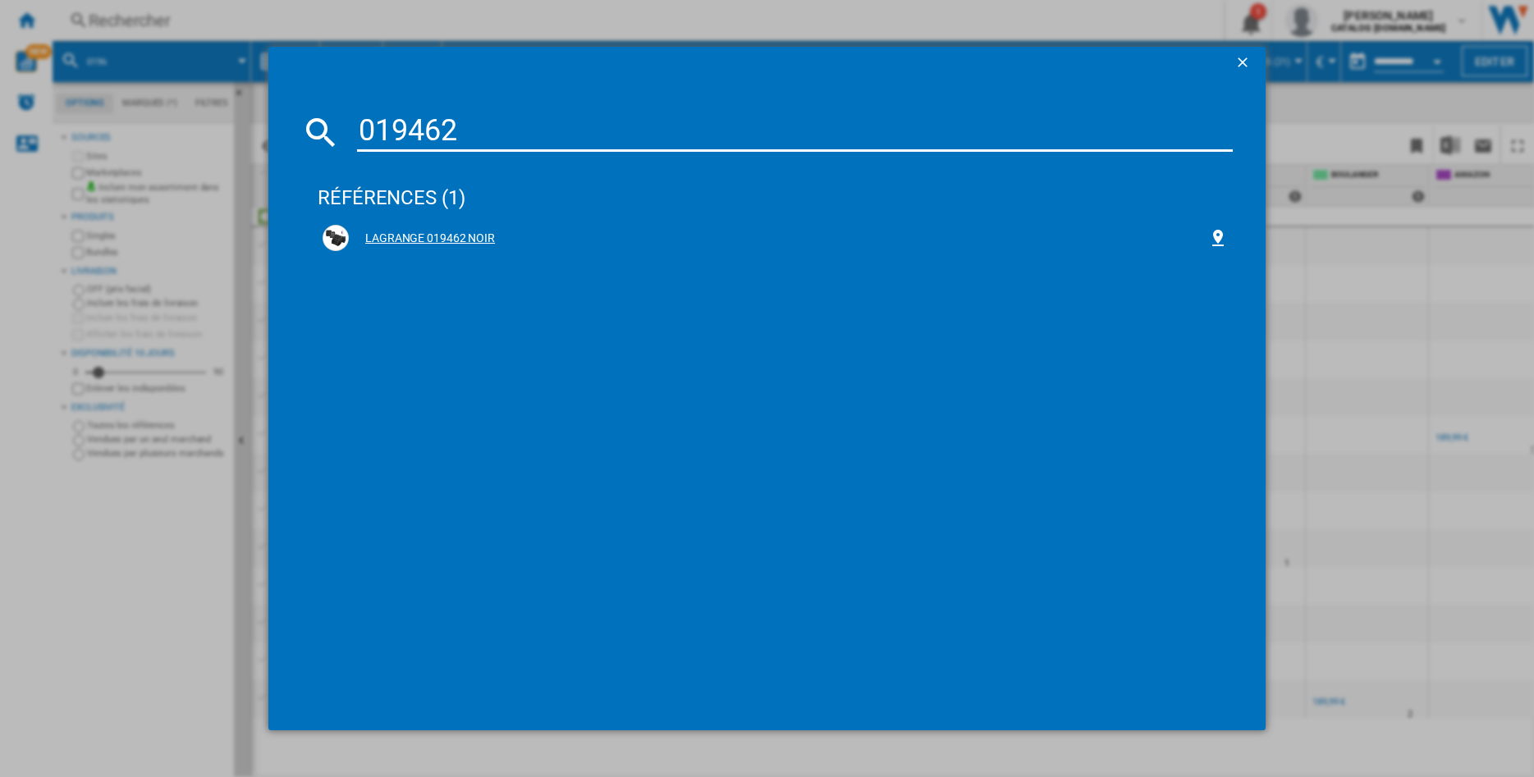
type input "019462"
click at [371, 220] on div "LAGRANGE 019462 NOIR" at bounding box center [775, 256] width 915 height 72
click at [395, 232] on div "LAGRANGE 019462 NOIR" at bounding box center [778, 239] width 859 height 16
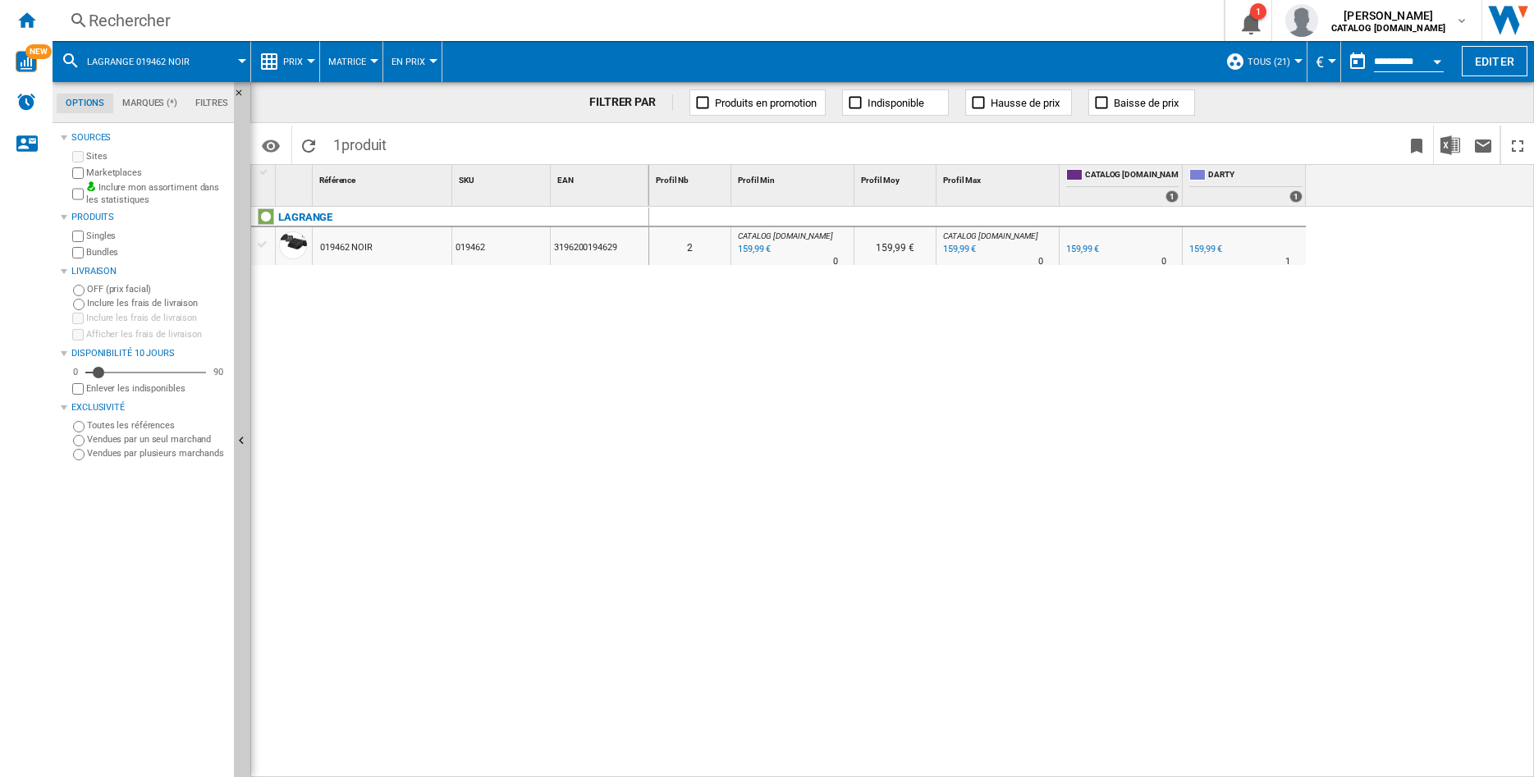
click at [355, 245] on div "019462 NOIR" at bounding box center [346, 248] width 53 height 38
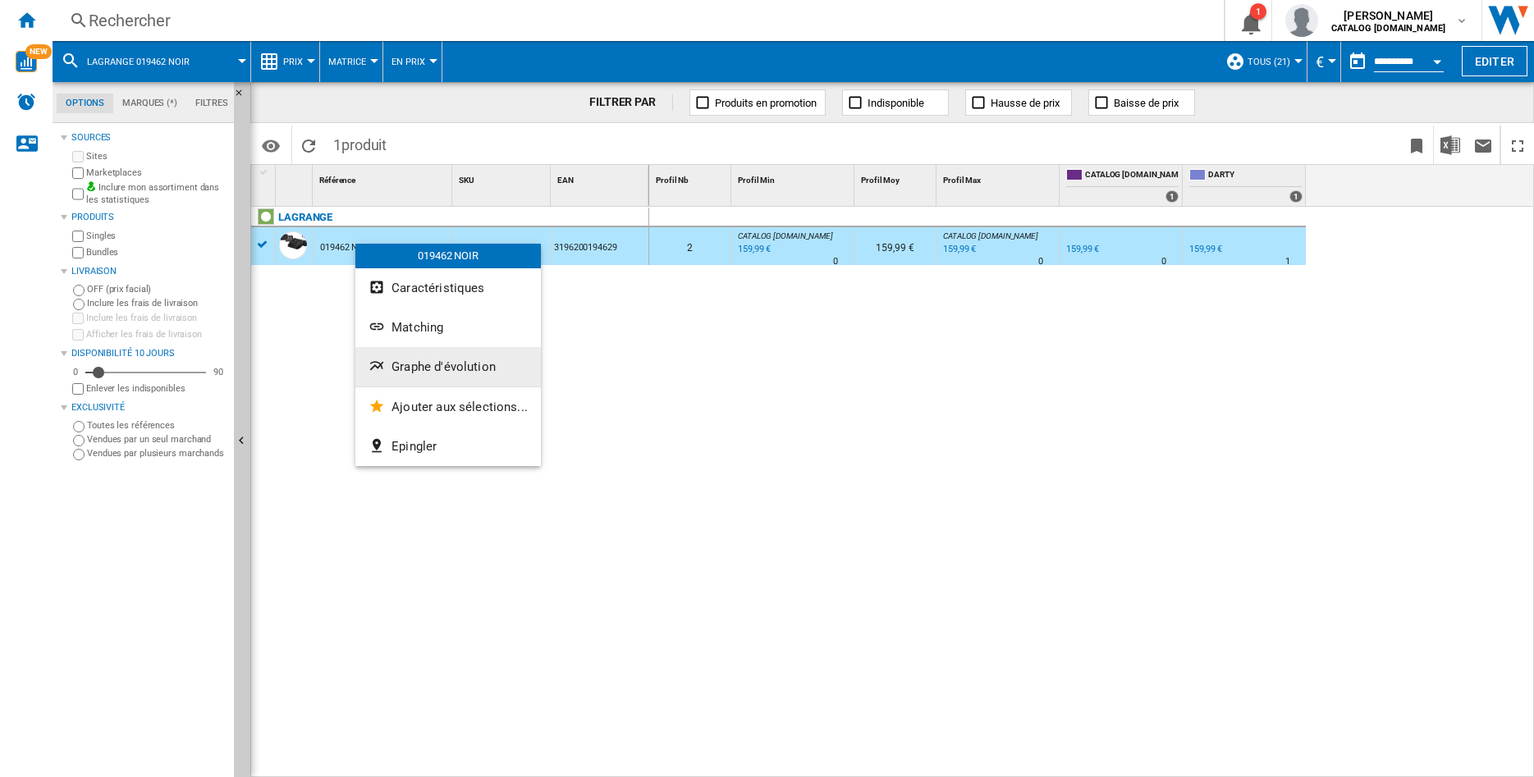
click at [416, 365] on span "Graphe d'évolution" at bounding box center [443, 366] width 104 height 15
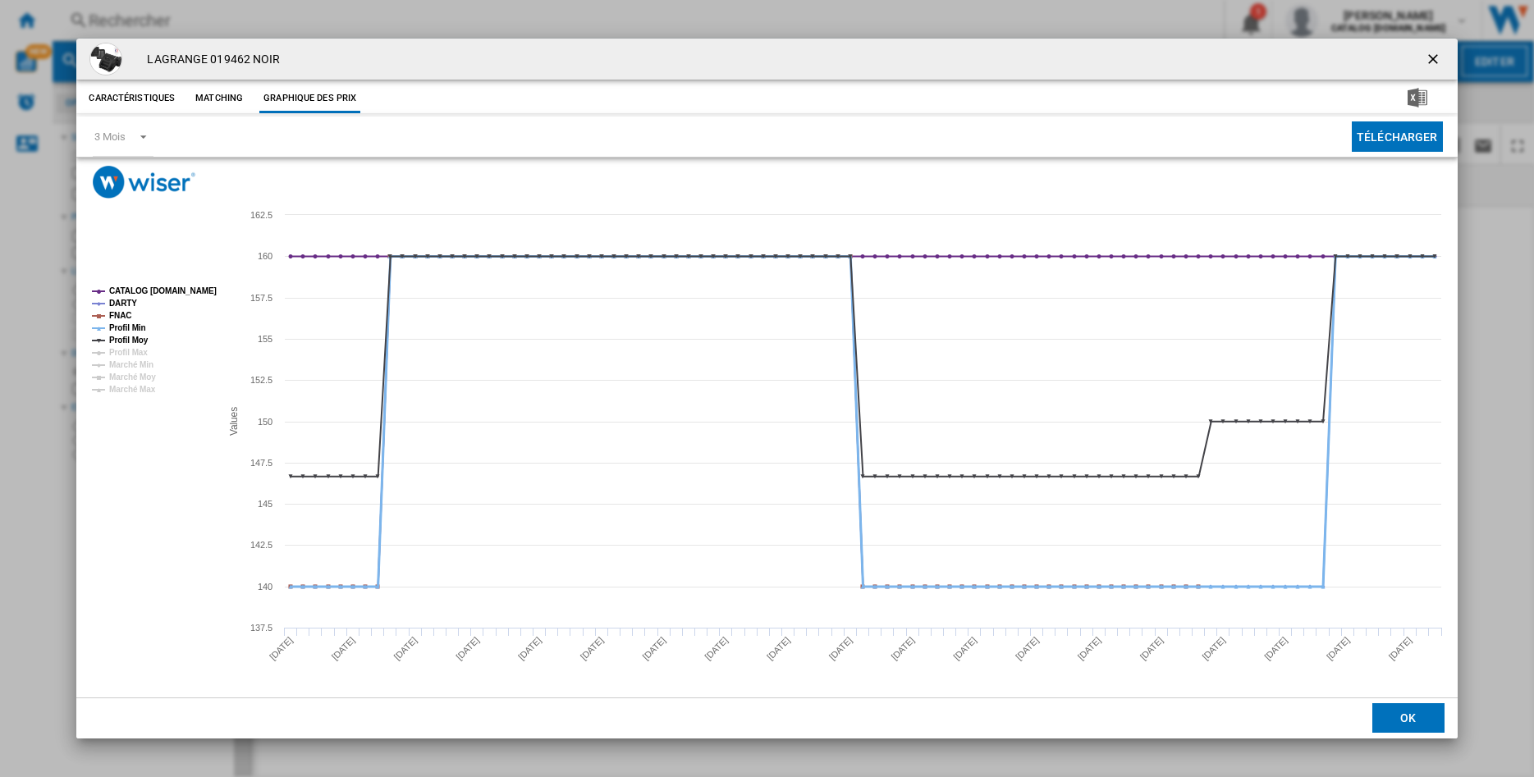
click at [127, 323] on tspan "Profil Min" at bounding box center [127, 327] width 37 height 9
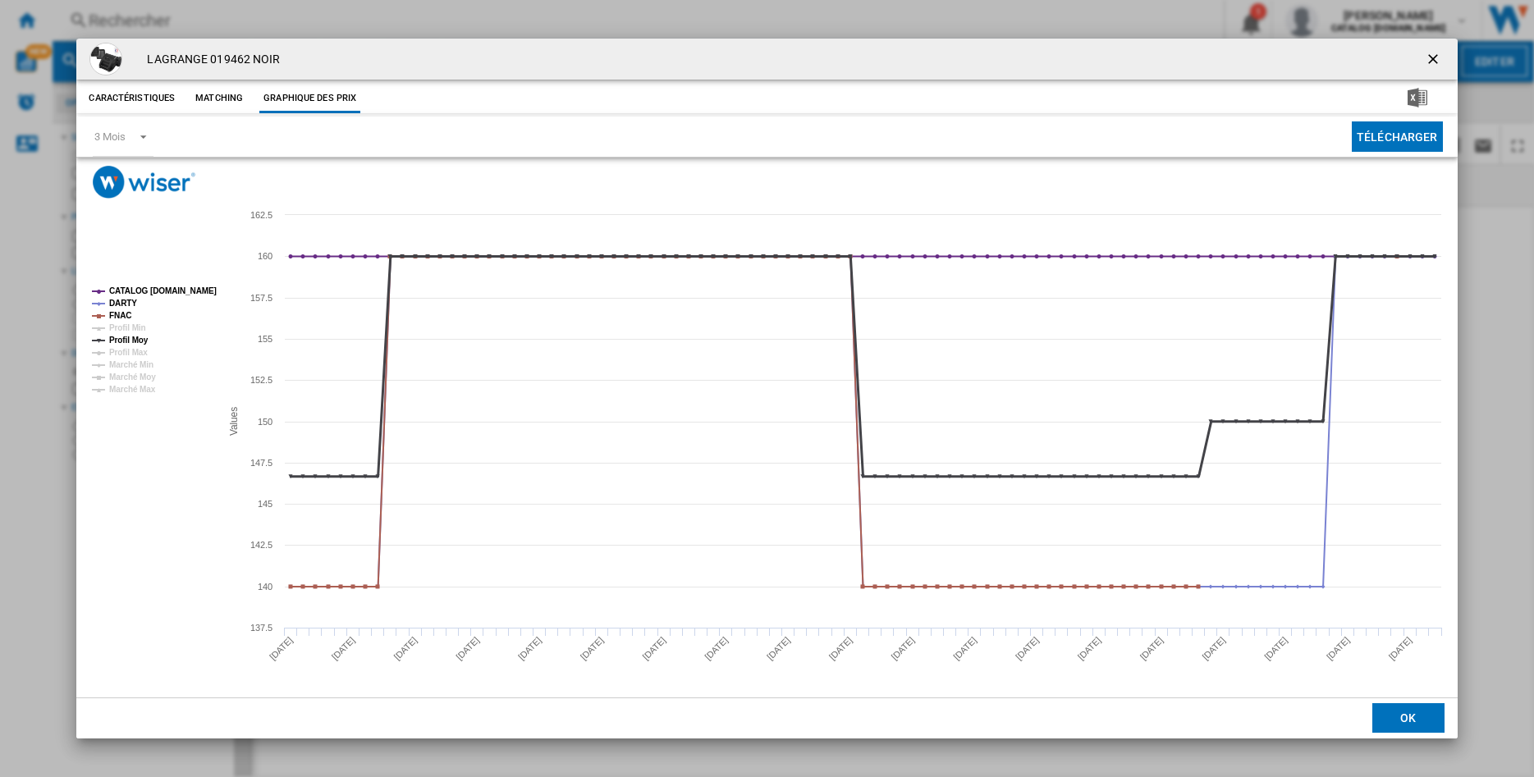
click at [126, 337] on tspan "Profil Moy" at bounding box center [128, 340] width 39 height 9
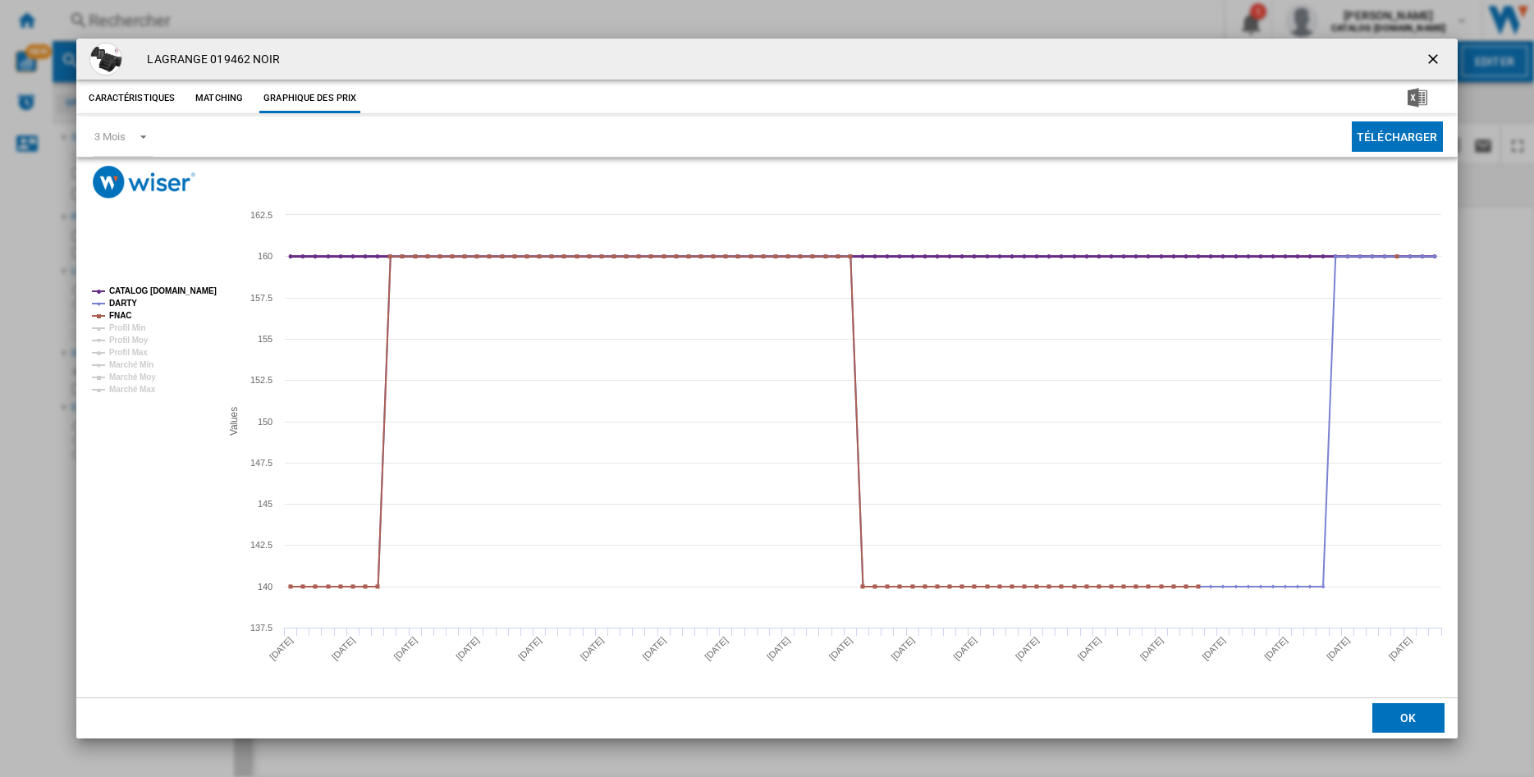
click at [138, 286] on tspan "CATALOG [DOMAIN_NAME]" at bounding box center [163, 290] width 108 height 9
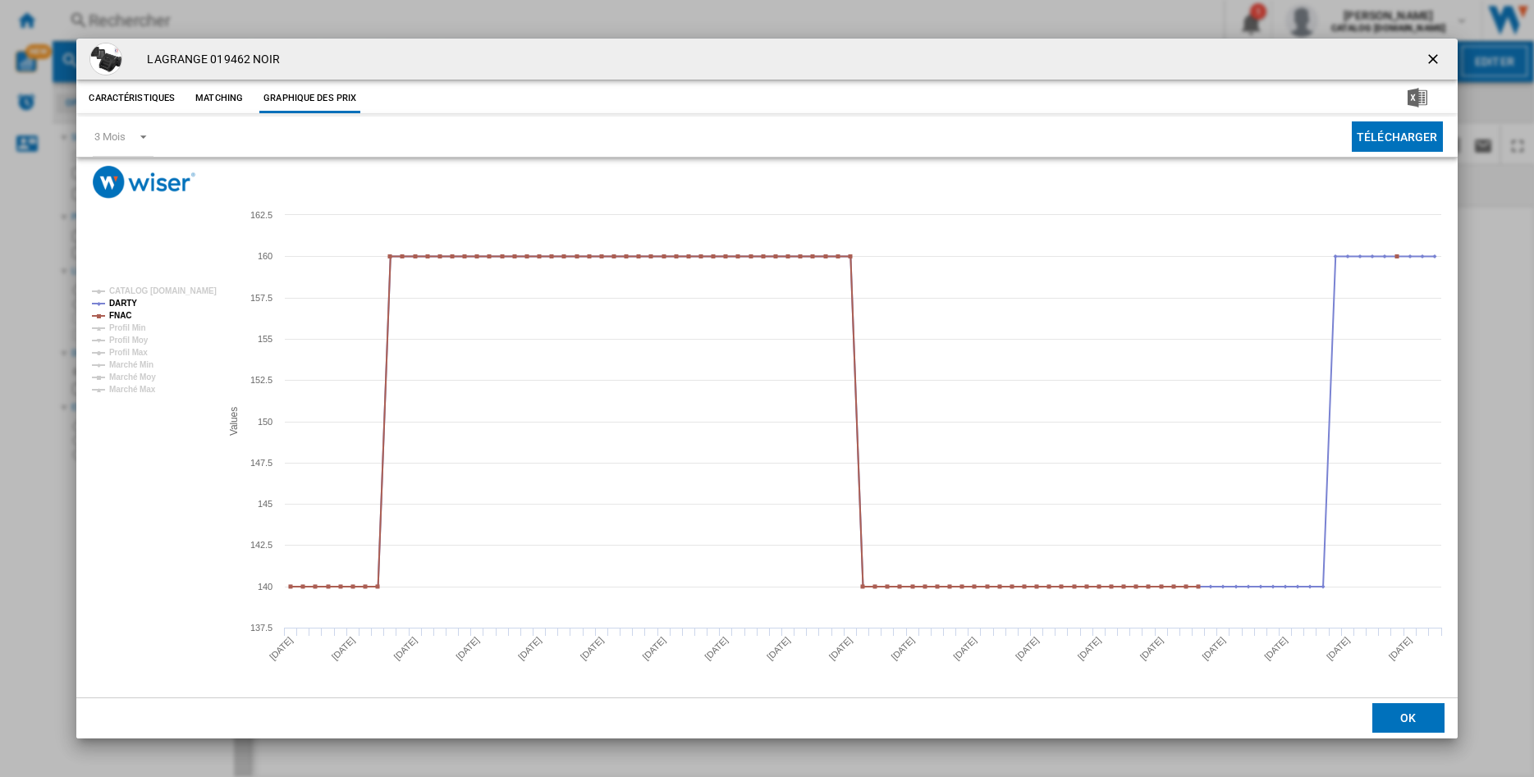
click at [1431, 61] on ng-md-icon "getI18NText('BUTTONS.CLOSE_DIALOG')" at bounding box center [1435, 61] width 20 height 20
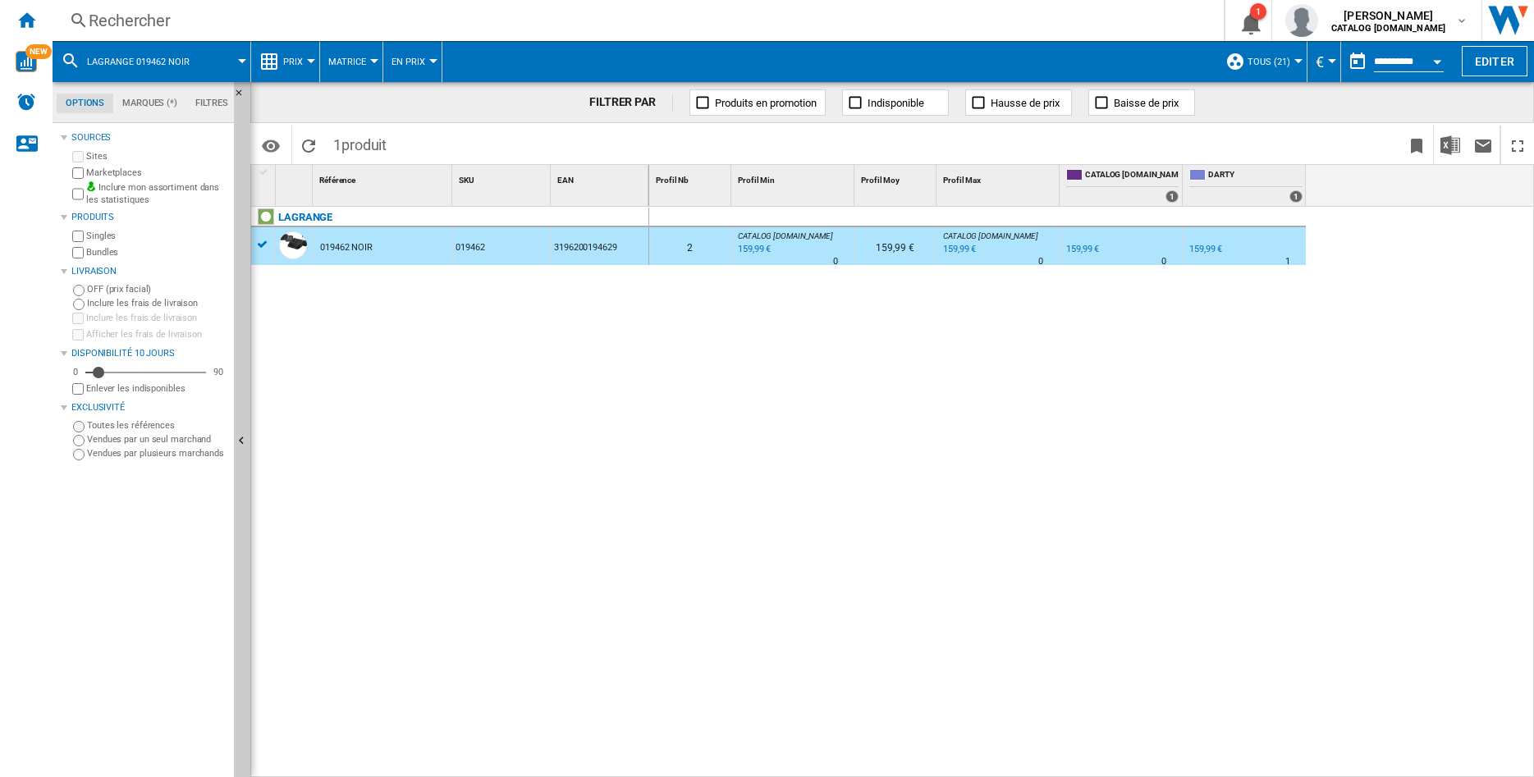
click at [180, 16] on div "Rechercher" at bounding box center [635, 20] width 1092 height 23
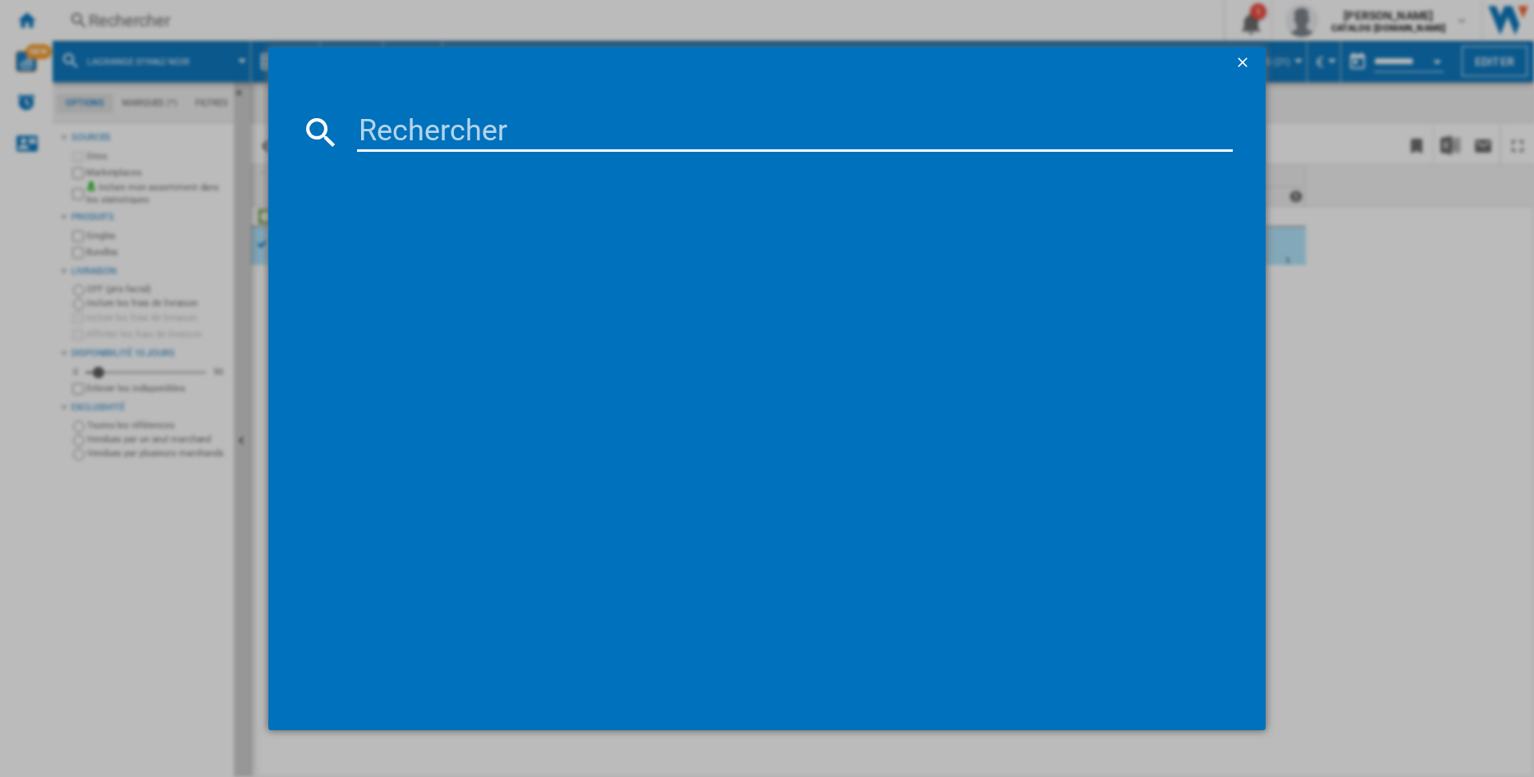
click at [425, 138] on input at bounding box center [795, 131] width 876 height 39
type input "249004"
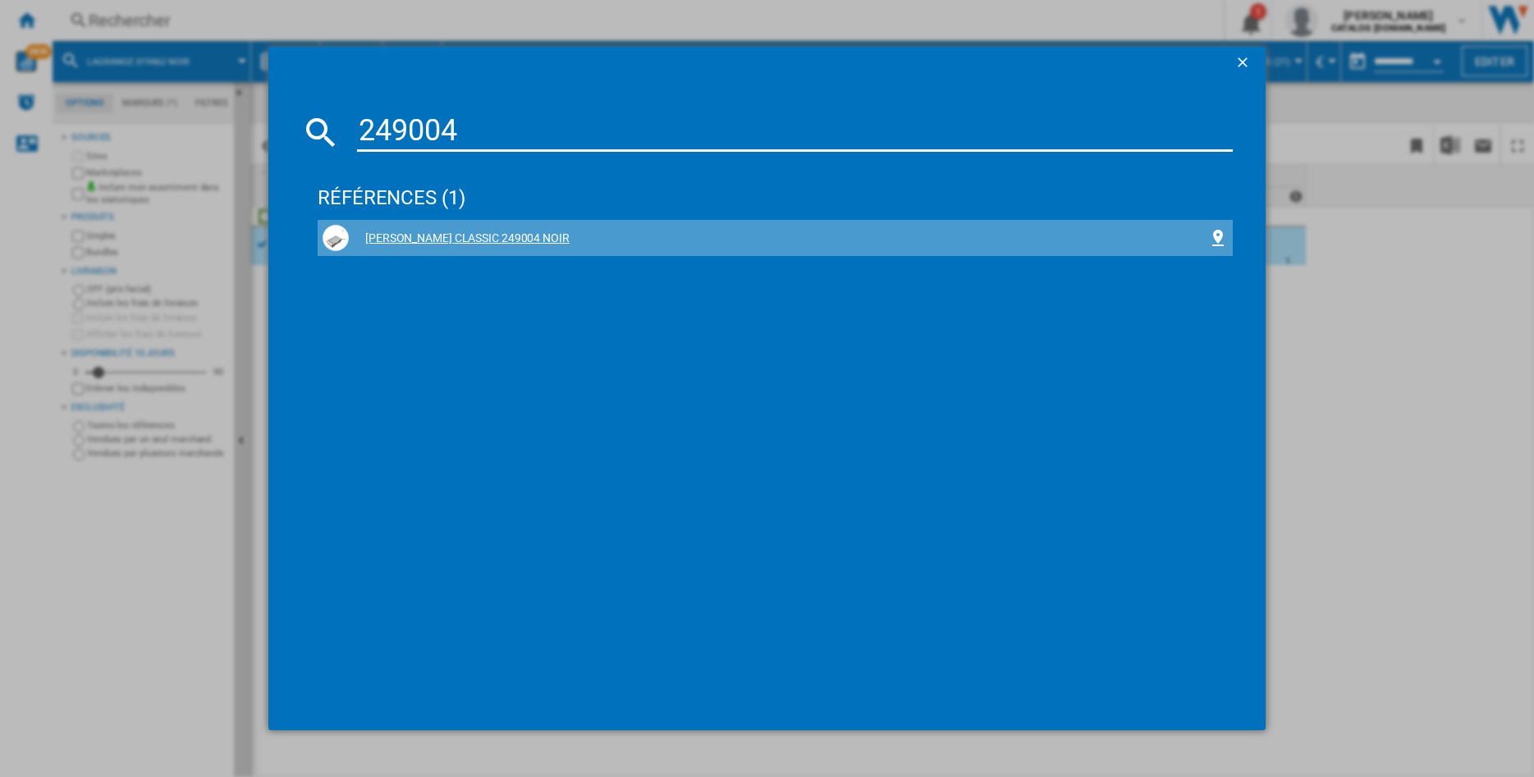
click at [552, 232] on div "[PERSON_NAME] CLASSIC 249004 NOIR" at bounding box center [778, 239] width 859 height 16
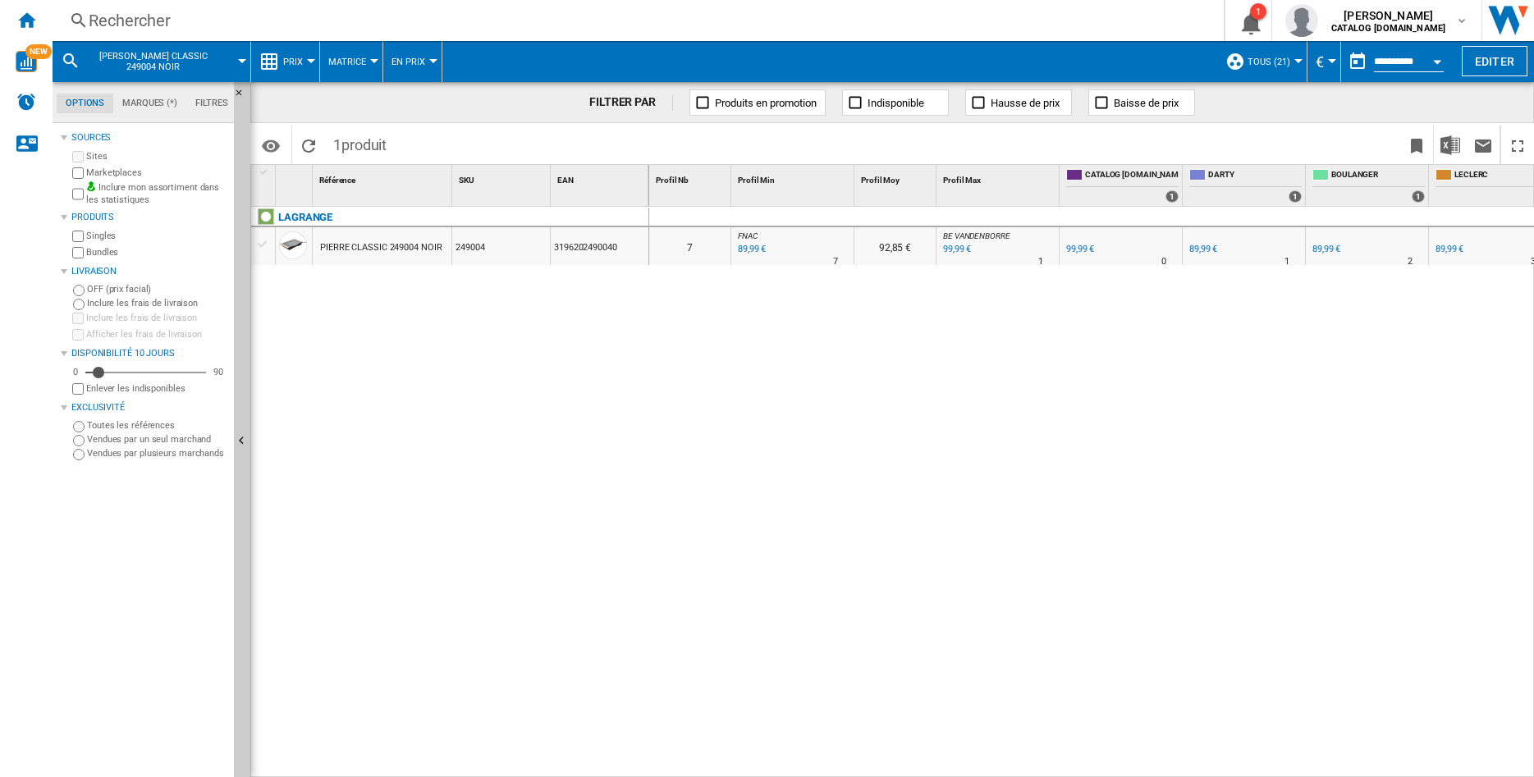
click at [181, 13] on div "Rechercher" at bounding box center [635, 20] width 1092 height 23
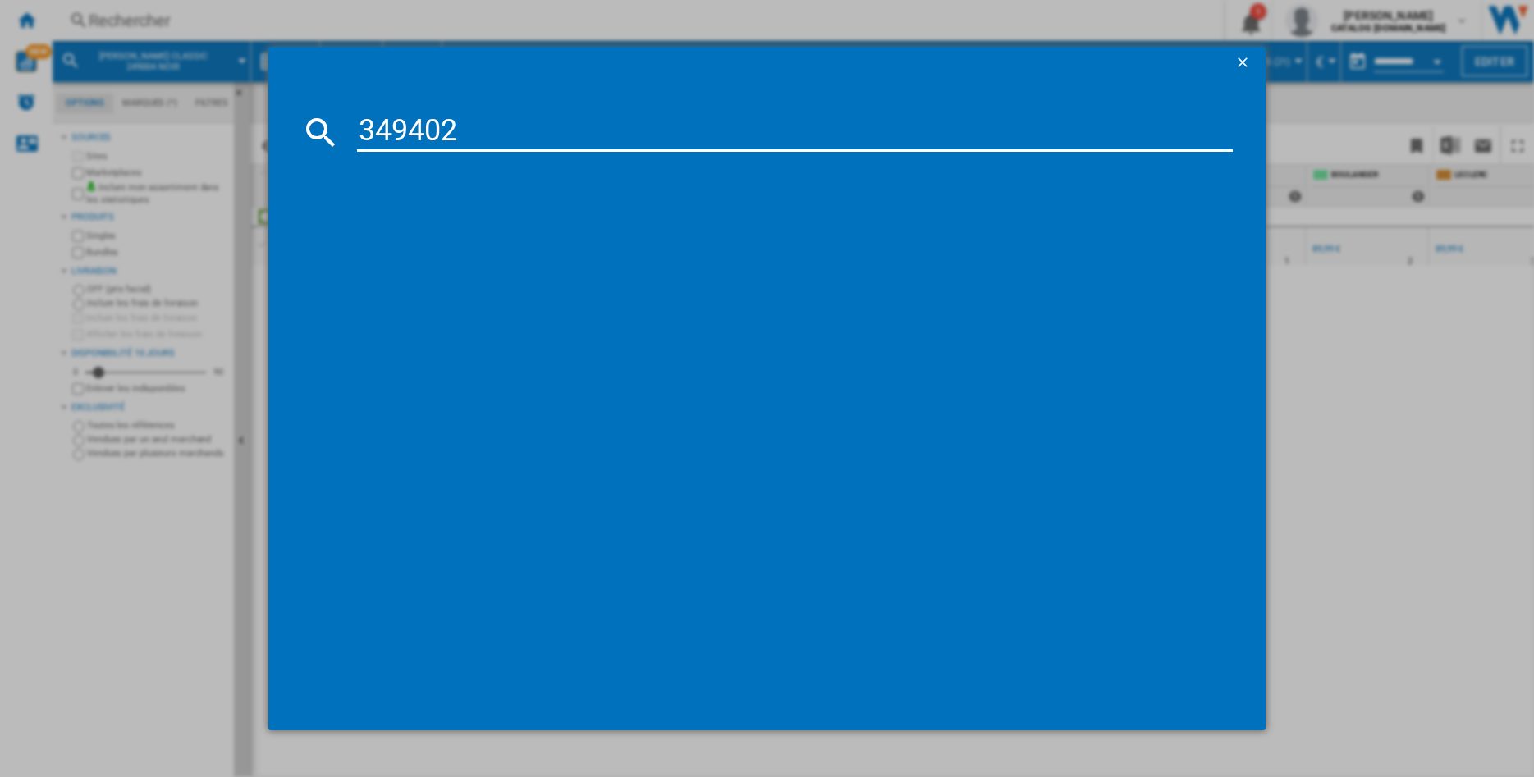
type input "349402"
click at [497, 247] on div "LAGRANGE PRESTIGE 349402 NOIR BLANC" at bounding box center [775, 238] width 905 height 26
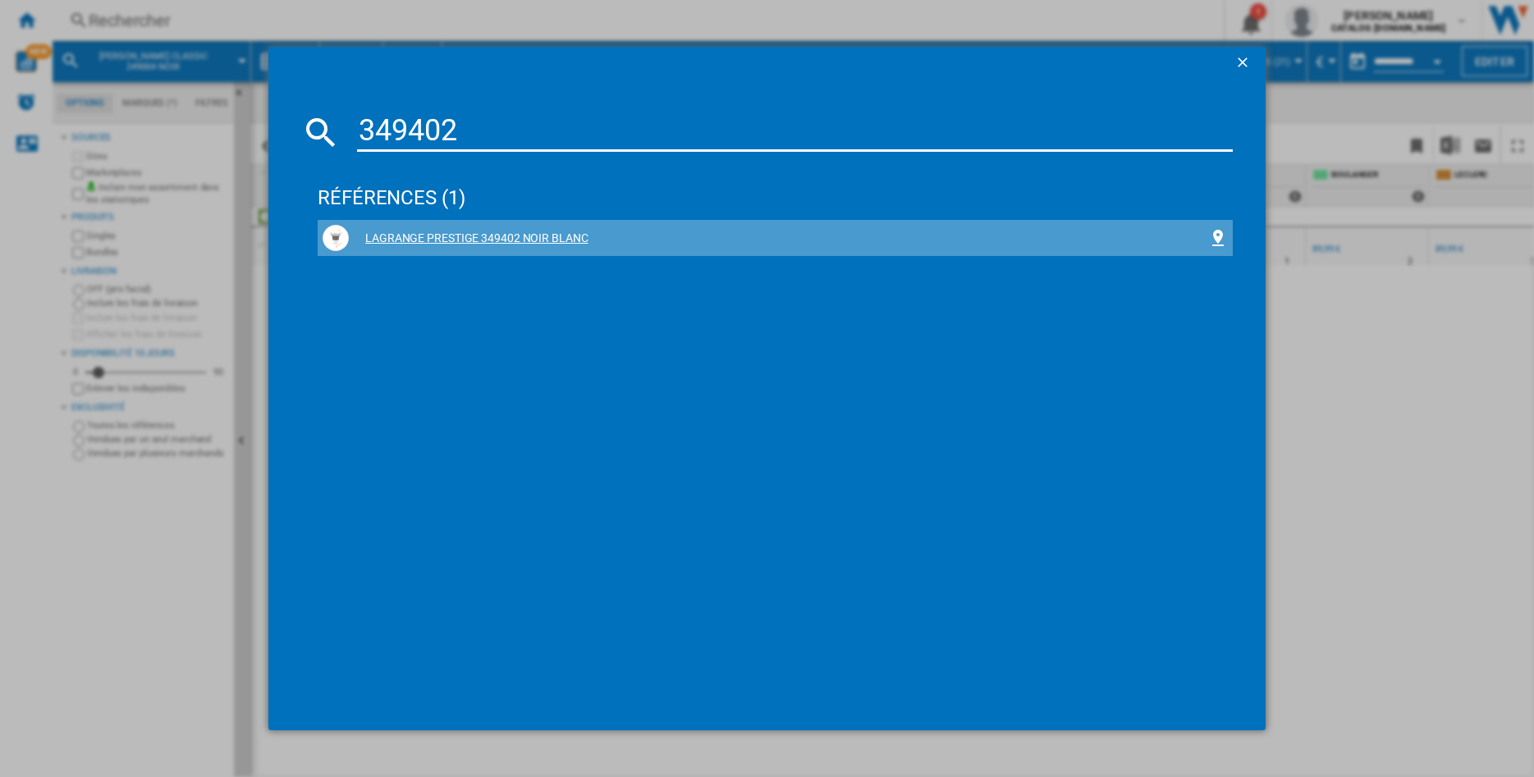
click at [461, 238] on div "LAGRANGE PRESTIGE 349402 NOIR BLANC" at bounding box center [778, 239] width 859 height 16
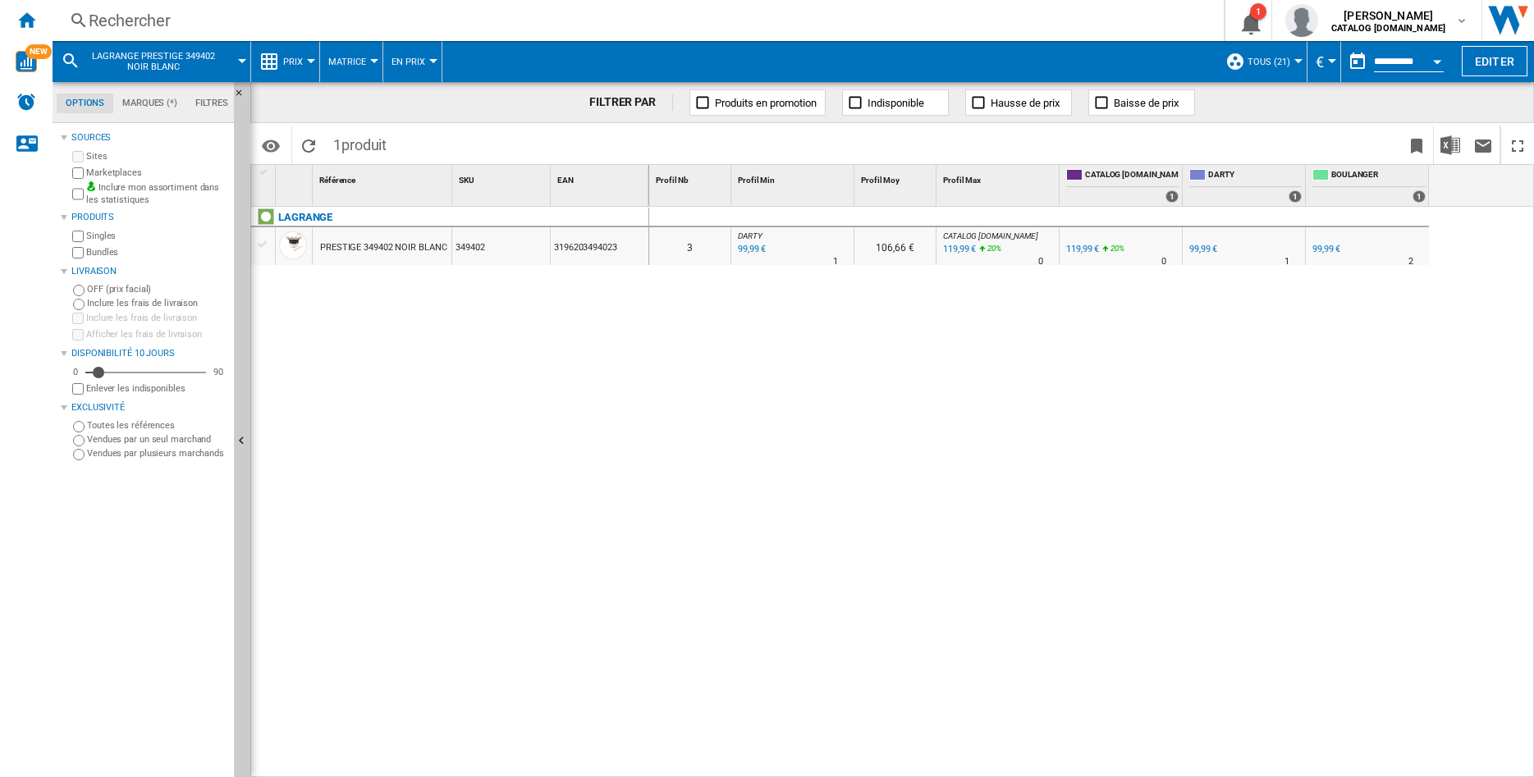
click at [395, 245] on div "PRESTIGE 349402 NOIR BLANC" at bounding box center [383, 248] width 126 height 38
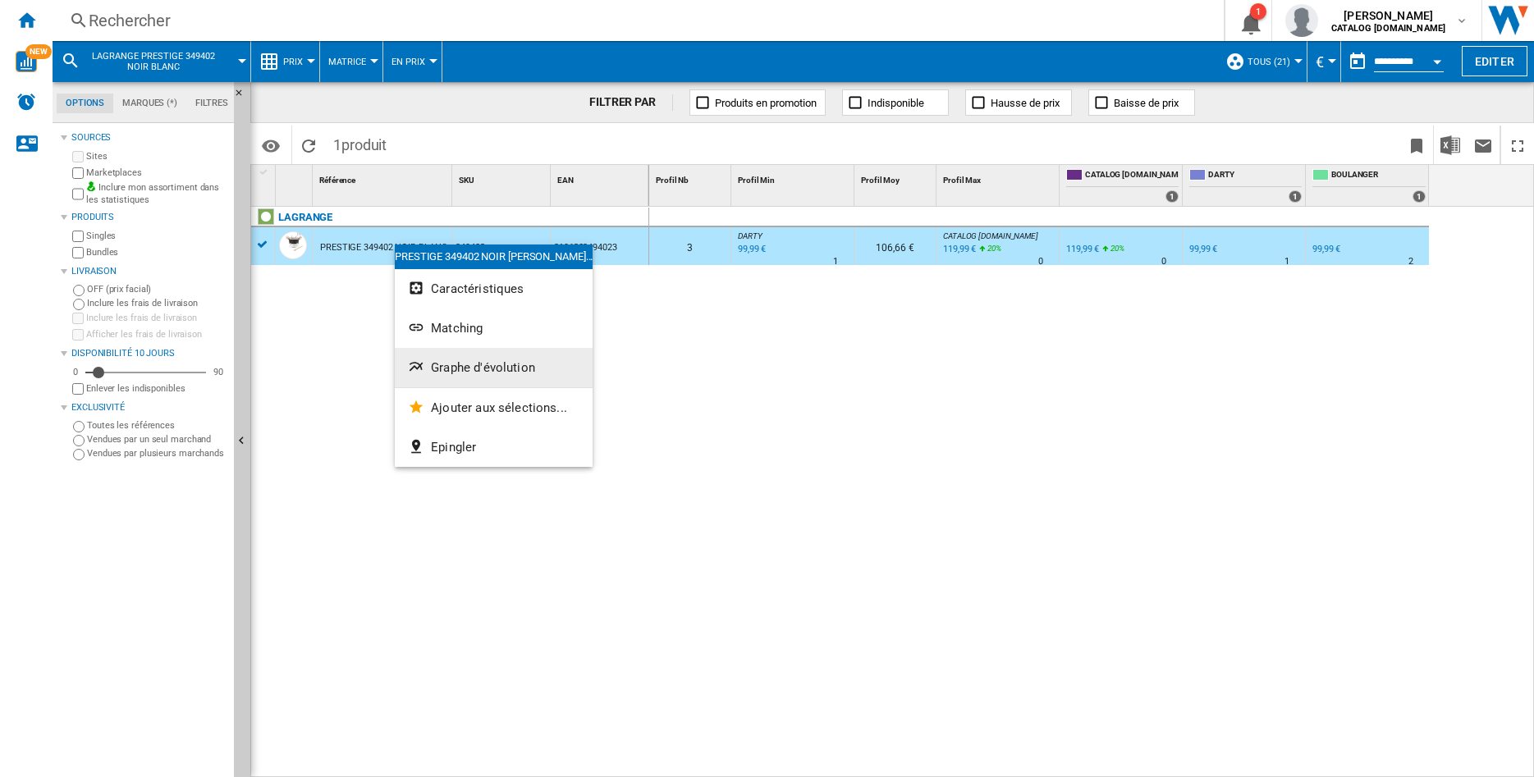
click at [456, 369] on span "Graphe d'évolution" at bounding box center [483, 367] width 104 height 15
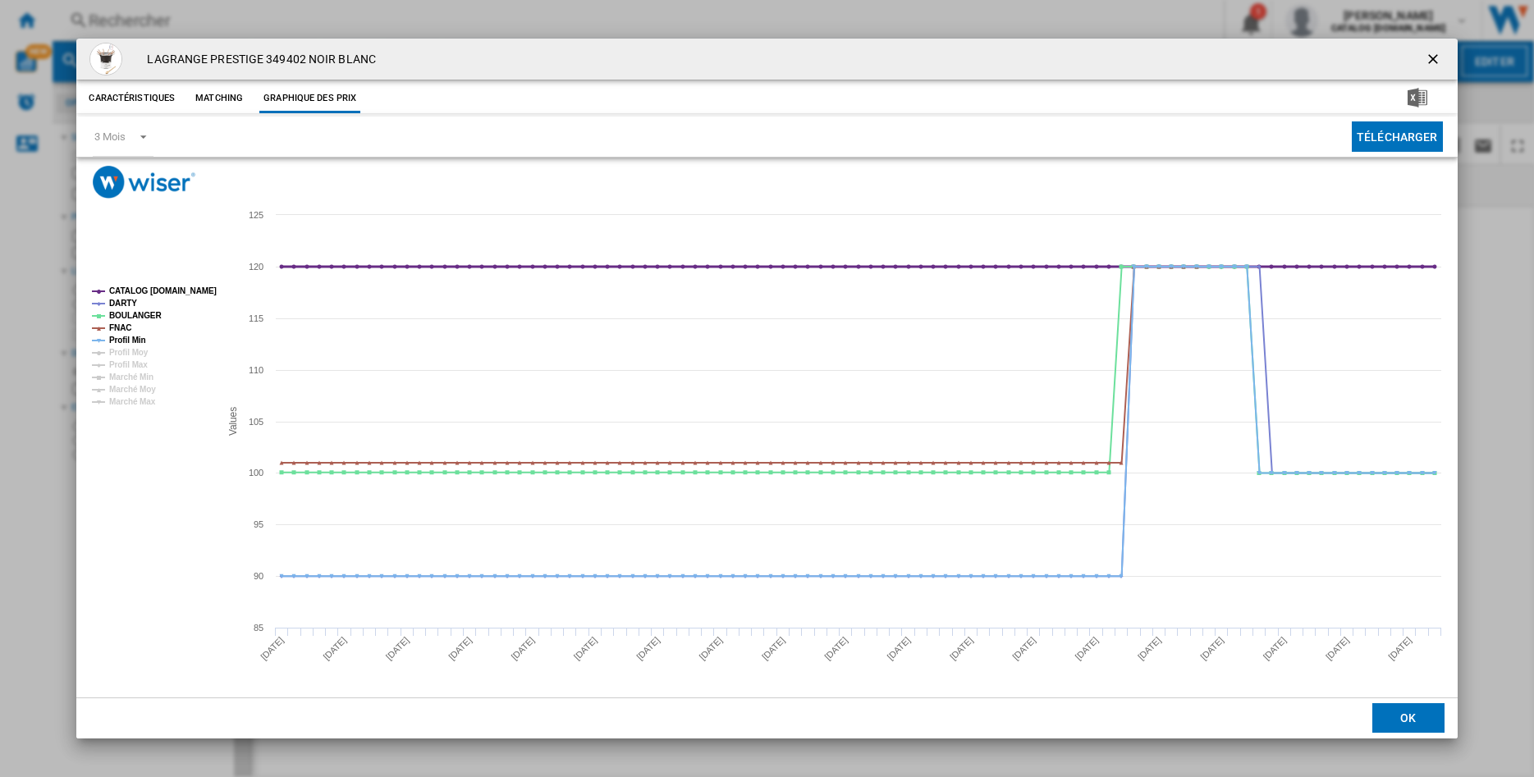
click at [125, 289] on tspan "CATALOG [DOMAIN_NAME]" at bounding box center [163, 290] width 108 height 9
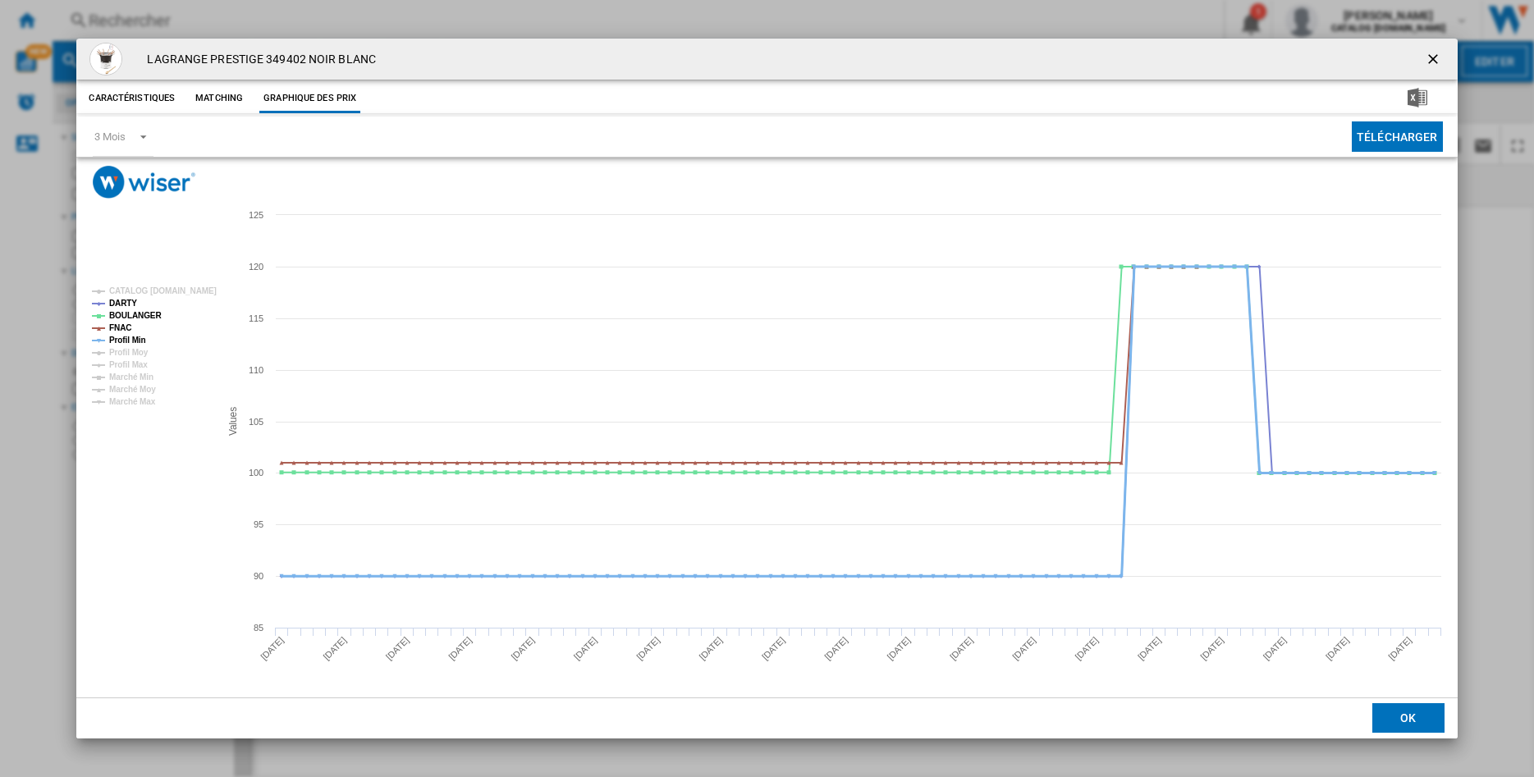
click at [121, 337] on tspan "Profil Min" at bounding box center [127, 340] width 37 height 9
click at [117, 327] on tspan "FNAC" at bounding box center [120, 327] width 22 height 9
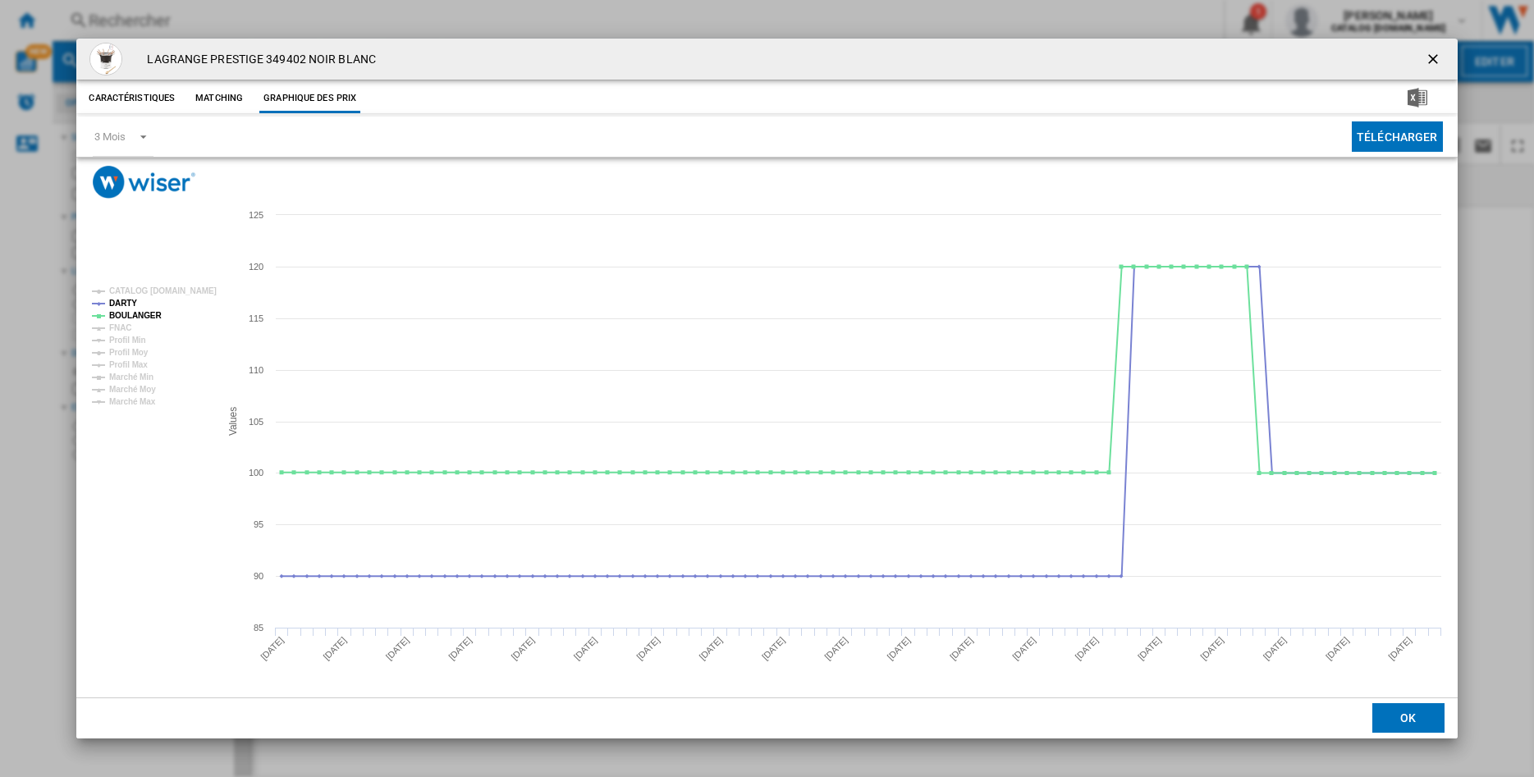
click at [1433, 58] on ng-md-icon "getI18NText('BUTTONS.CLOSE_DIALOG')" at bounding box center [1435, 61] width 20 height 20
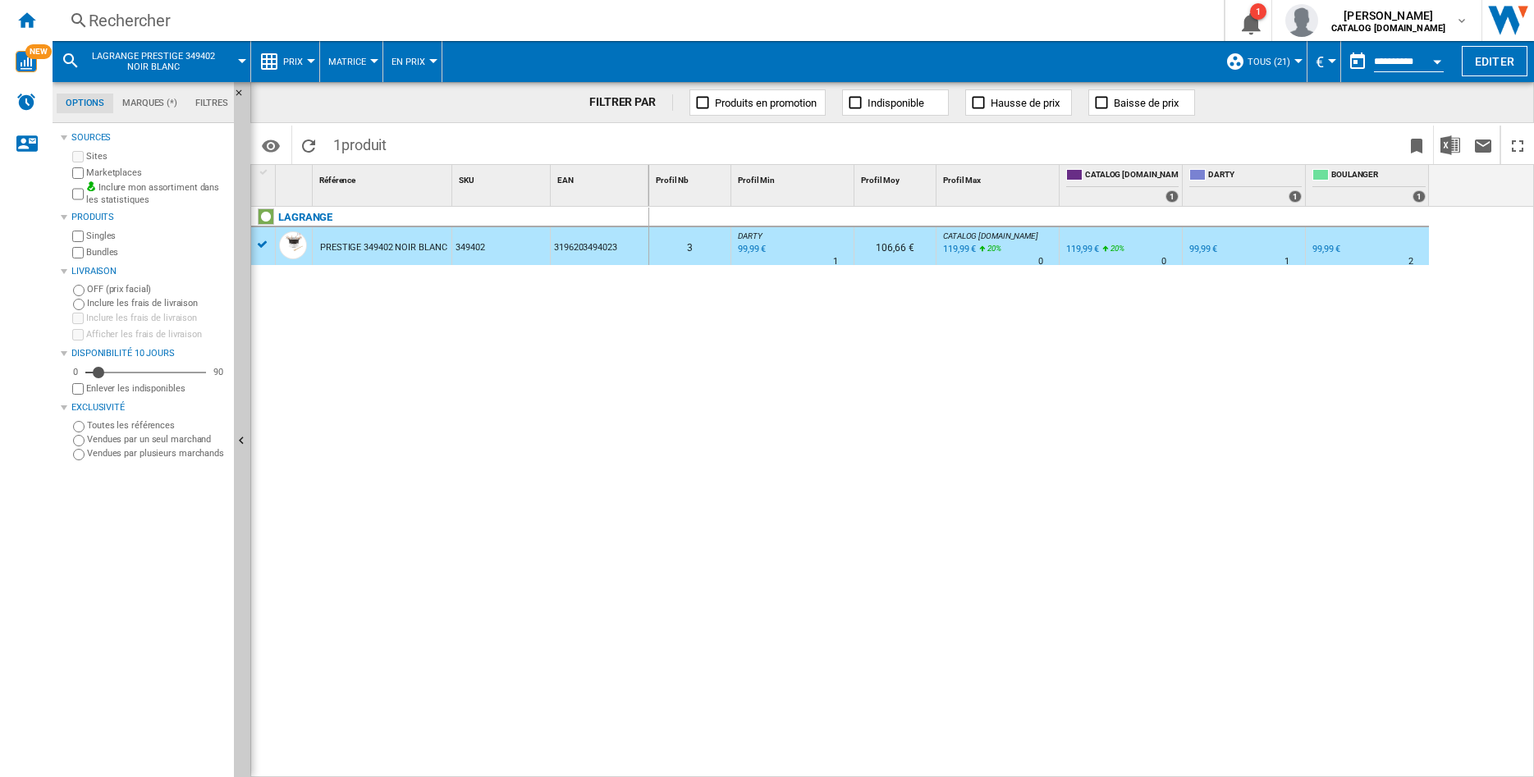
click at [99, 12] on div "Rechercher" at bounding box center [635, 20] width 1092 height 23
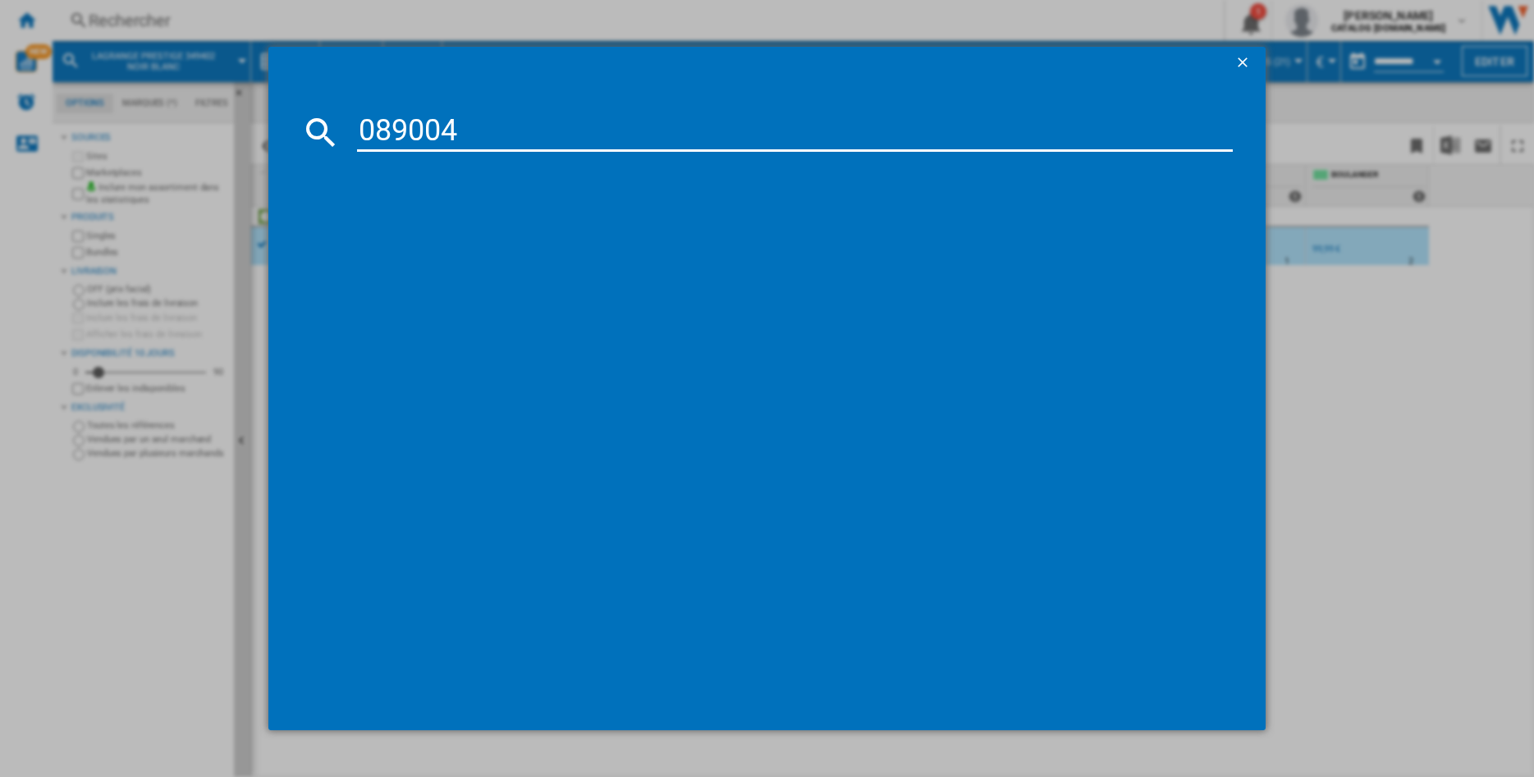
type input "089004"
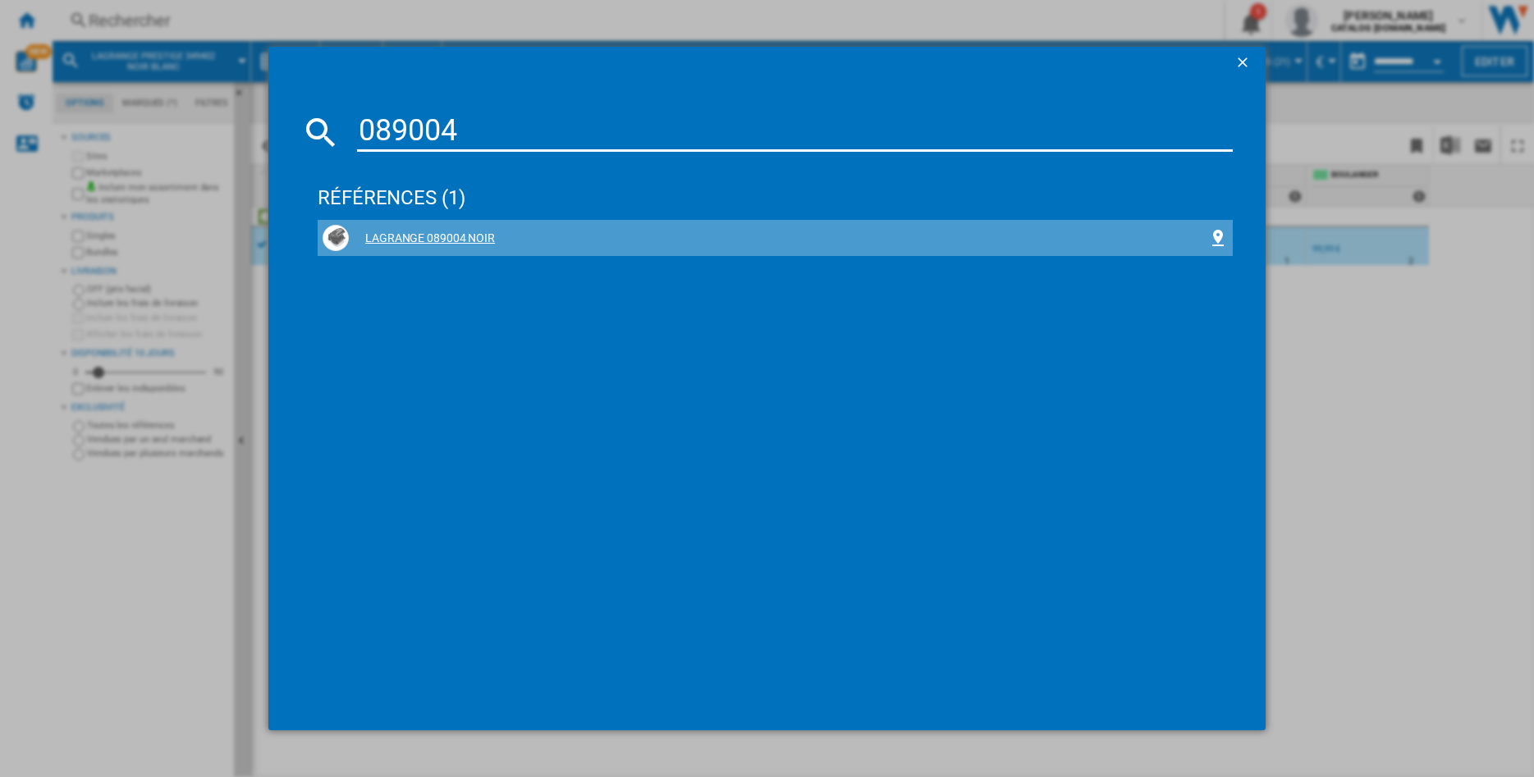
click at [432, 239] on div "LAGRANGE 089004 NOIR" at bounding box center [778, 239] width 859 height 16
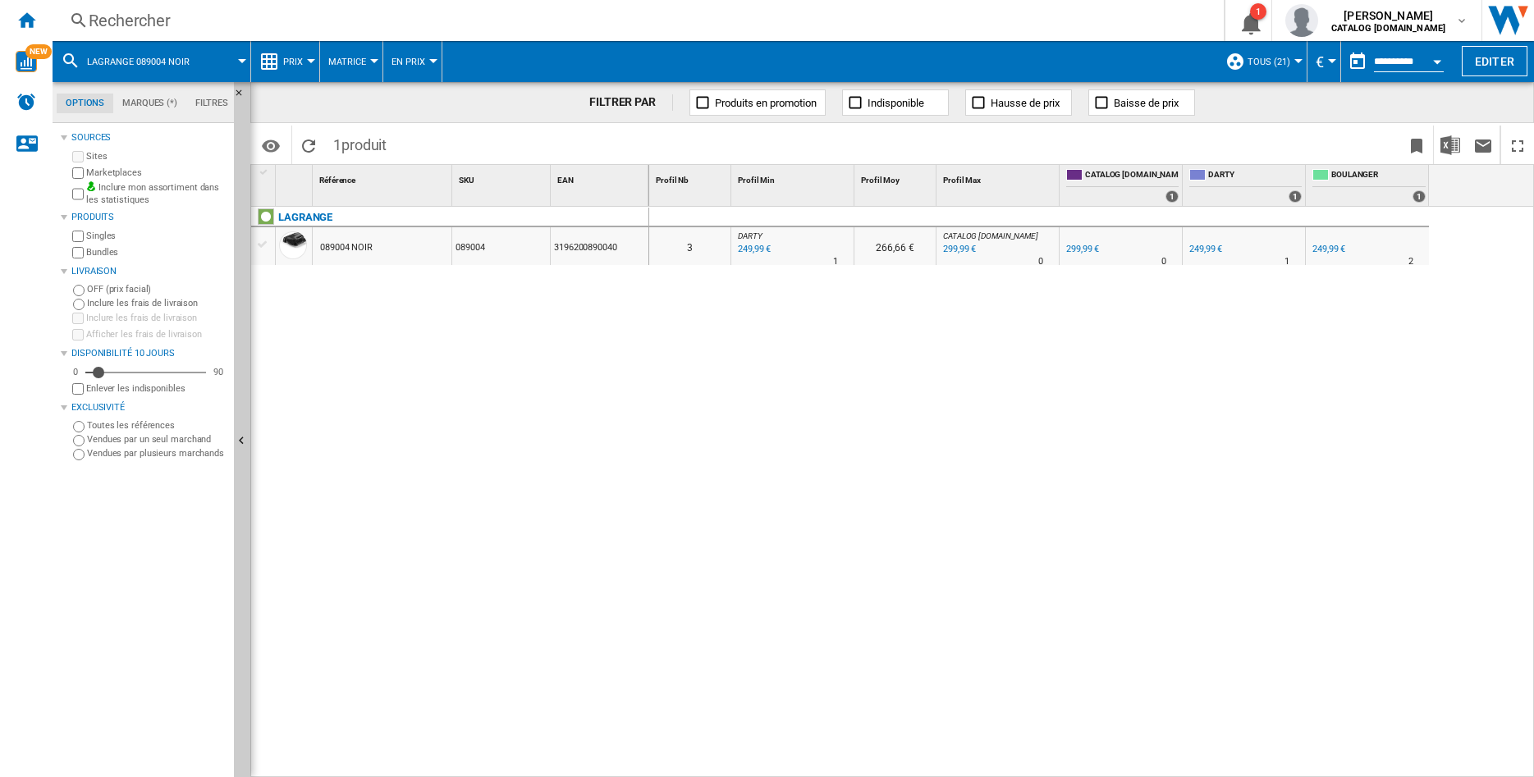
click at [364, 244] on div "089004 NOIR" at bounding box center [346, 248] width 53 height 38
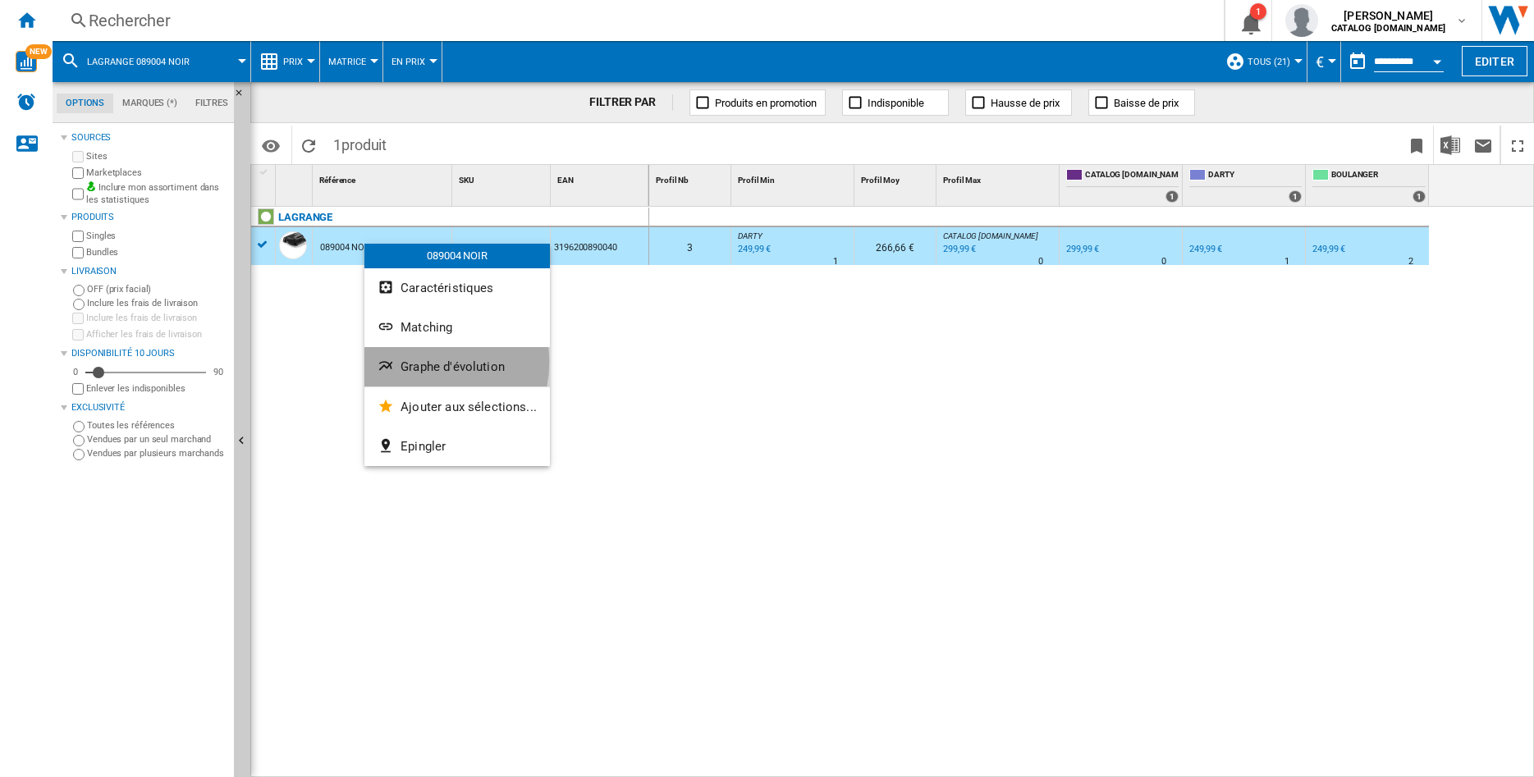
click at [422, 363] on span "Graphe d'évolution" at bounding box center [453, 366] width 104 height 15
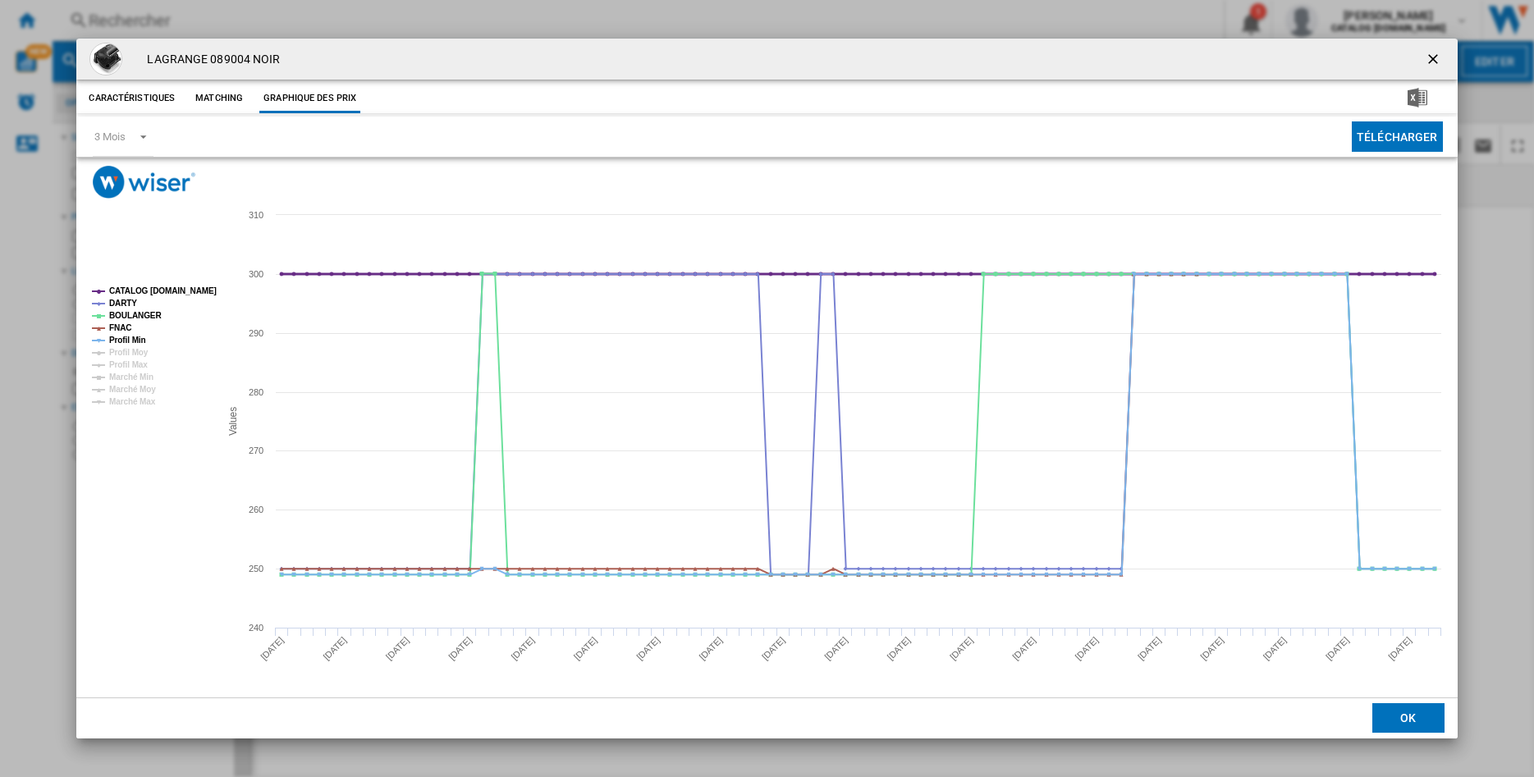
click at [138, 291] on tspan "CATALOG [DOMAIN_NAME]" at bounding box center [163, 290] width 108 height 9
click at [117, 331] on tspan "FNAC" at bounding box center [120, 327] width 22 height 9
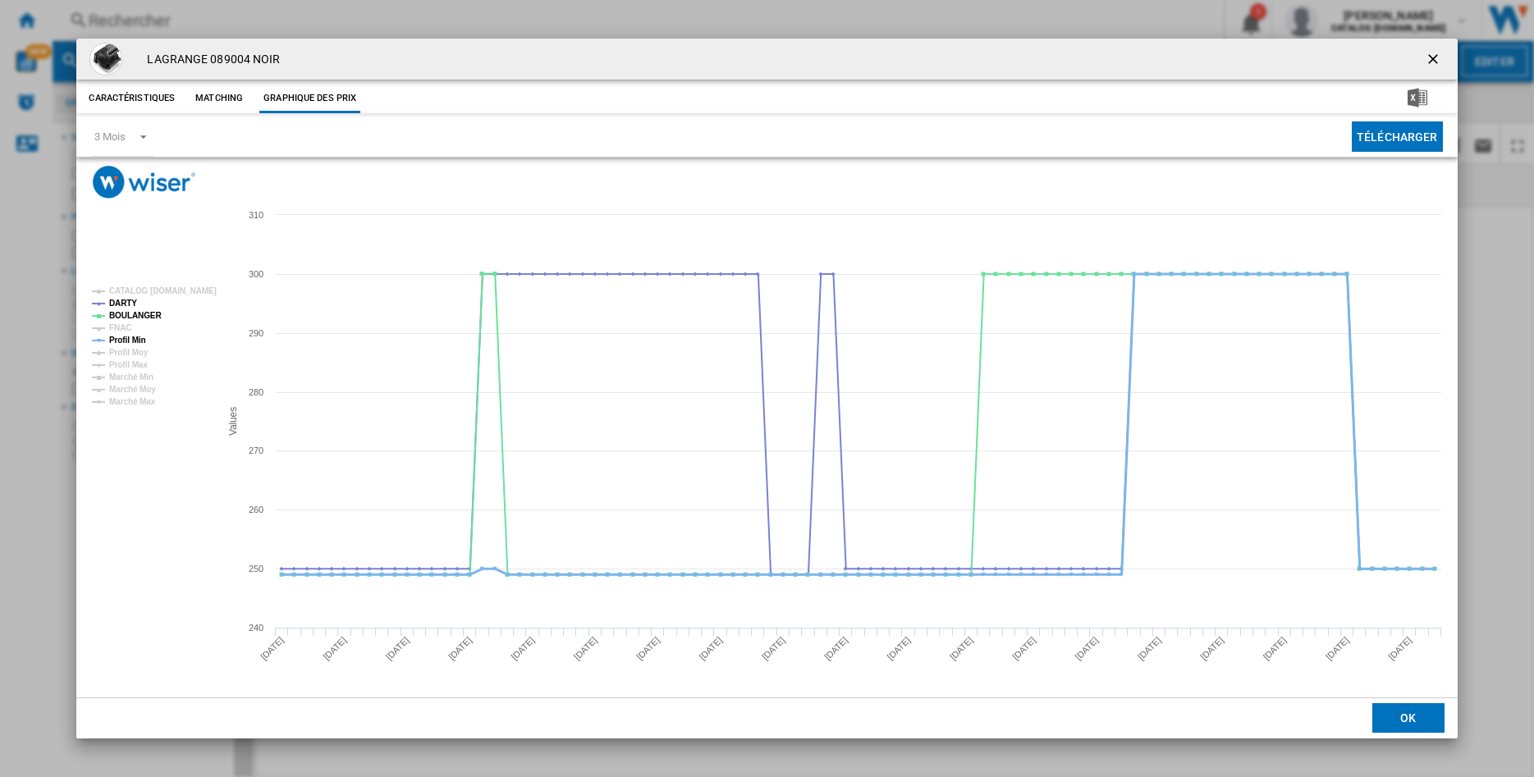
click at [119, 338] on tspan "Profil Min" at bounding box center [127, 340] width 37 height 9
click at [117, 314] on tspan "BOULANGER" at bounding box center [135, 315] width 53 height 9
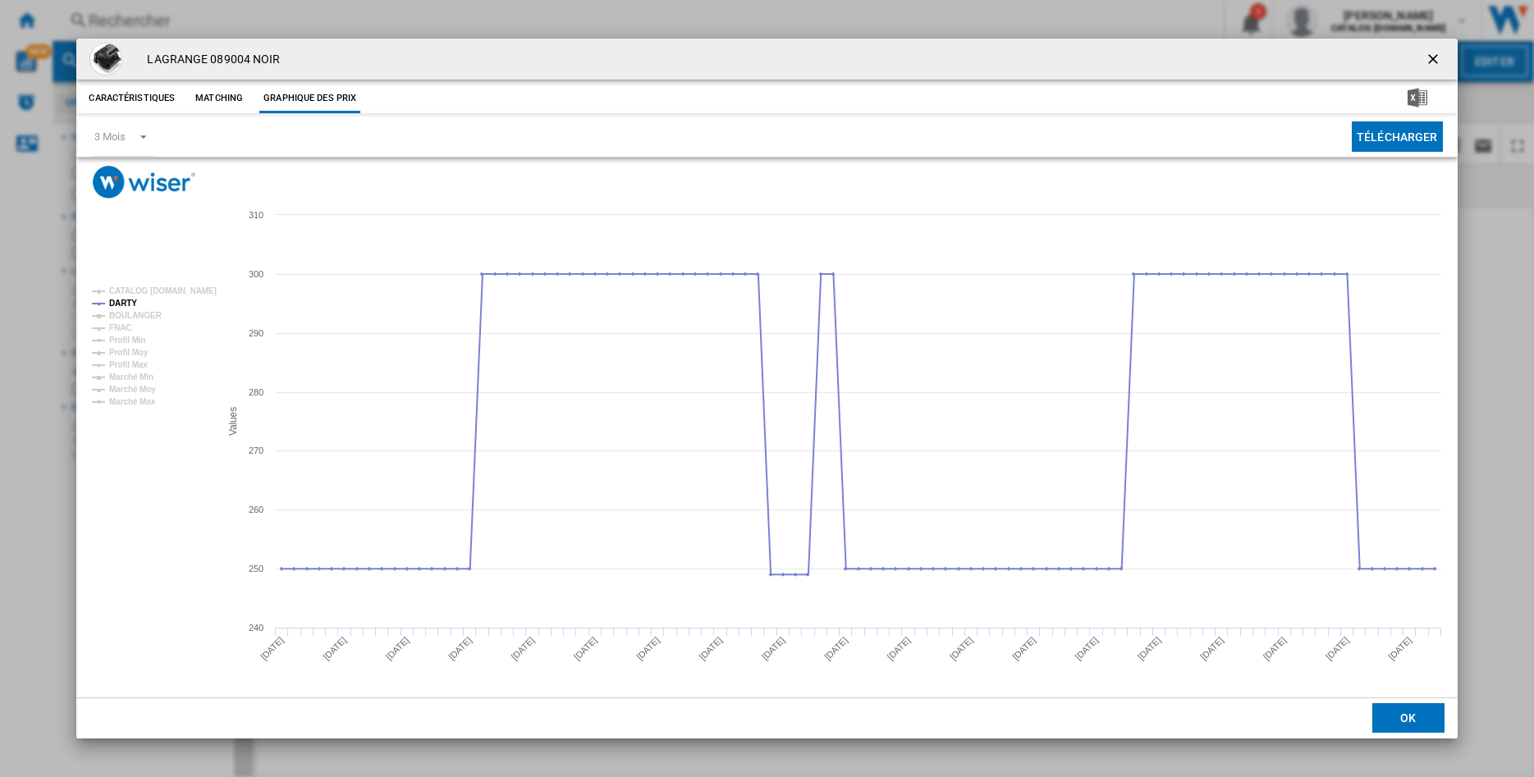
click at [117, 314] on tspan "BOULANGER" at bounding box center [135, 315] width 53 height 9
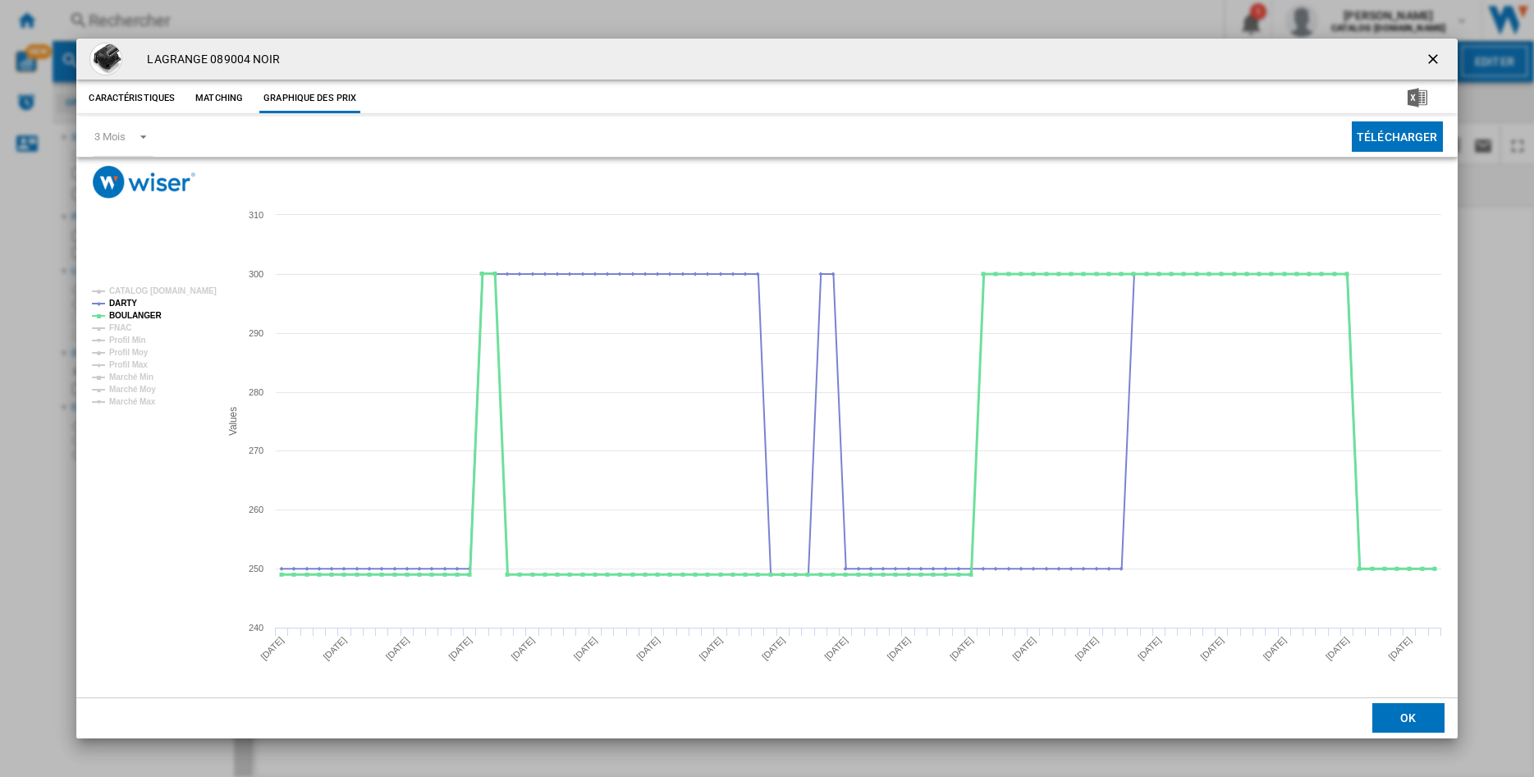
click at [117, 314] on tspan "BOULANGER" at bounding box center [135, 315] width 53 height 9
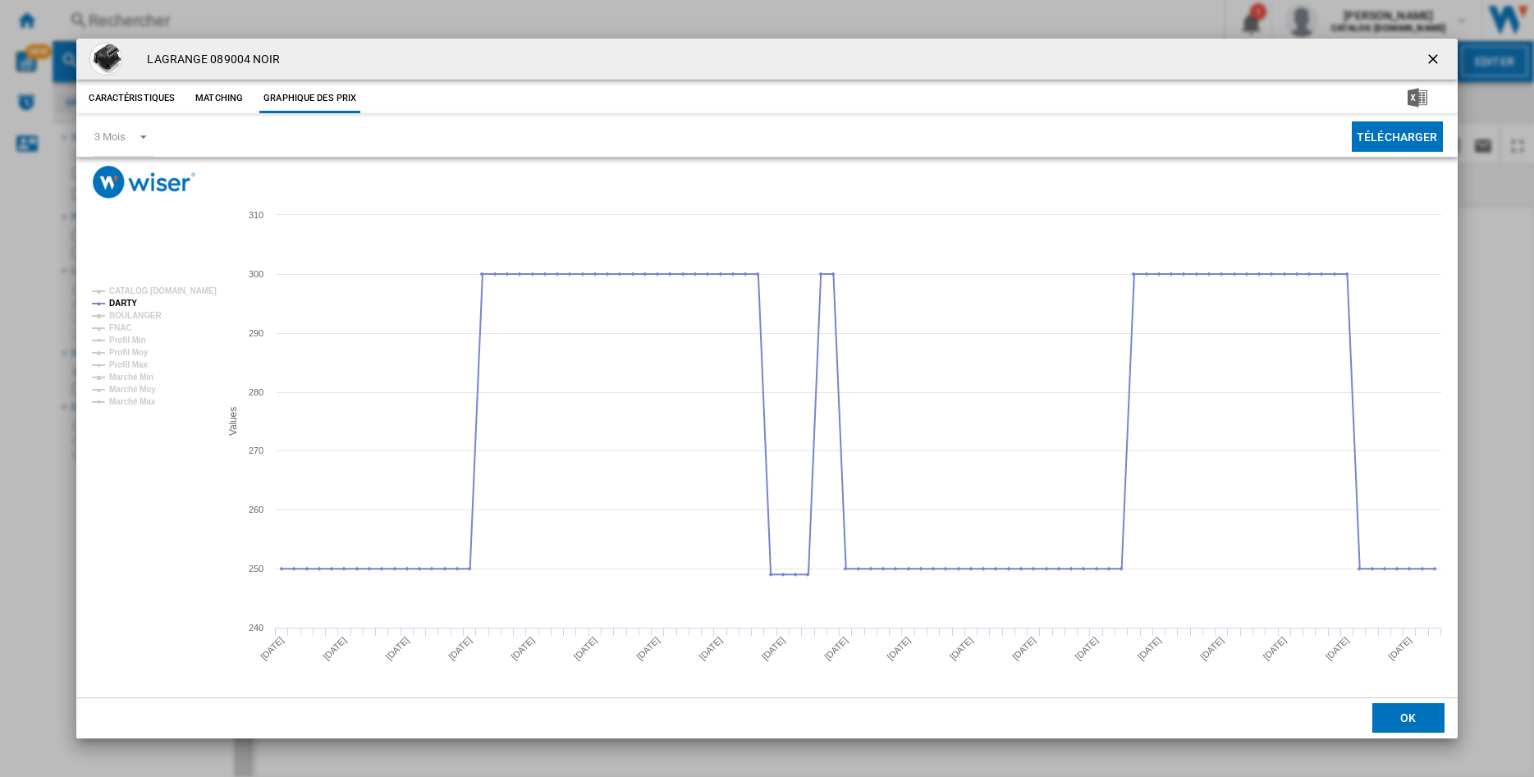
click at [117, 314] on tspan "BOULANGER" at bounding box center [135, 315] width 53 height 9
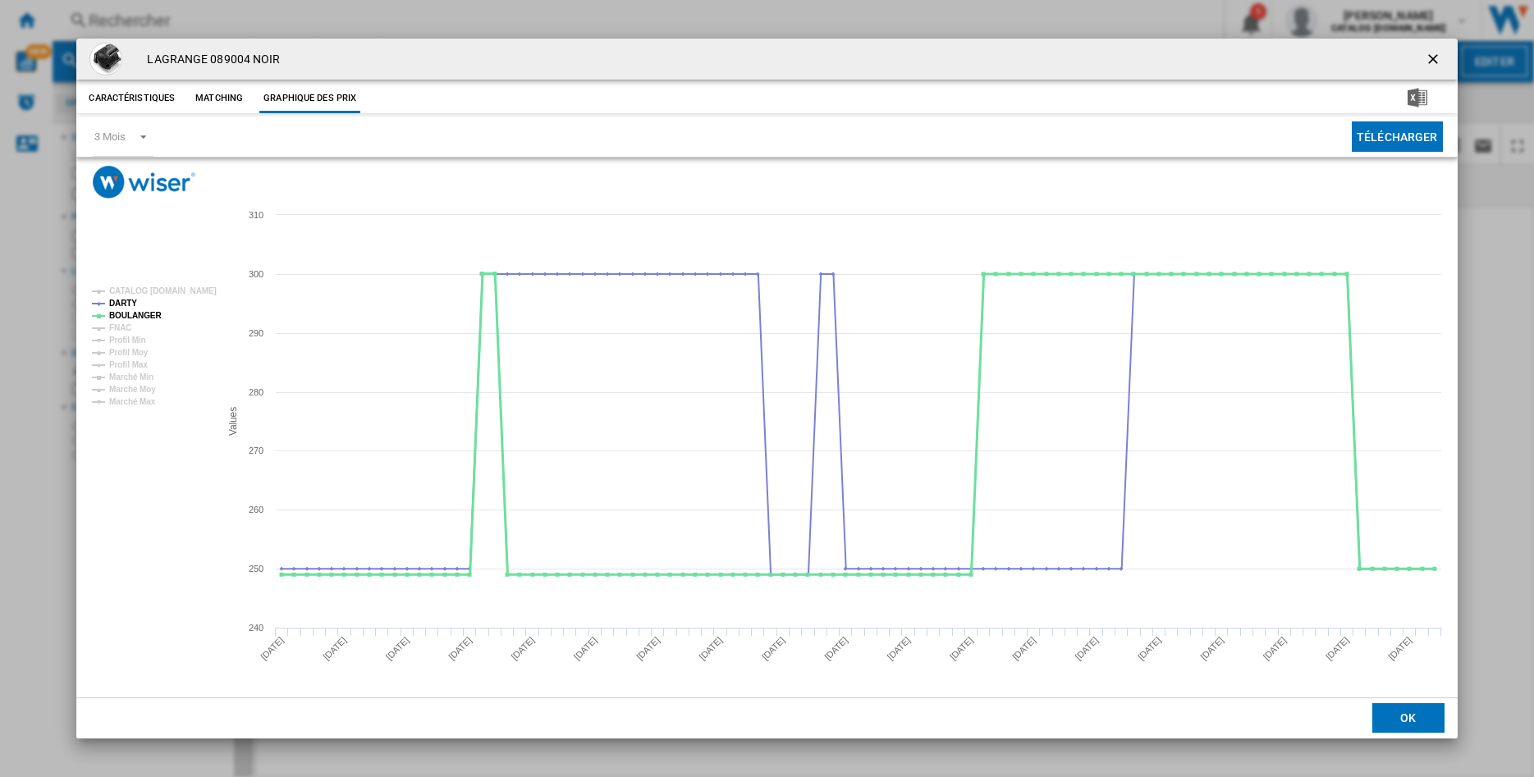
click at [117, 314] on tspan "BOULANGER" at bounding box center [135, 315] width 53 height 9
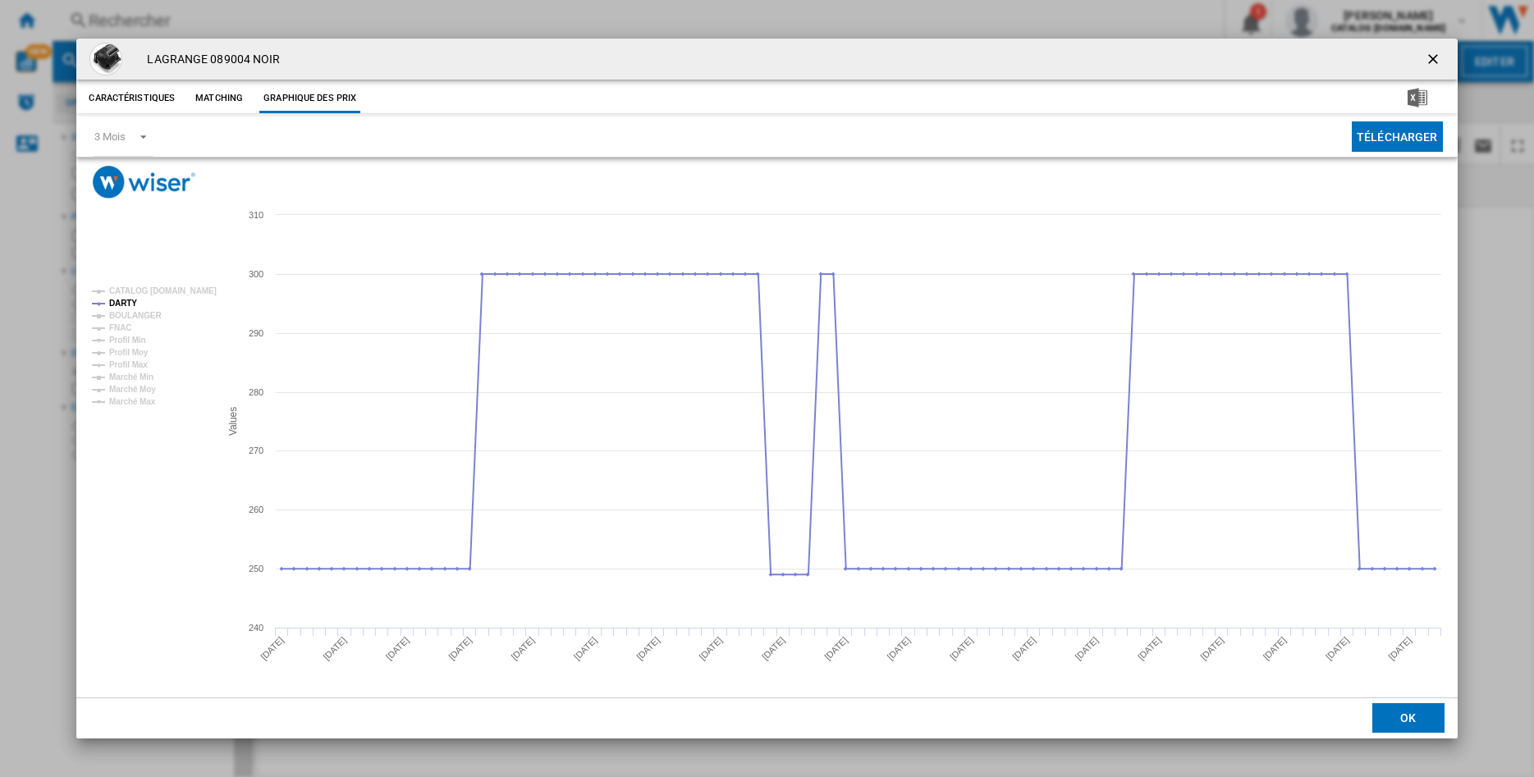
click at [1428, 53] on ng-md-icon "getI18NText('BUTTONS.CLOSE_DIALOG')" at bounding box center [1435, 61] width 20 height 20
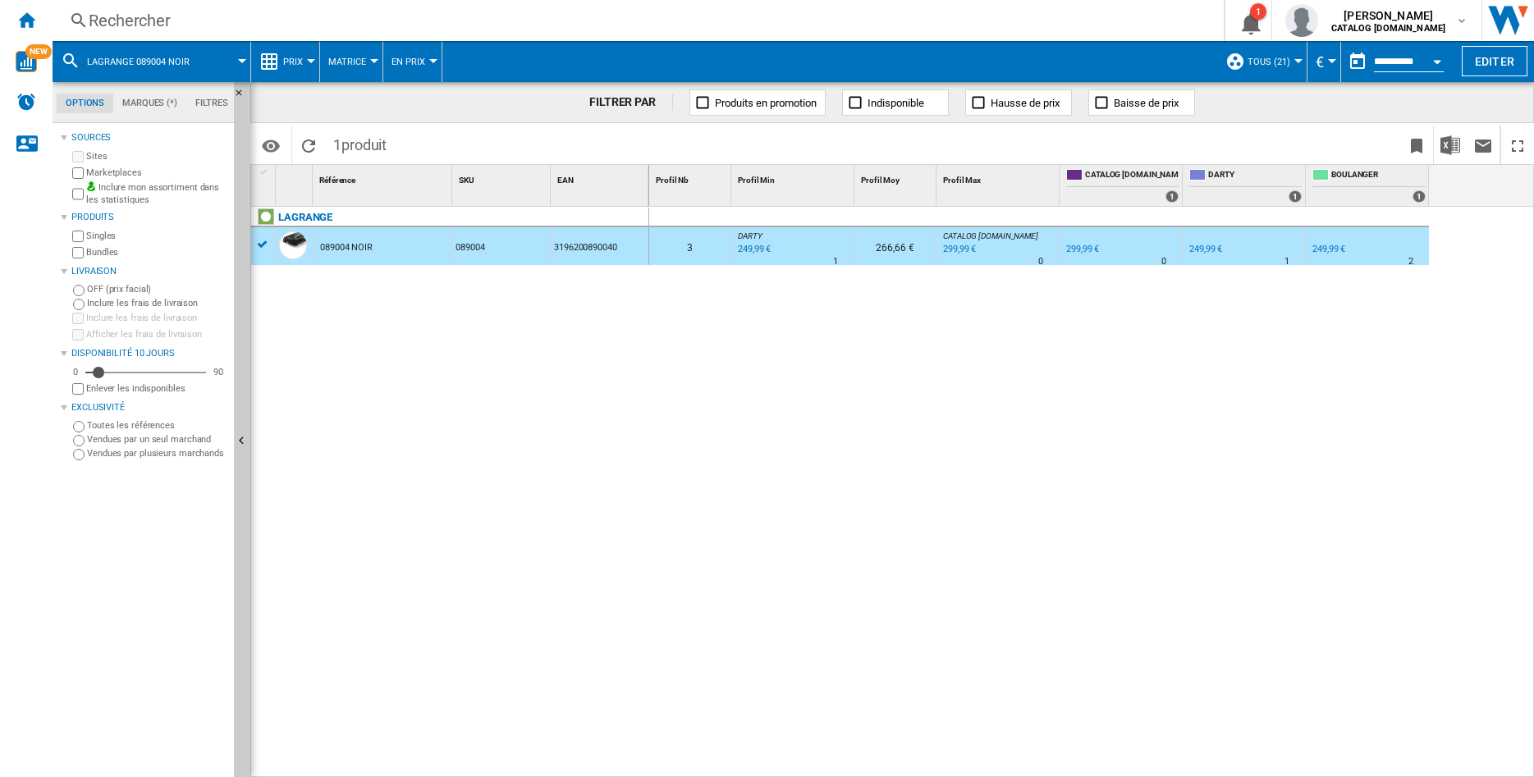
click at [112, 17] on div "Rechercher" at bounding box center [635, 20] width 1092 height 23
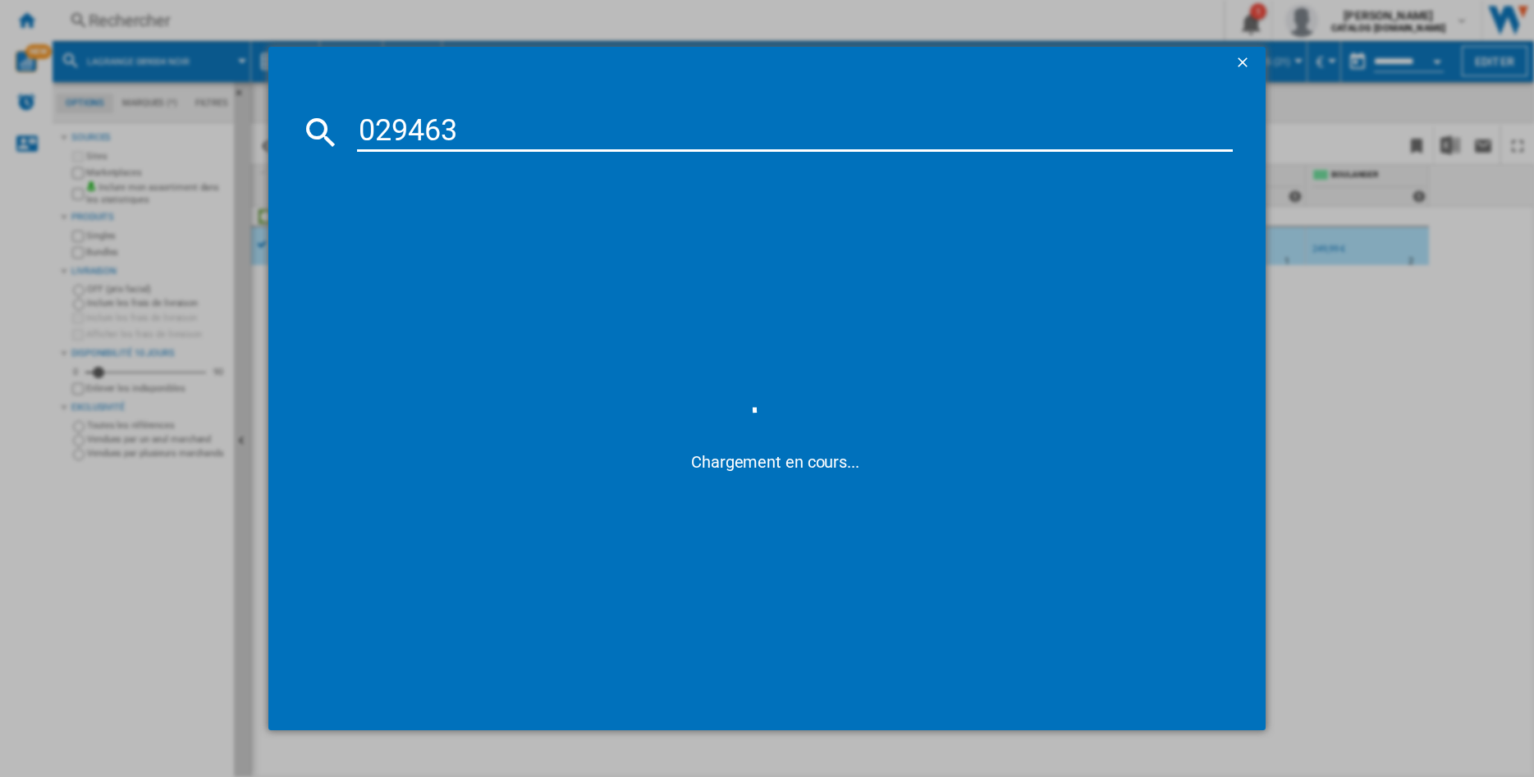
click at [383, 129] on input "029463" at bounding box center [795, 131] width 876 height 39
click at [396, 128] on input "029463" at bounding box center [795, 131] width 876 height 39
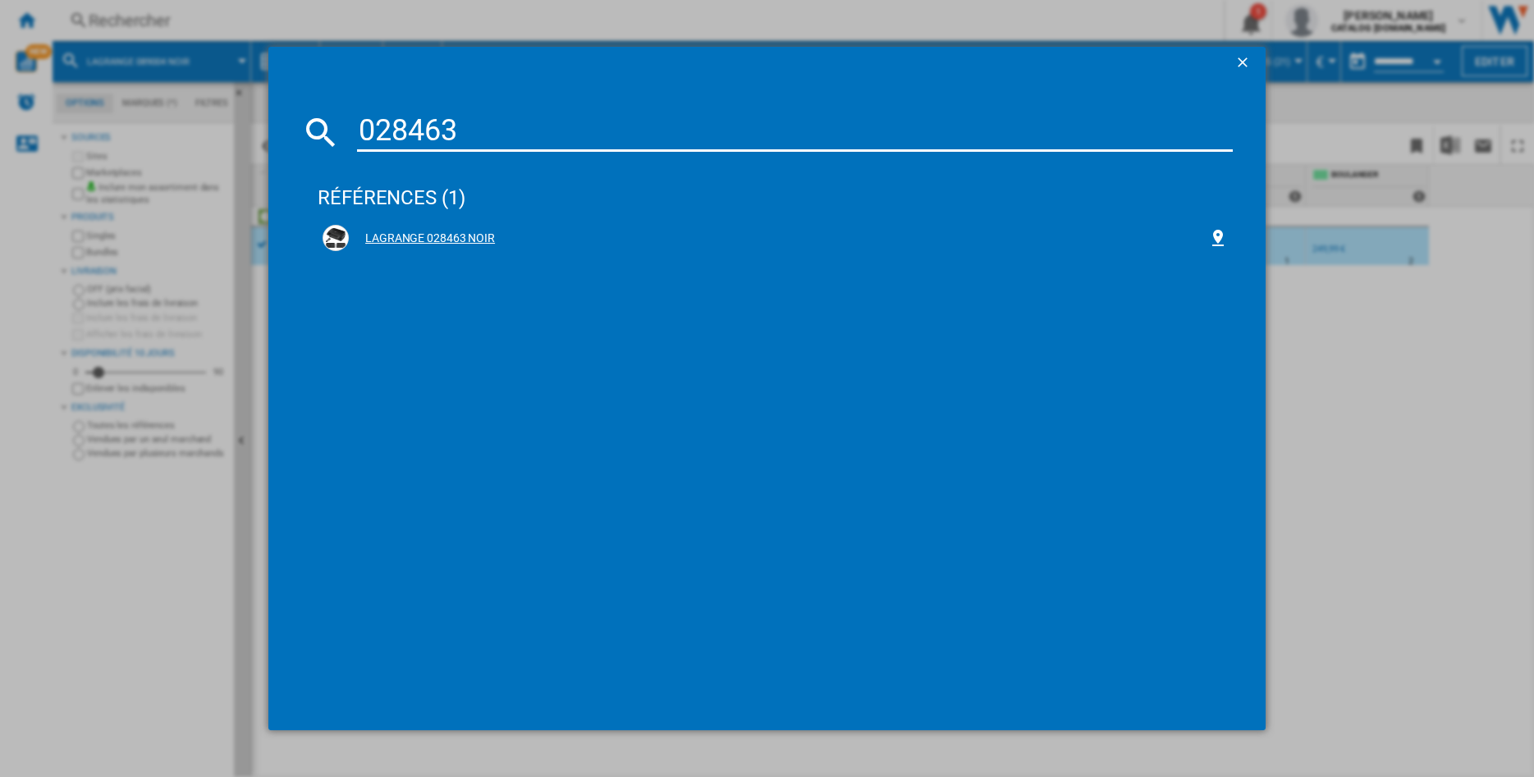
type input "028463"
click at [414, 236] on div "LAGRANGE 028463 NOIR" at bounding box center [778, 239] width 859 height 16
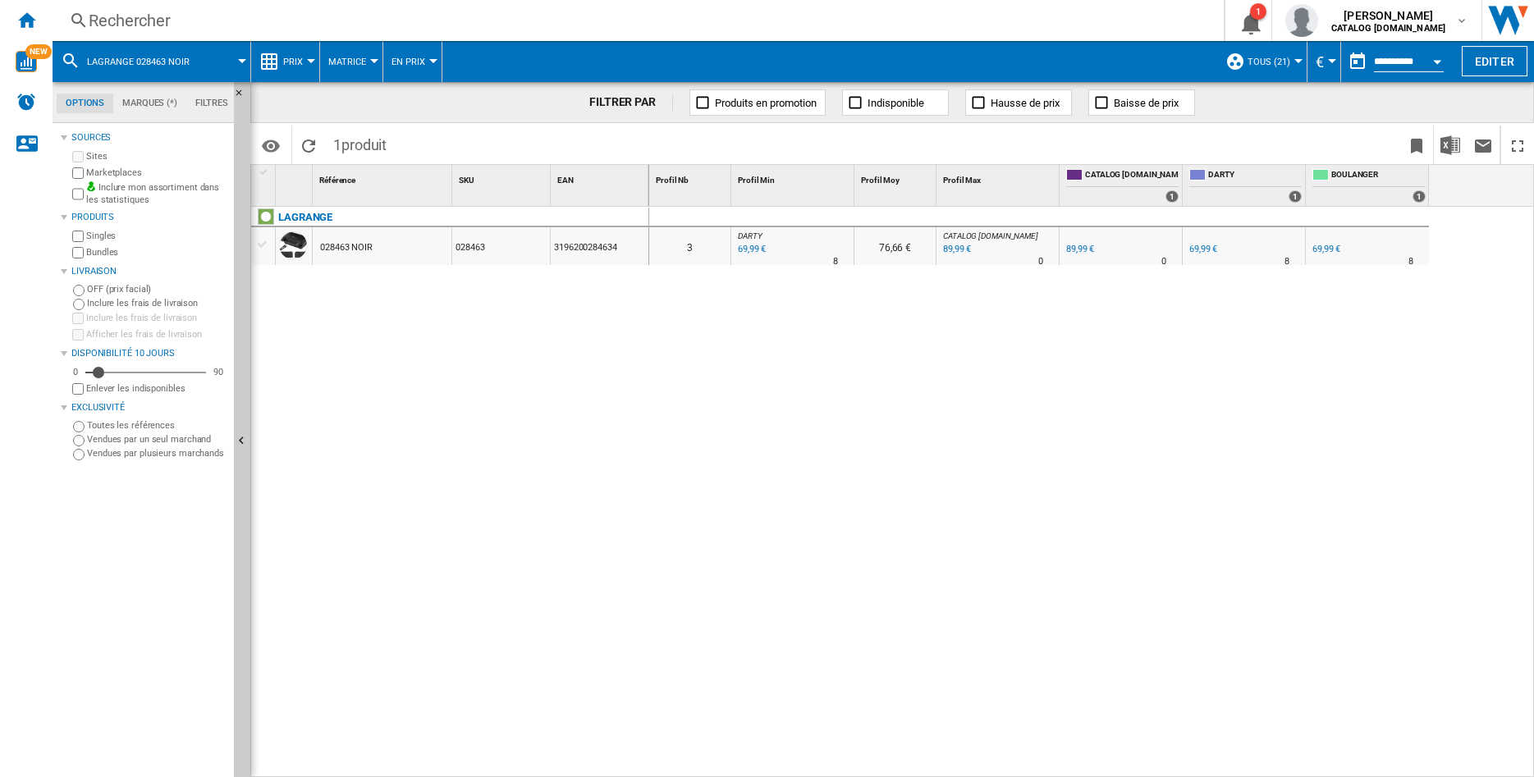
click at [355, 240] on div "028463 NOIR" at bounding box center [346, 248] width 53 height 38
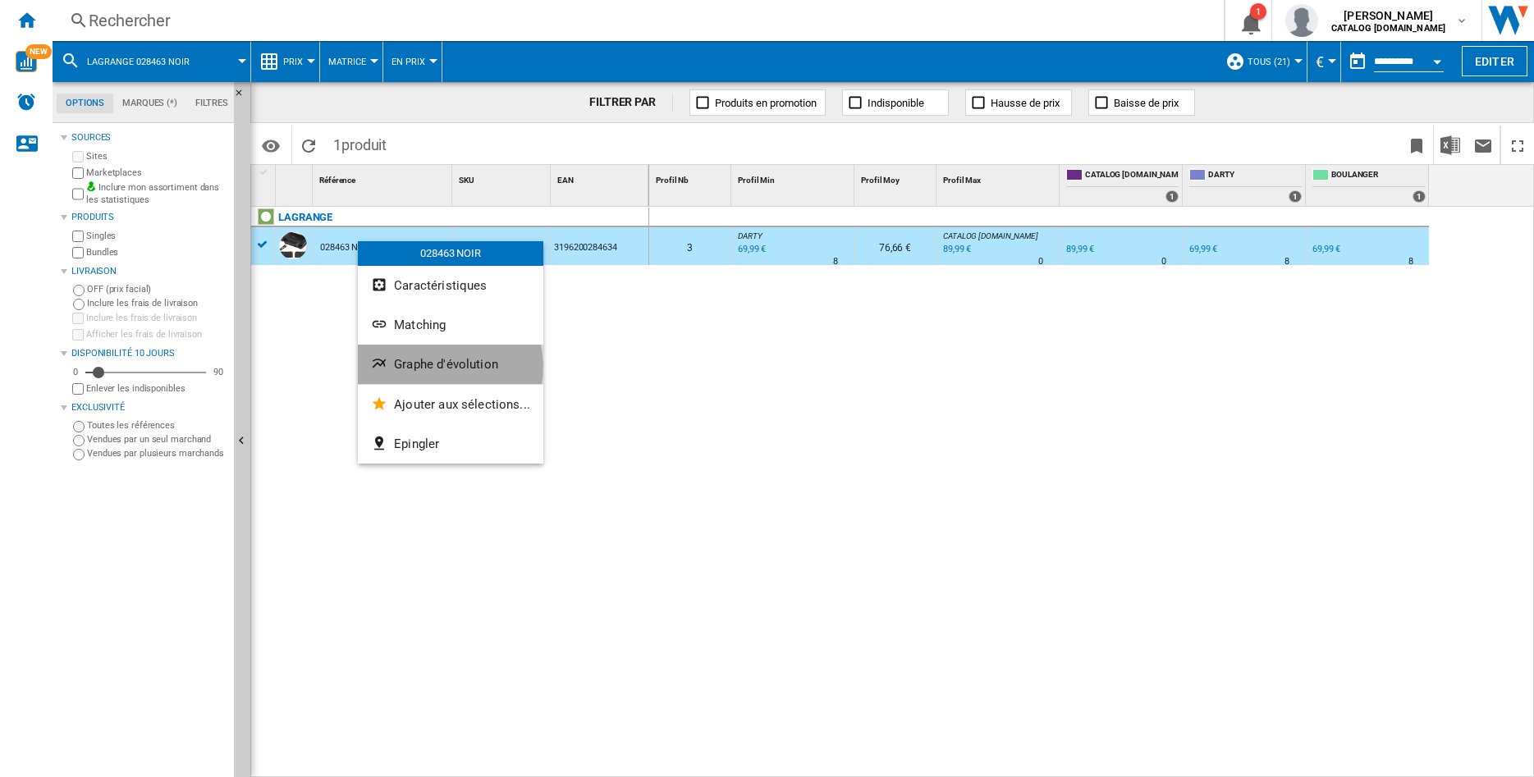
click at [446, 367] on span "Graphe d'évolution" at bounding box center [446, 364] width 104 height 15
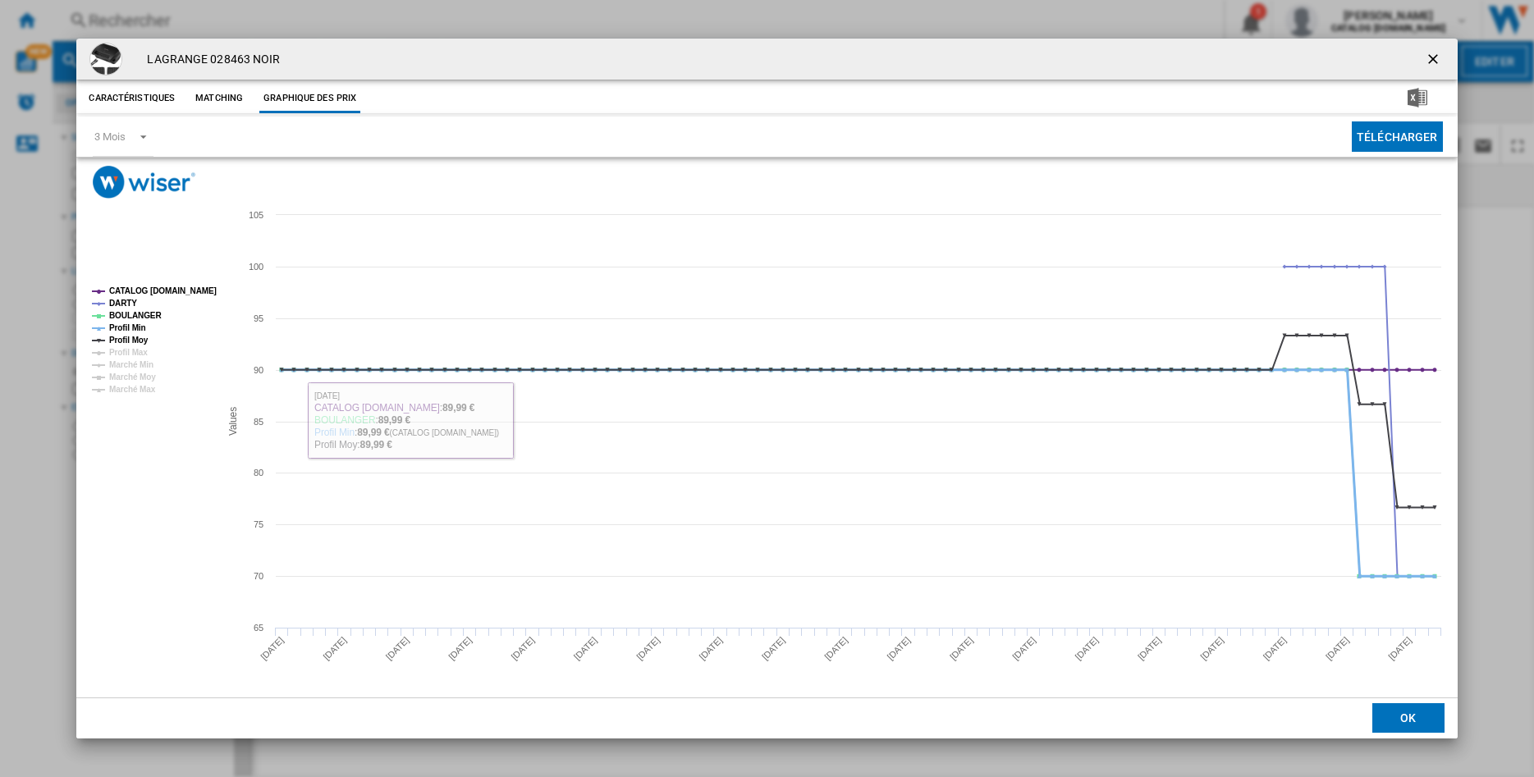
click at [122, 327] on tspan "Profil Min" at bounding box center [127, 327] width 37 height 9
click at [121, 337] on tspan "Profil Moy" at bounding box center [128, 340] width 39 height 9
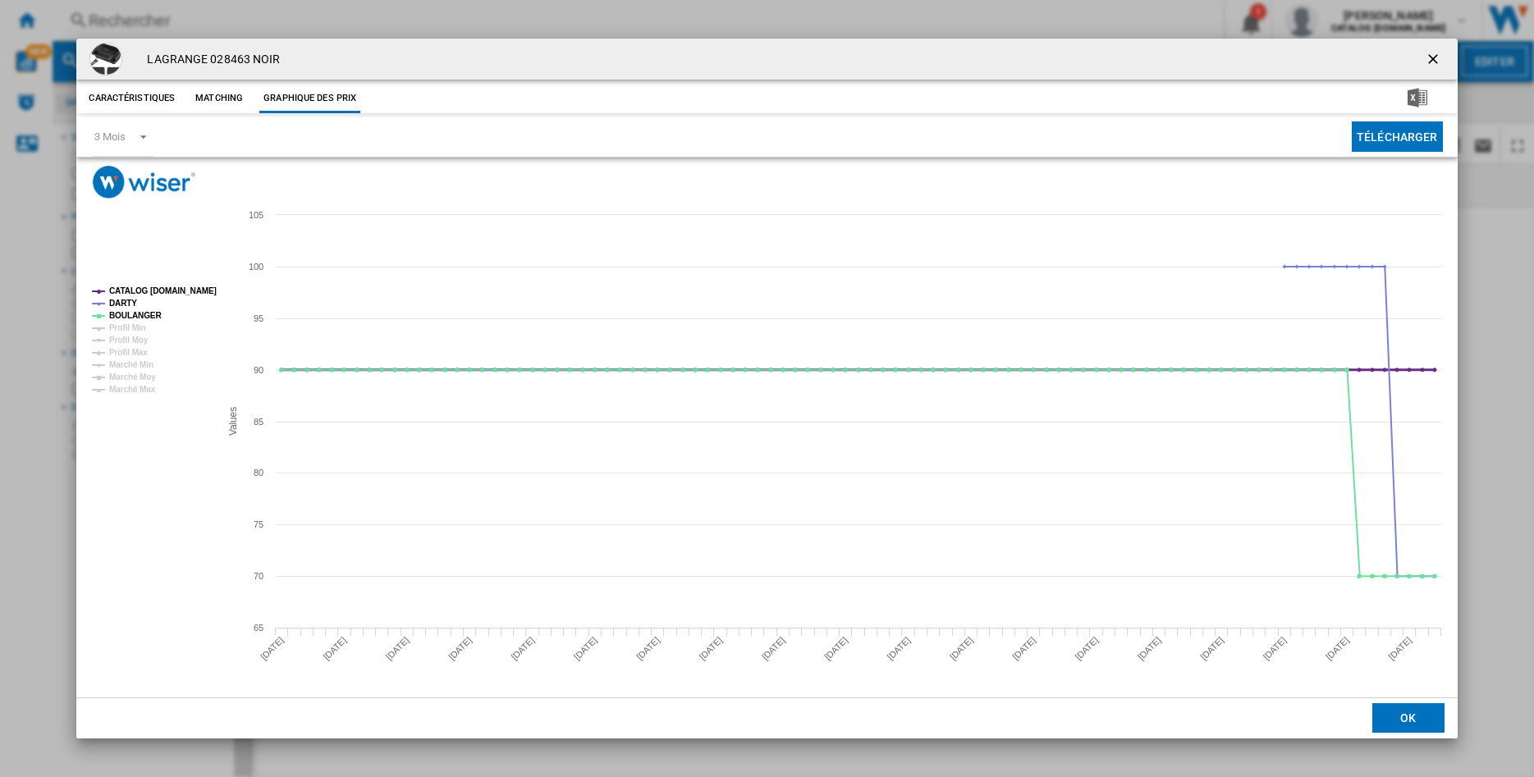
click at [133, 291] on tspan "CATALOG [DOMAIN_NAME]" at bounding box center [163, 290] width 108 height 9
click at [1429, 62] on ng-md-icon "getI18NText('BUTTONS.CLOSE_DIALOG')" at bounding box center [1435, 61] width 20 height 20
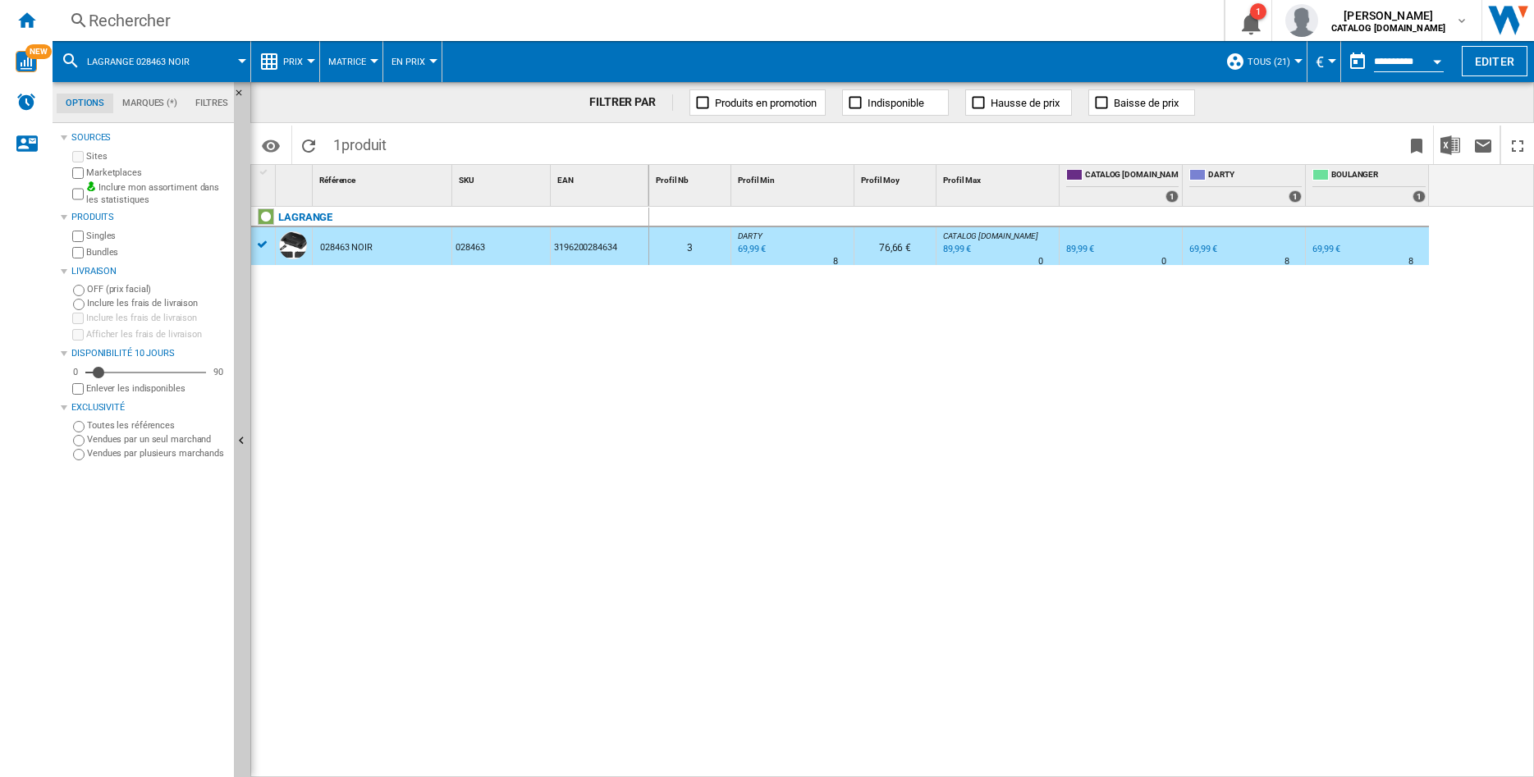
click at [100, 20] on div "Rechercher" at bounding box center [635, 20] width 1092 height 23
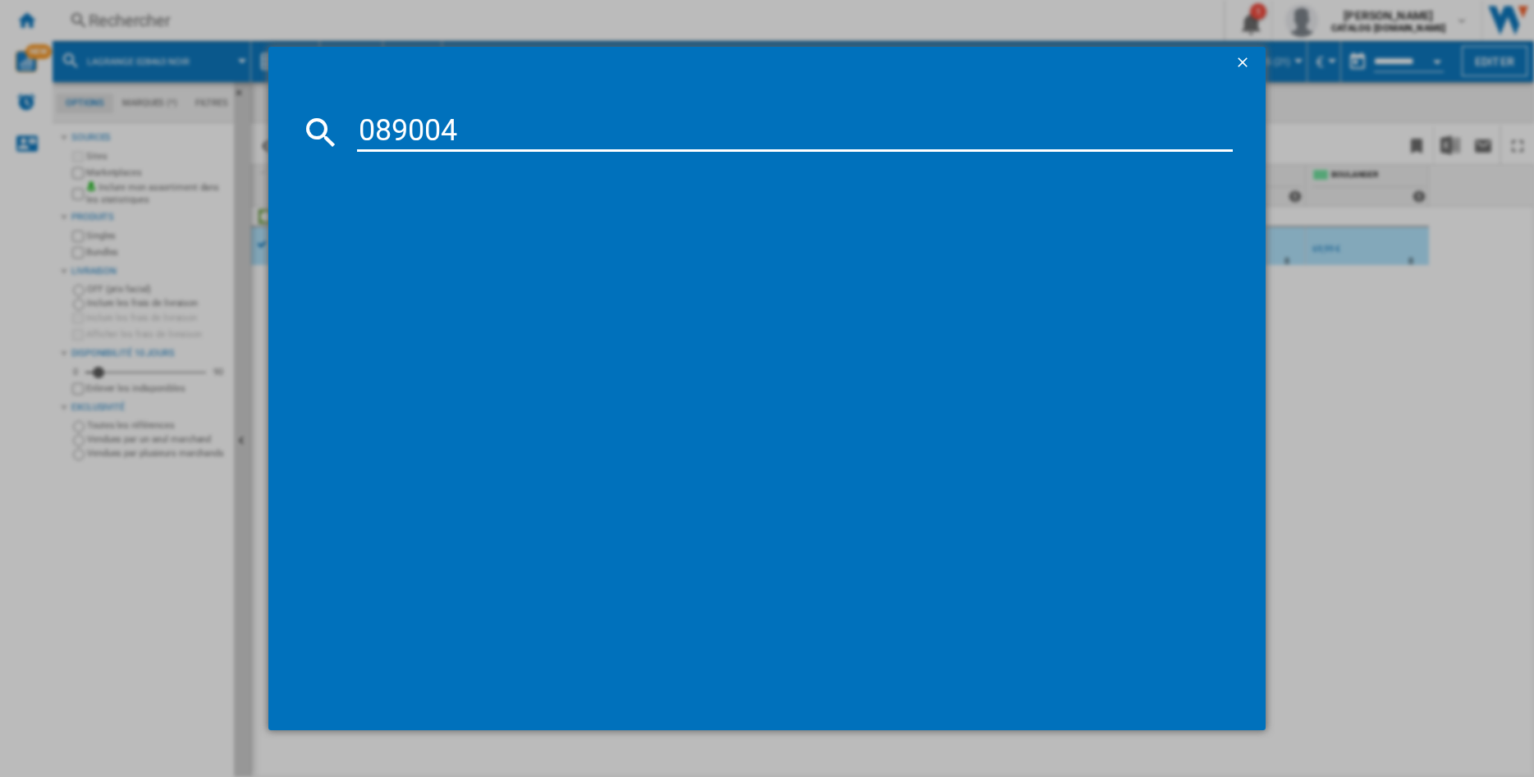
type input "089004"
click at [420, 238] on div "LAGRANGE 089004 NOIR" at bounding box center [778, 239] width 859 height 16
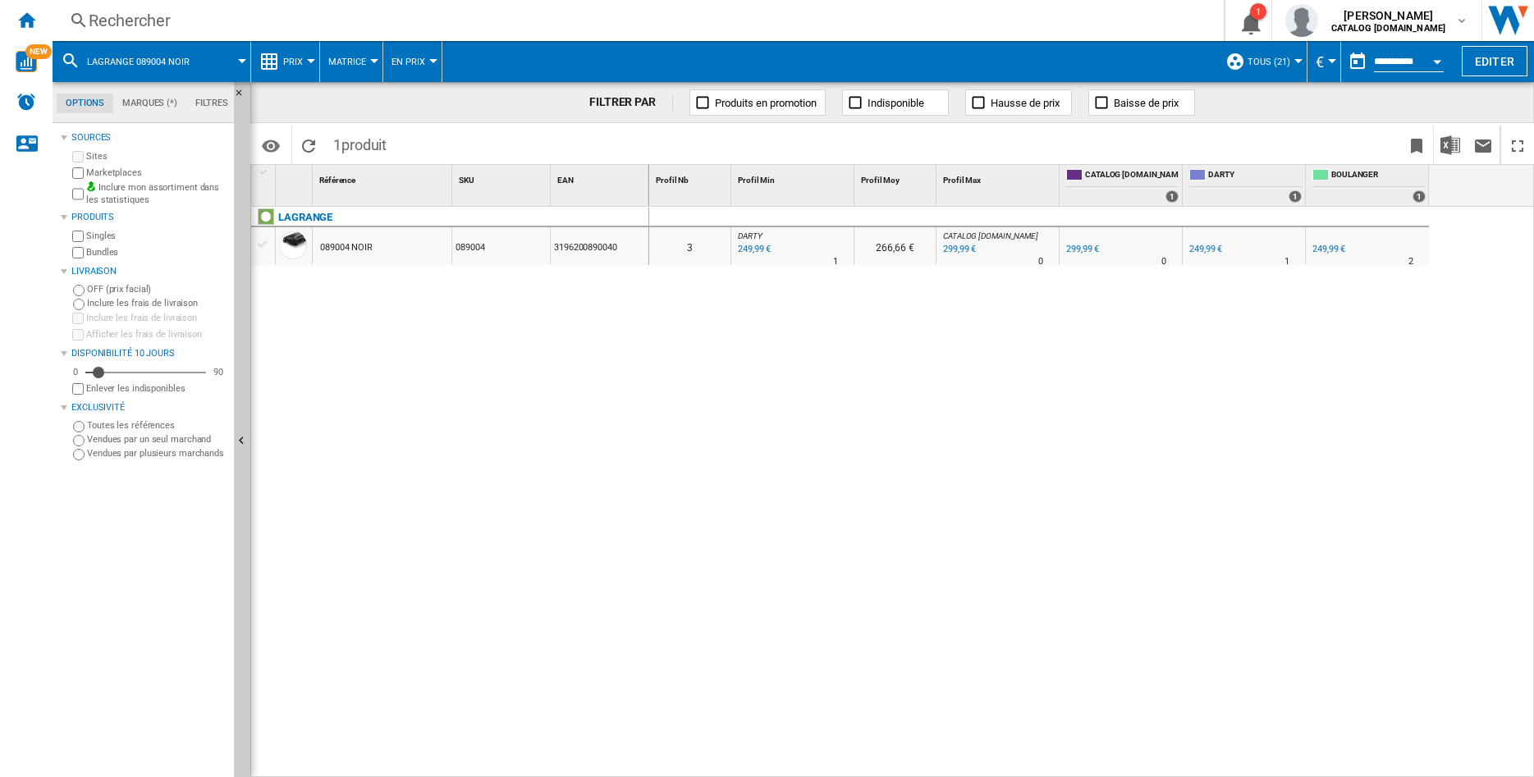
click at [332, 243] on div "089004 NOIR" at bounding box center [346, 248] width 53 height 38
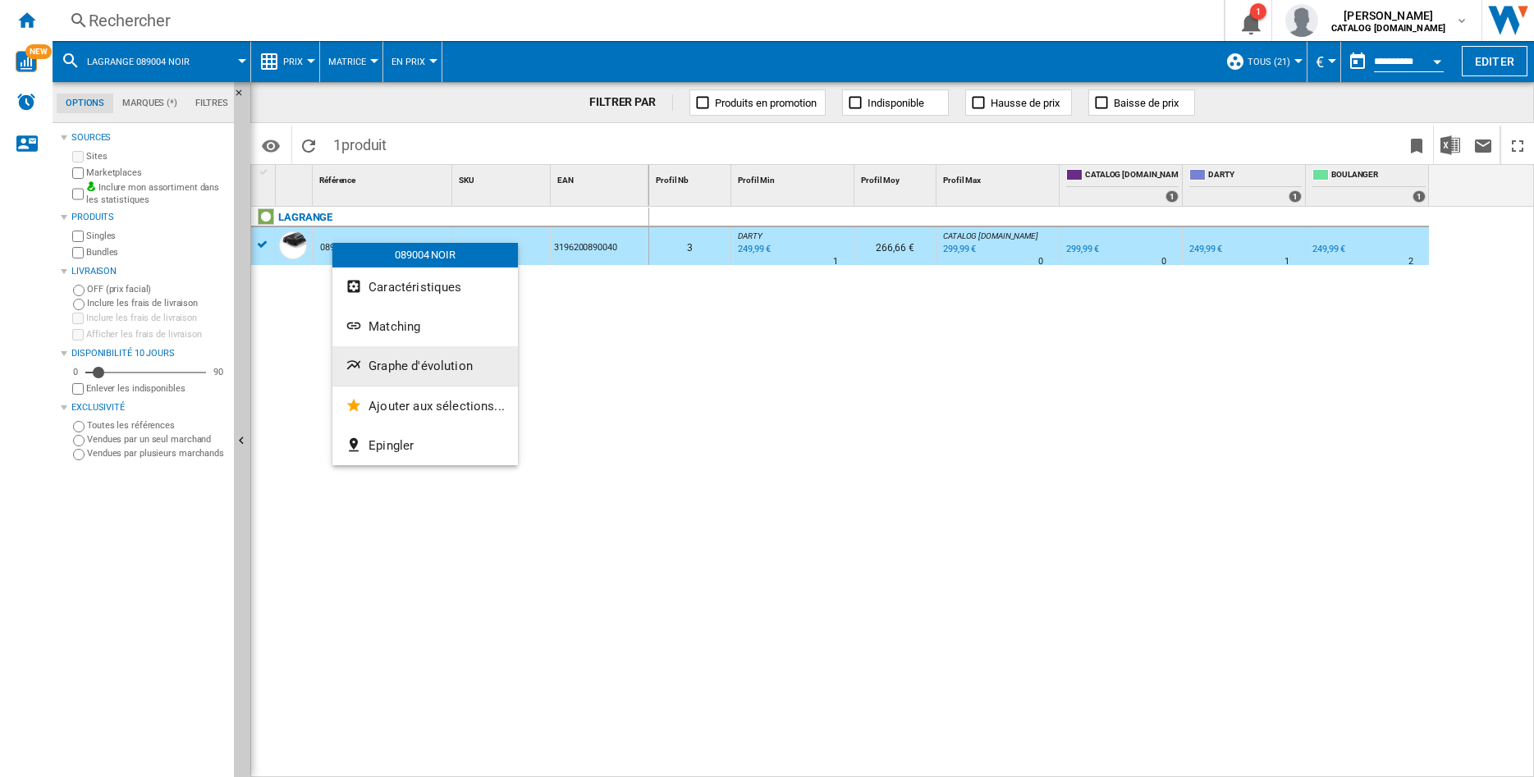
click at [404, 364] on span "Graphe d'évolution" at bounding box center [421, 366] width 104 height 15
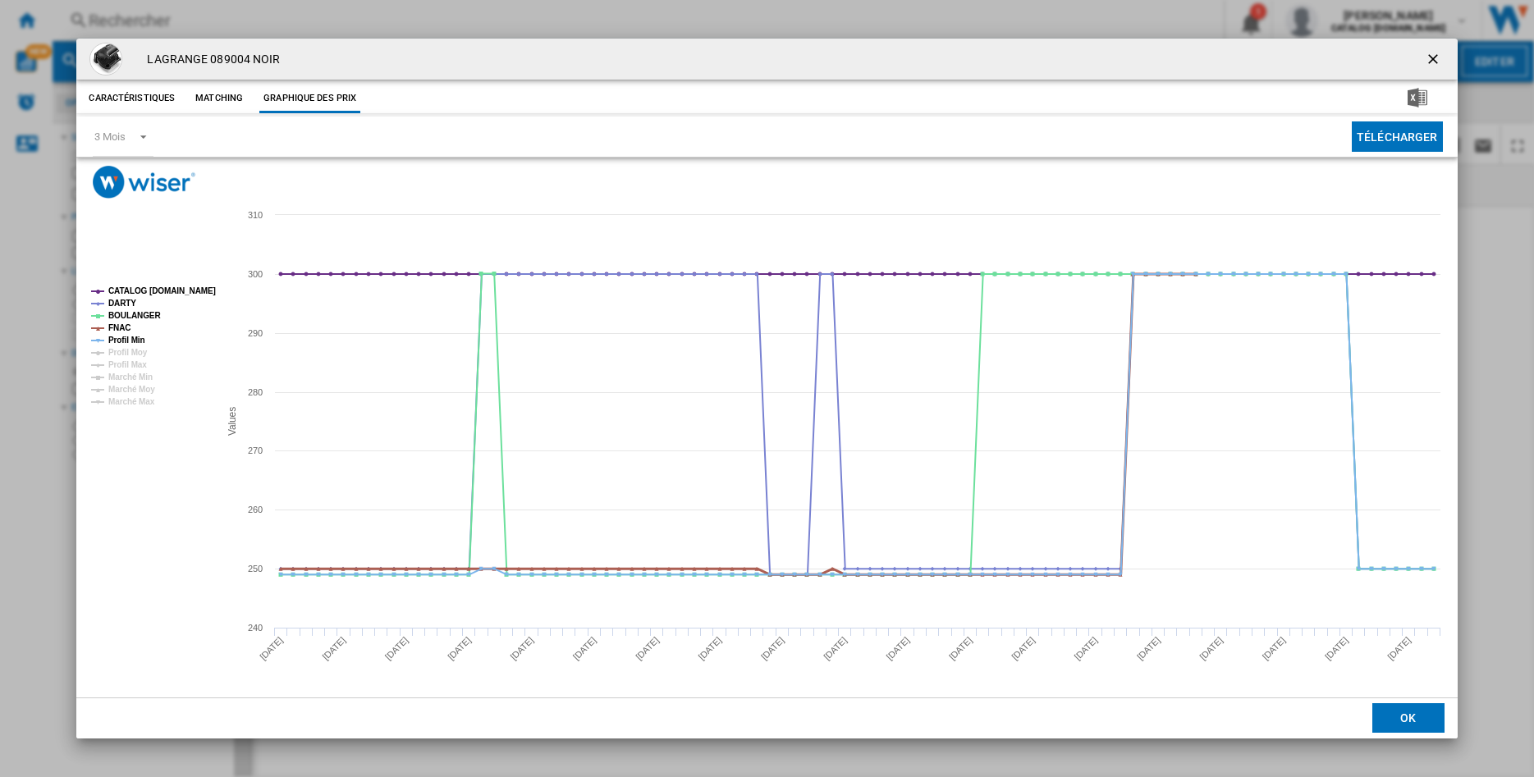
click at [118, 329] on tspan "FNAC" at bounding box center [119, 327] width 22 height 9
click at [117, 340] on tspan "Profil Min" at bounding box center [126, 340] width 37 height 9
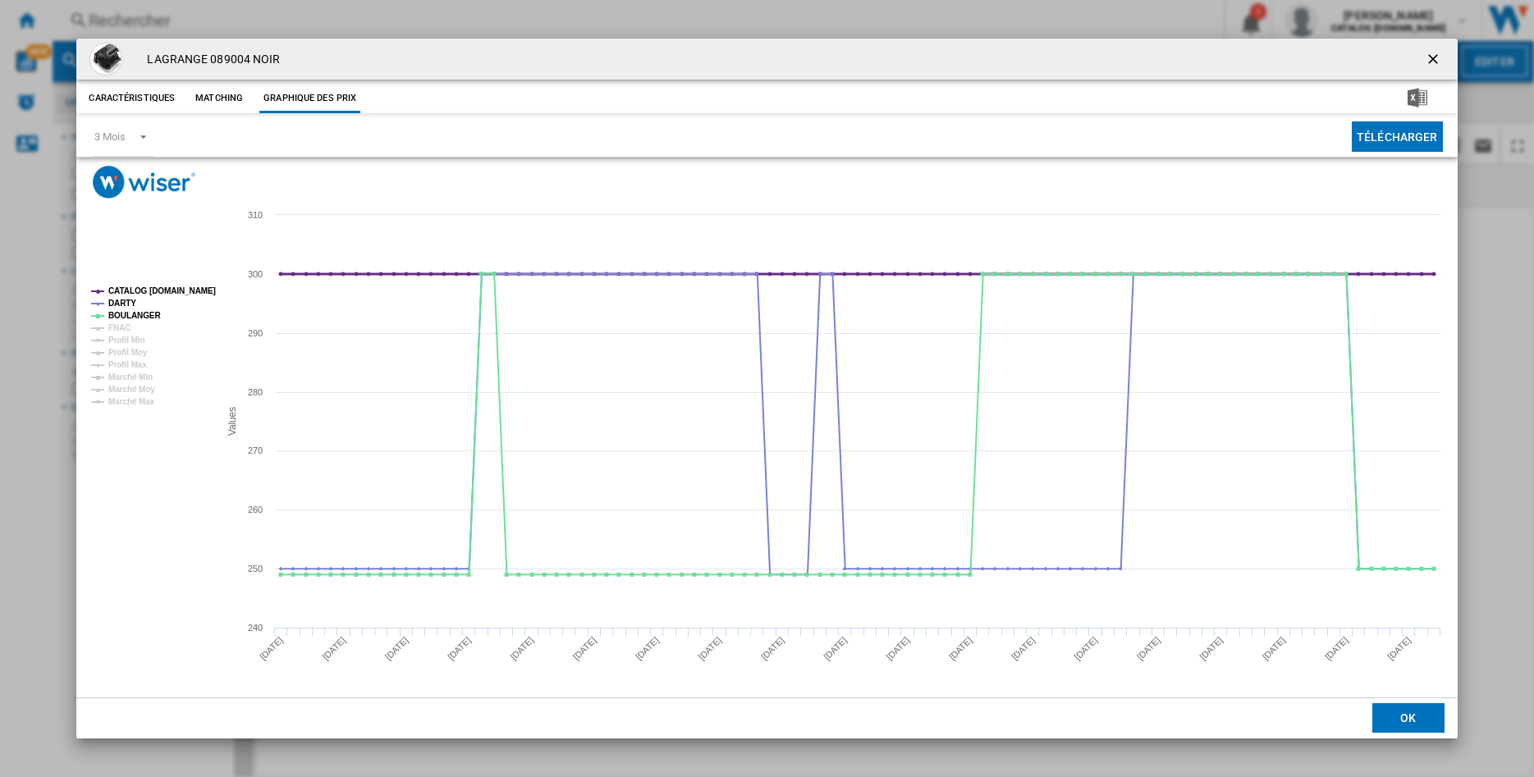
click at [132, 287] on tspan "CATALOG [DOMAIN_NAME]" at bounding box center [162, 290] width 108 height 9
click at [120, 307] on tspan "DARTY" at bounding box center [122, 303] width 28 height 9
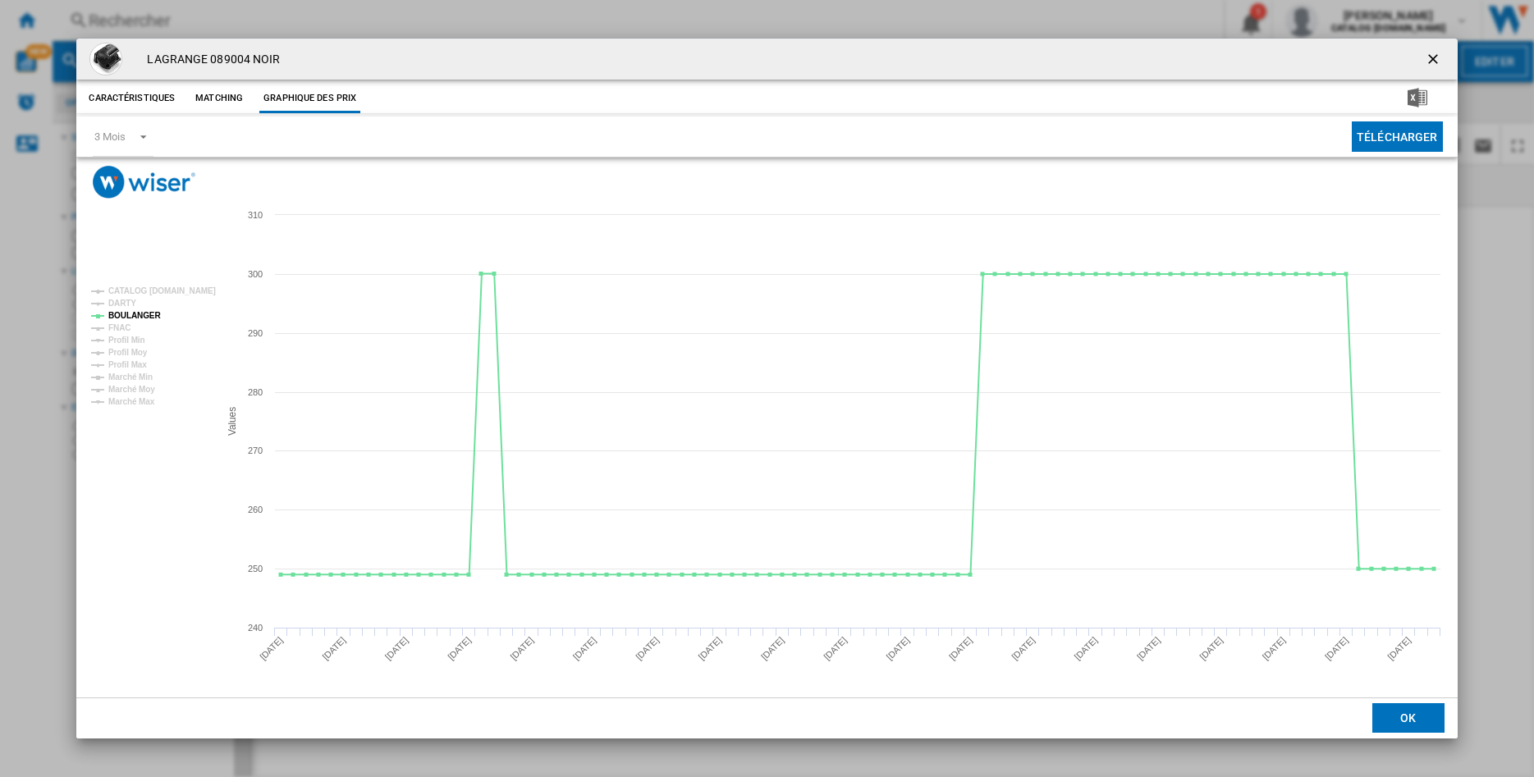
click at [120, 307] on tspan "DARTY" at bounding box center [122, 303] width 28 height 9
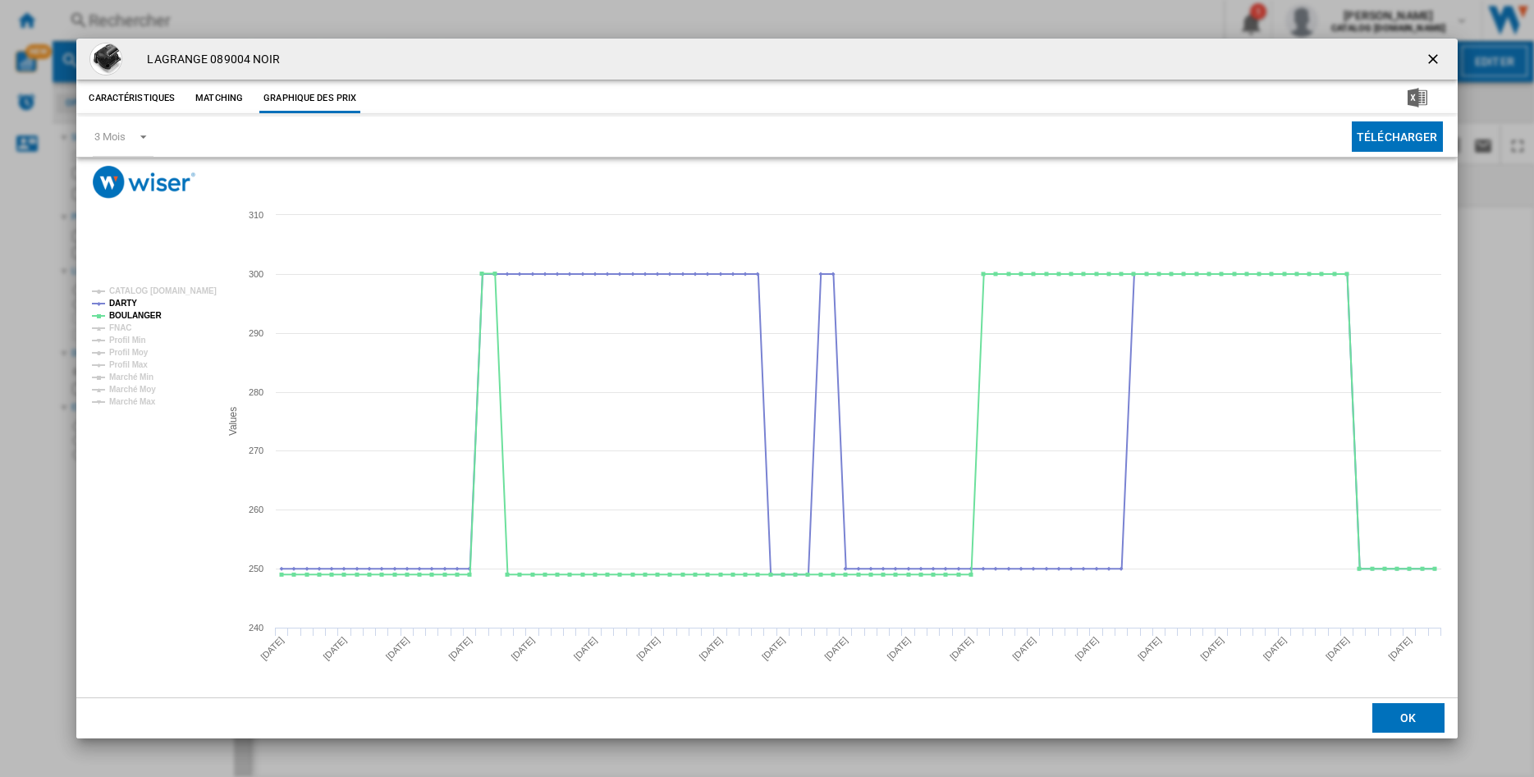
click at [1443, 61] on ng-md-icon "getI18NText('BUTTONS.CLOSE_DIALOG')" at bounding box center [1435, 61] width 20 height 20
